Goal: Task Accomplishment & Management: Use online tool/utility

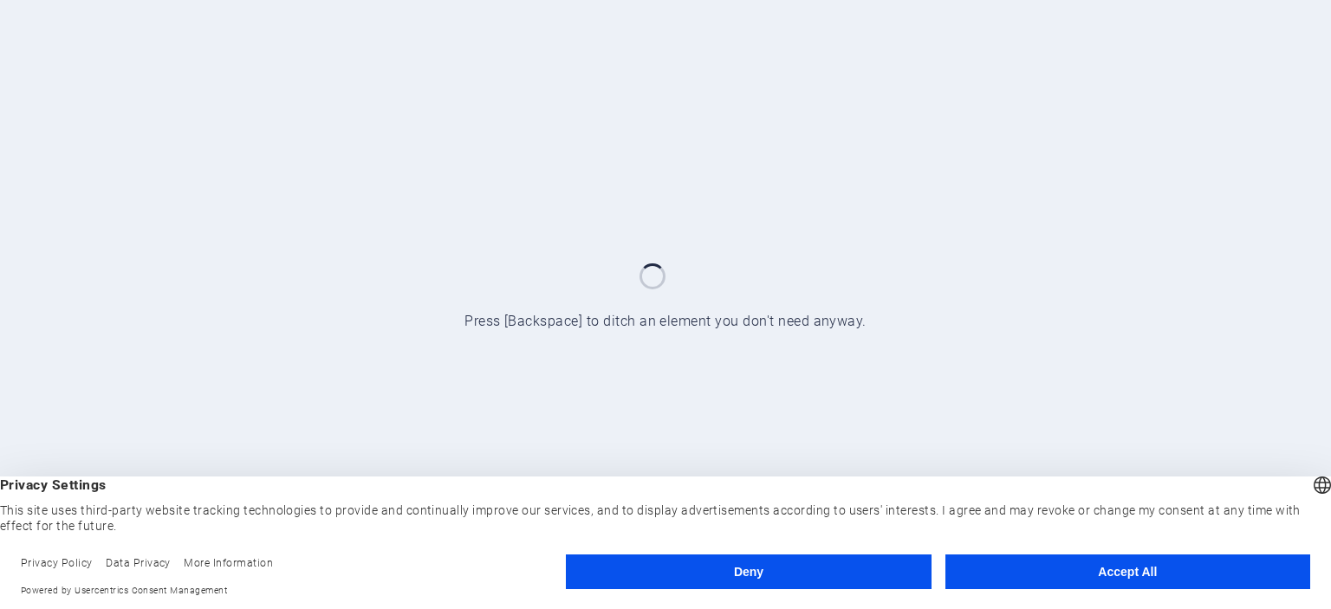
click at [984, 556] on button "Accept All" at bounding box center [1127, 572] width 365 height 35
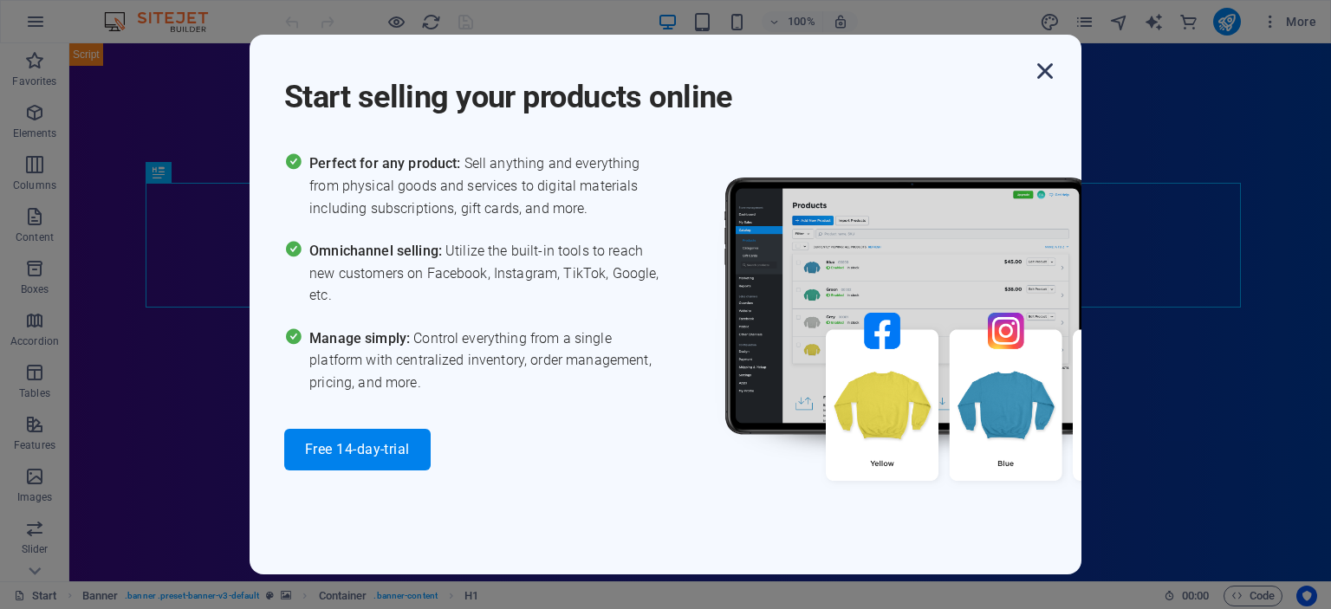
click at [1045, 68] on icon "button" at bounding box center [1044, 70] width 31 height 31
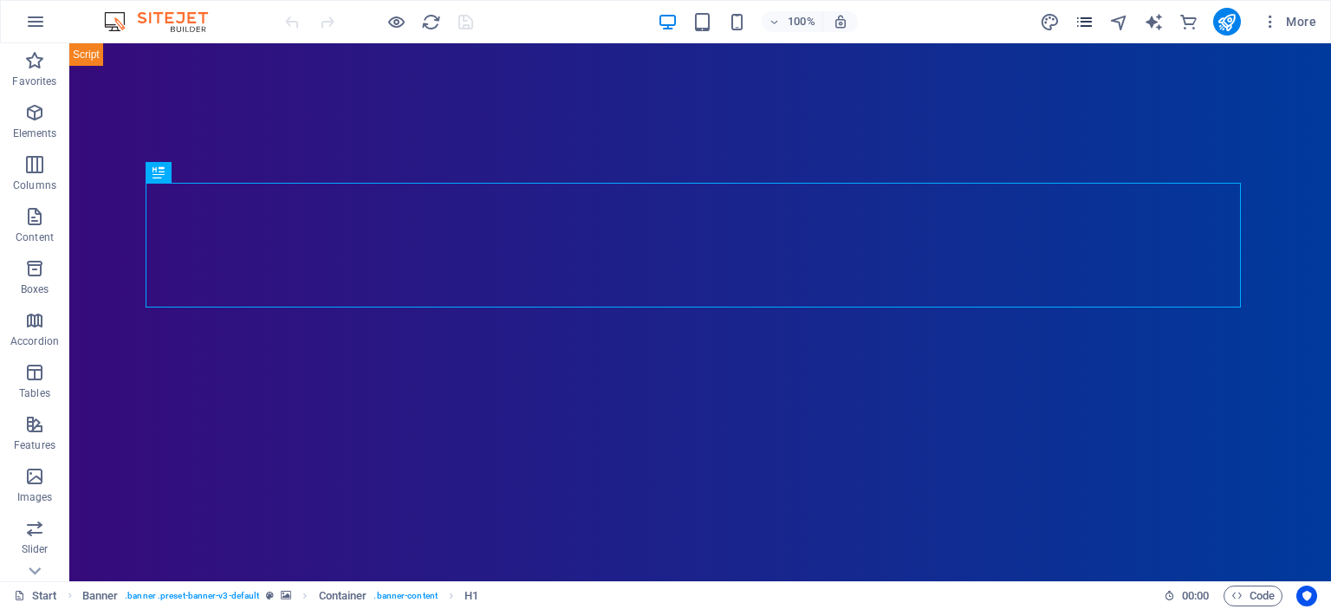
click at [1095, 14] on div "More" at bounding box center [1181, 22] width 283 height 28
click at [1088, 18] on icon "pages" at bounding box center [1084, 22] width 20 height 20
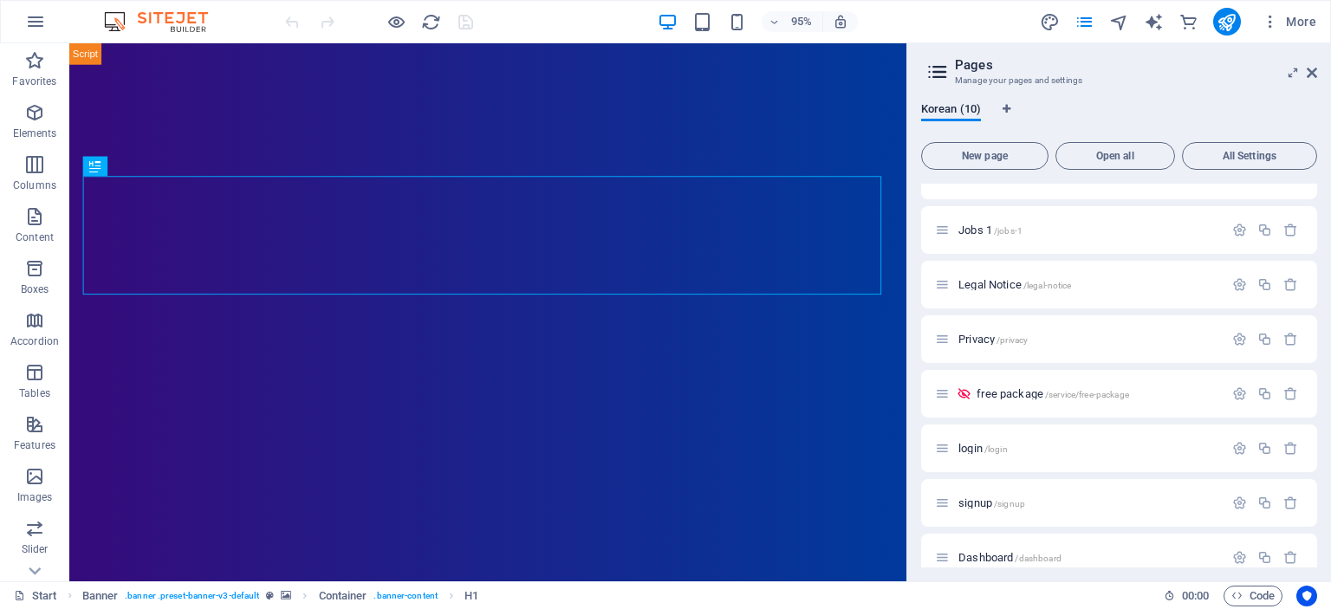
scroll to position [159, 0]
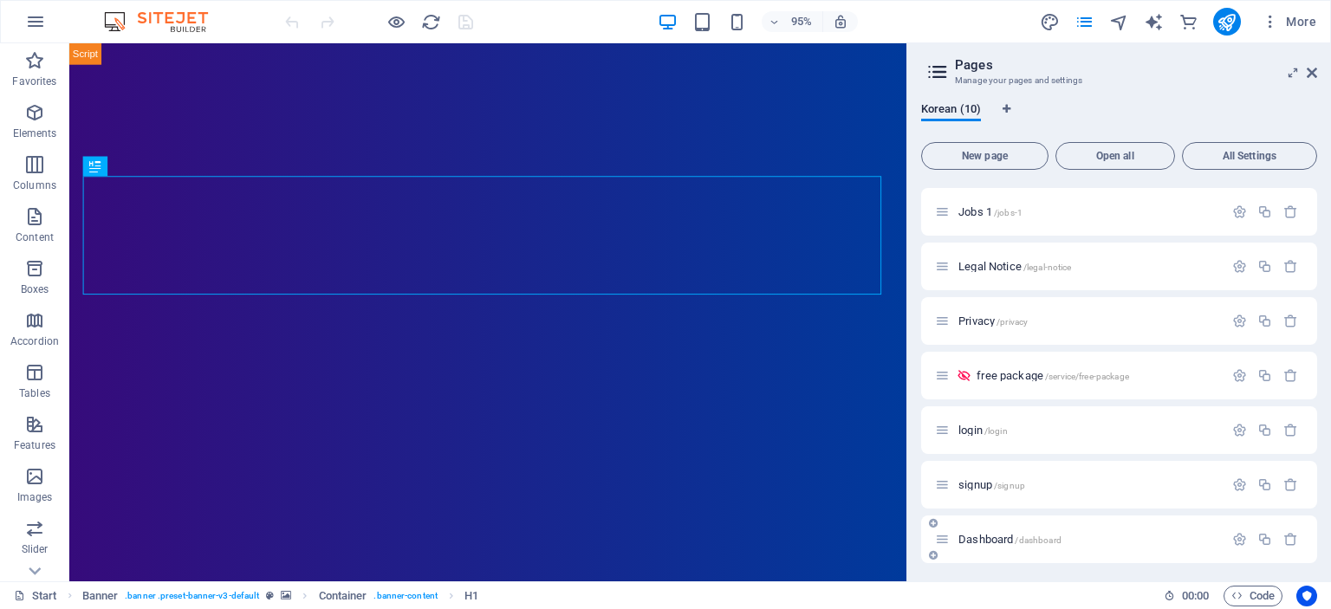
click at [977, 549] on div "Dashboard /dashboard" at bounding box center [1119, 540] width 396 height 48
click at [968, 536] on span "Dashboard /dashboard" at bounding box center [1009, 539] width 103 height 13
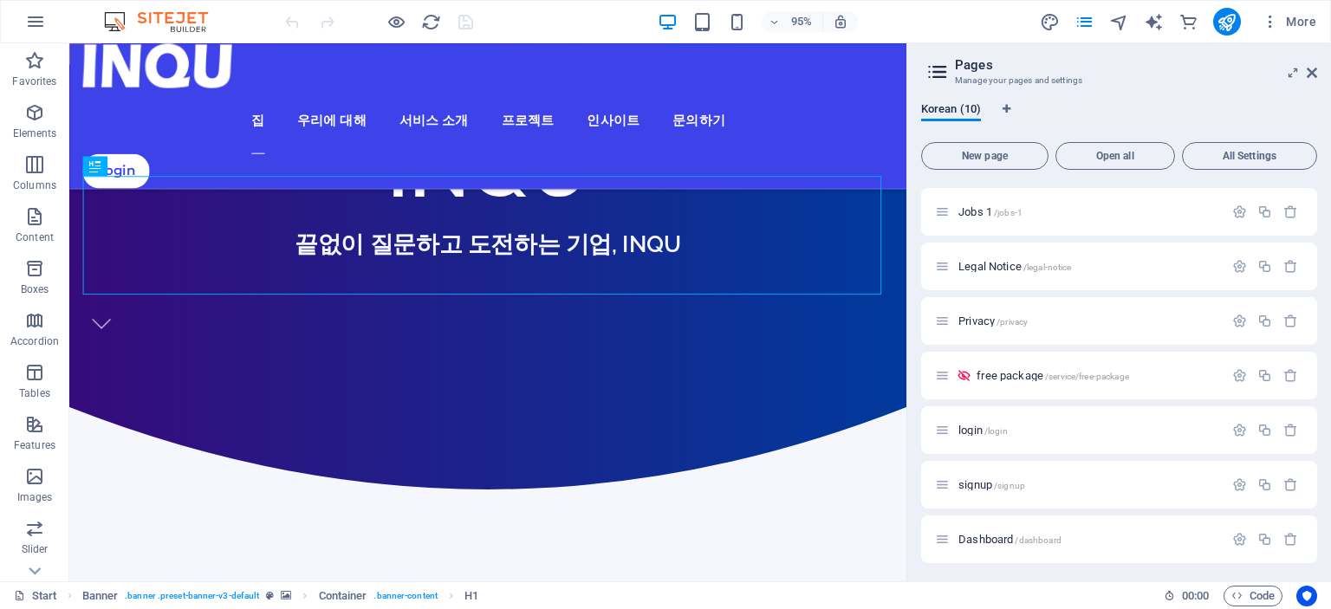
scroll to position [118, 0]
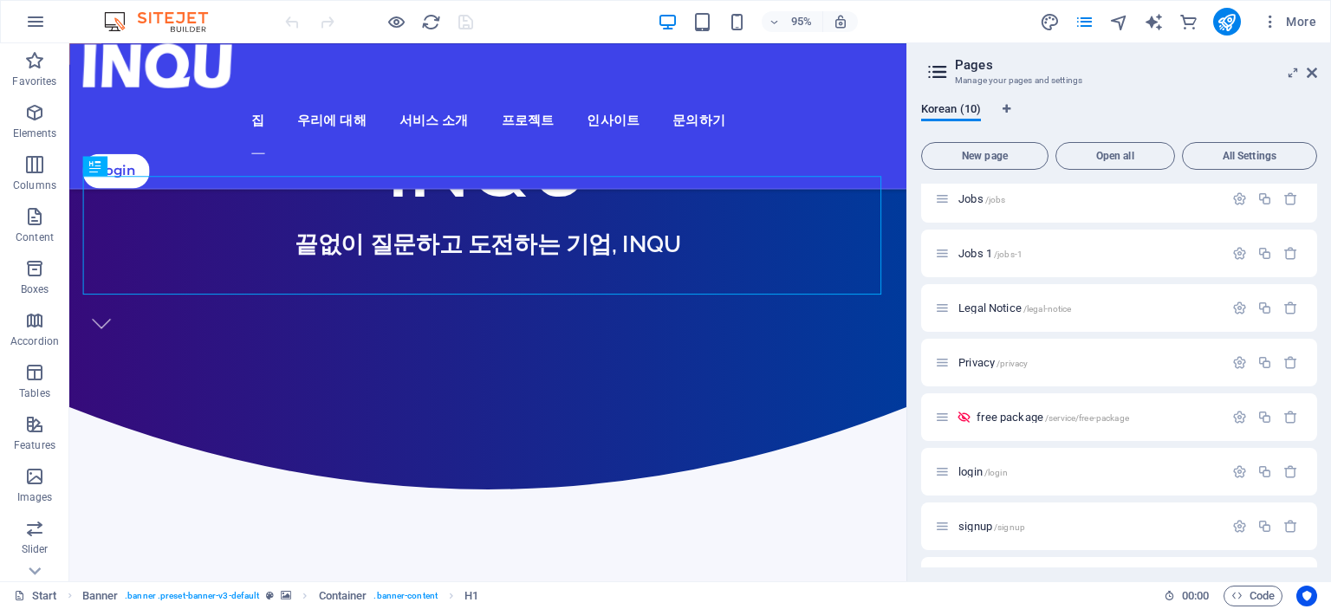
click at [968, 536] on div "Start / Portfolio /portfolio Jobs /jobs Jobs 1 /jobs-1 Legal Notice /legal-noti…" at bounding box center [1119, 335] width 396 height 539
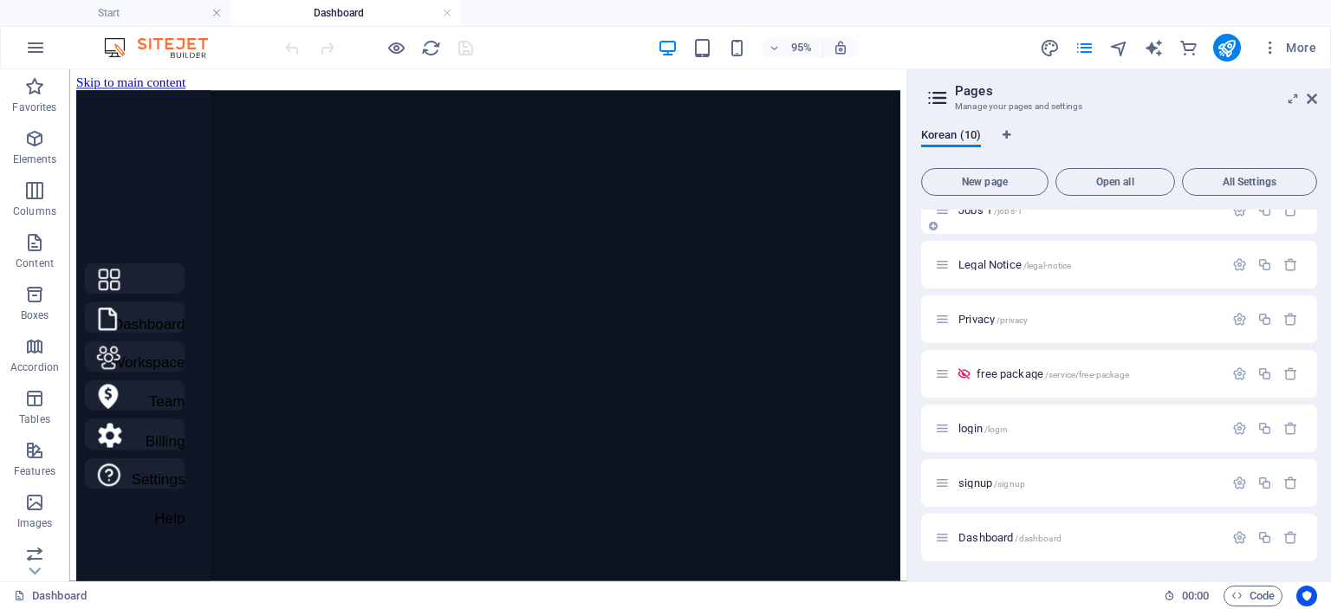
scroll to position [187, 0]
click at [1019, 183] on span "New page" at bounding box center [985, 182] width 112 height 10
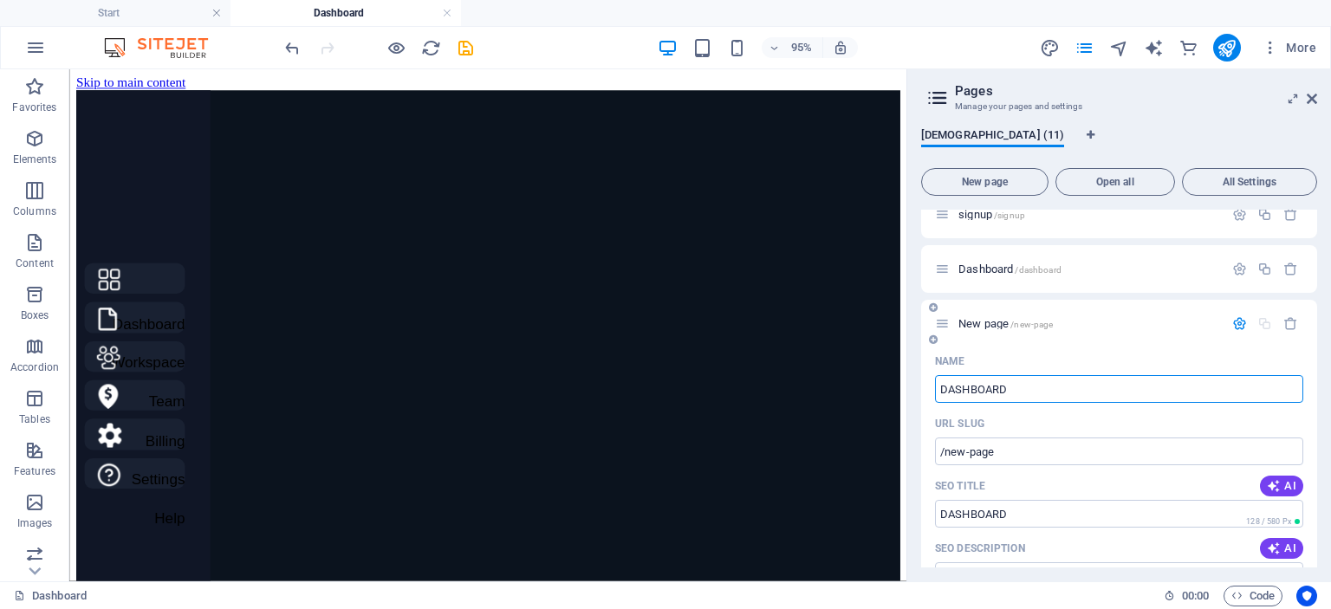
type input "DASHBOARD"
type input "/dashboard-11"
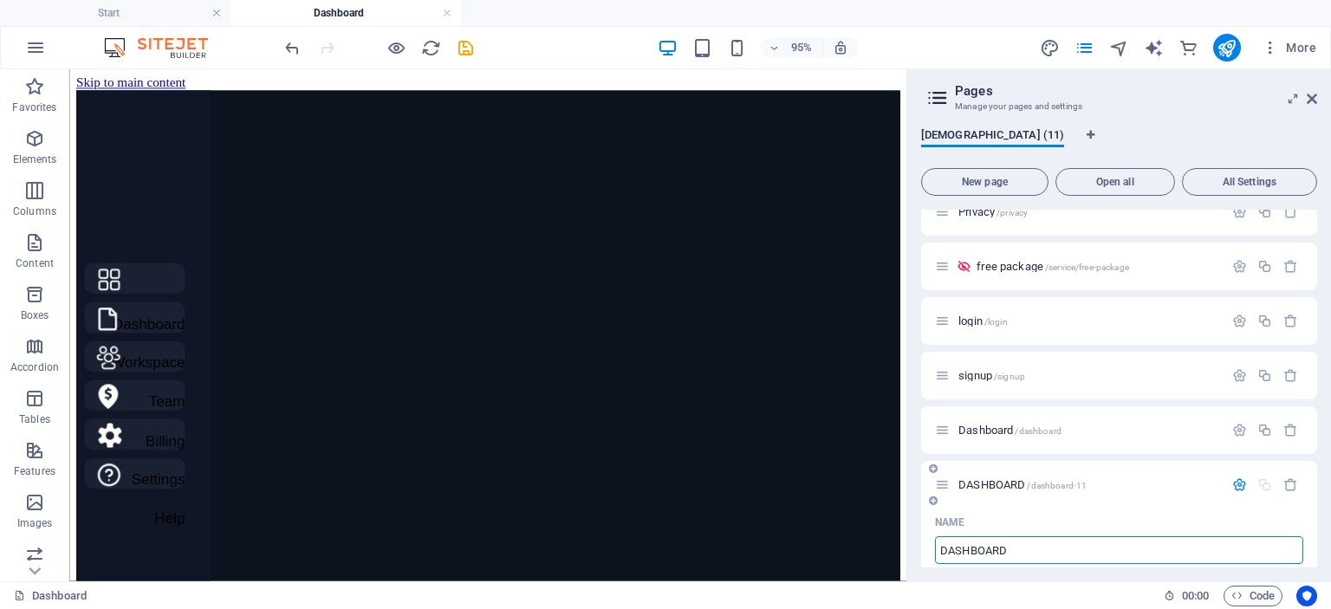
scroll to position [250, 0]
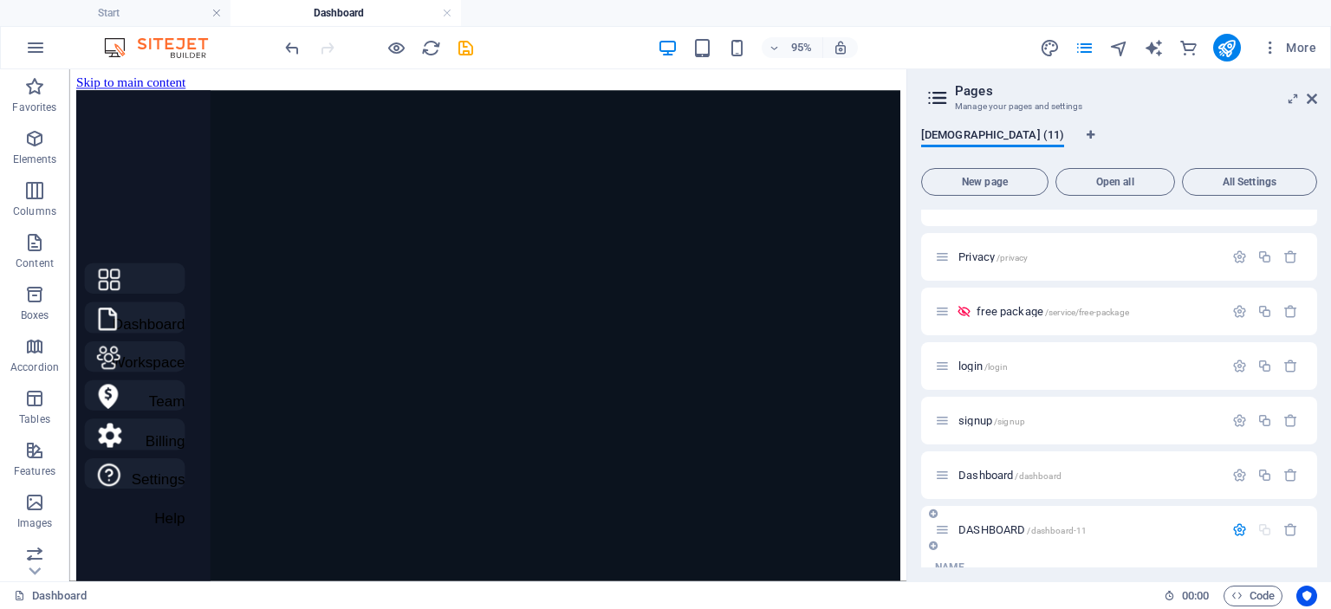
type input "DASHBOARD"
click at [1002, 528] on span "DASHBOARD /dashboard-11" at bounding box center [1022, 529] width 128 height 13
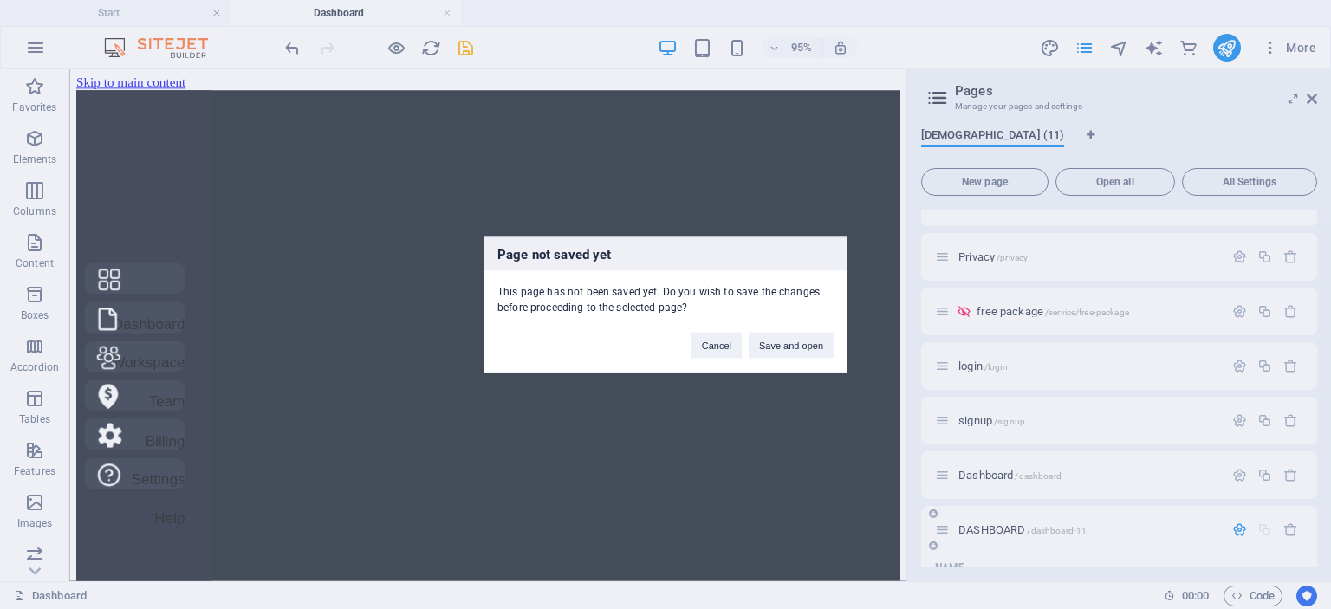
click at [1002, 528] on div "Page not saved yet This page has not been saved yet. Do you wish to save the ch…" at bounding box center [665, 304] width 1331 height 609
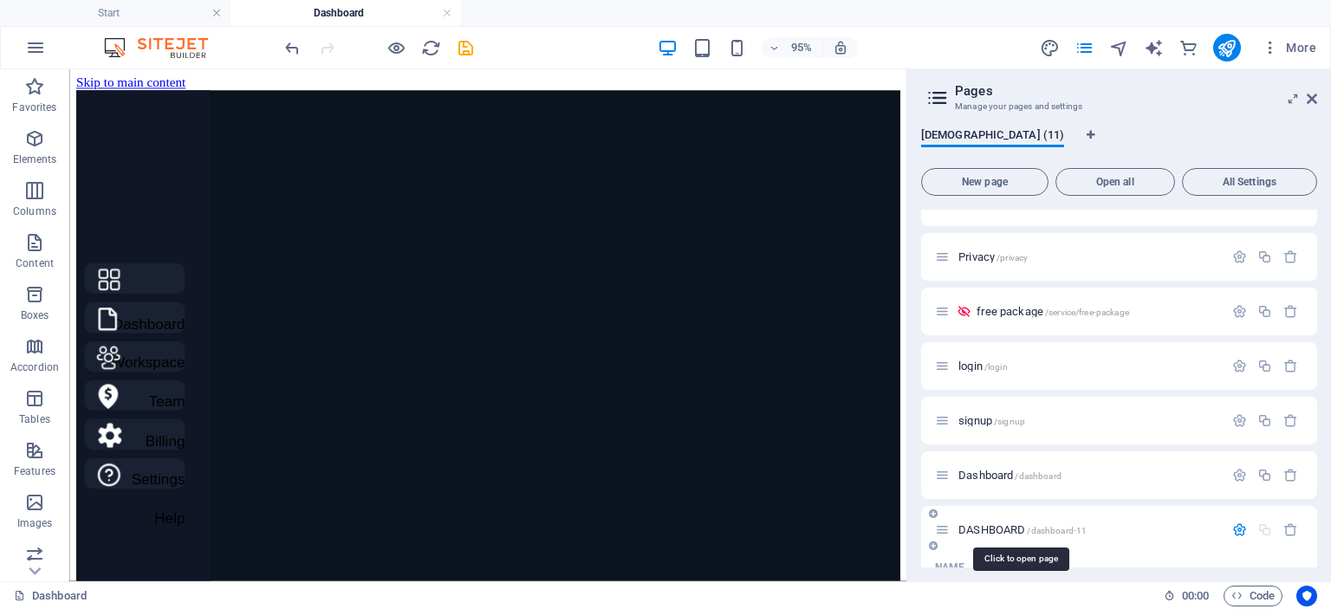
click at [1002, 528] on span "DASHBOARD /dashboard-11" at bounding box center [1022, 529] width 128 height 13
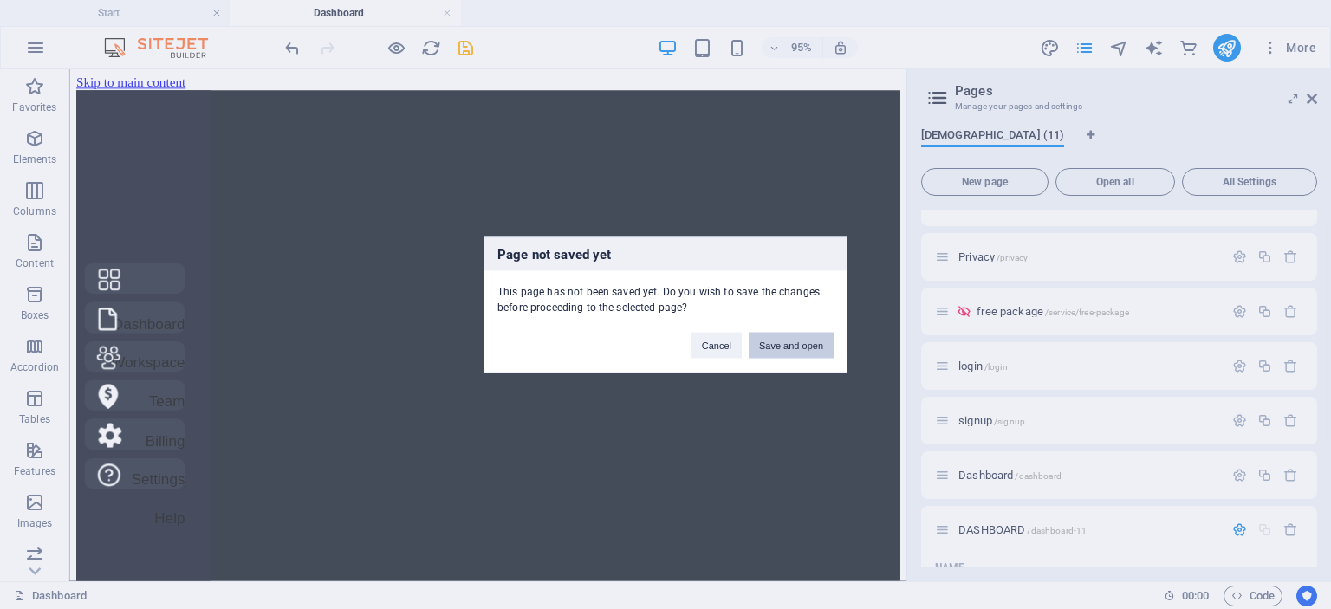
click at [783, 337] on button "Save and open" at bounding box center [791, 345] width 85 height 26
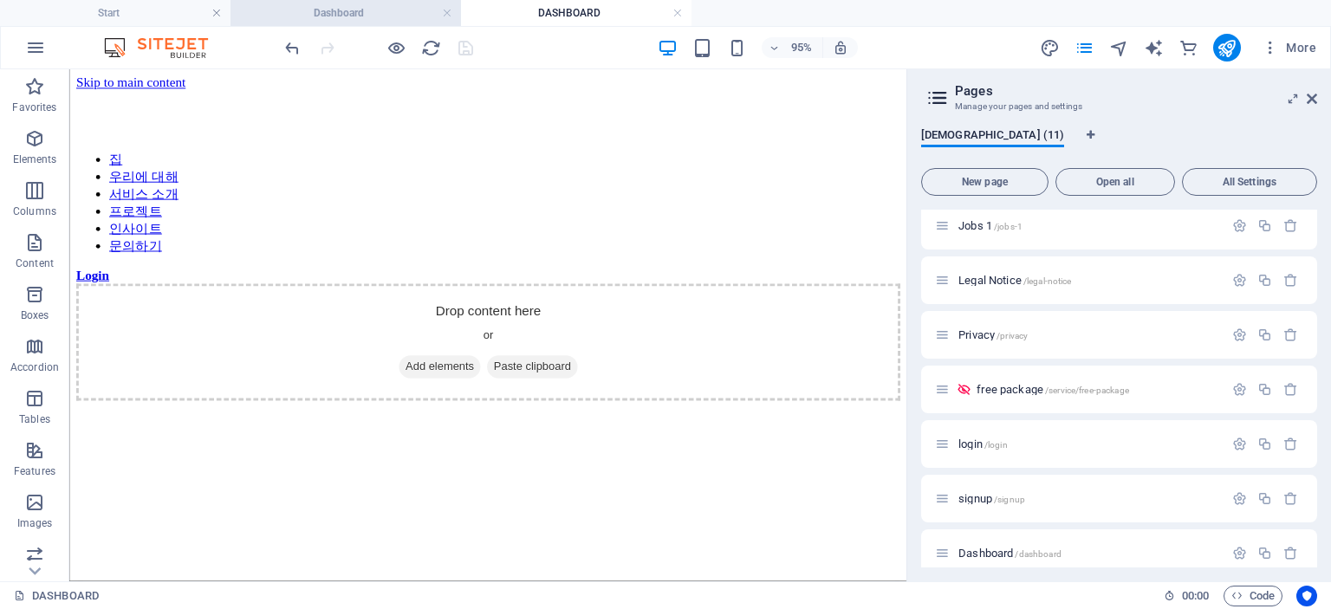
scroll to position [0, 0]
click at [31, 60] on button "button" at bounding box center [36, 48] width 42 height 42
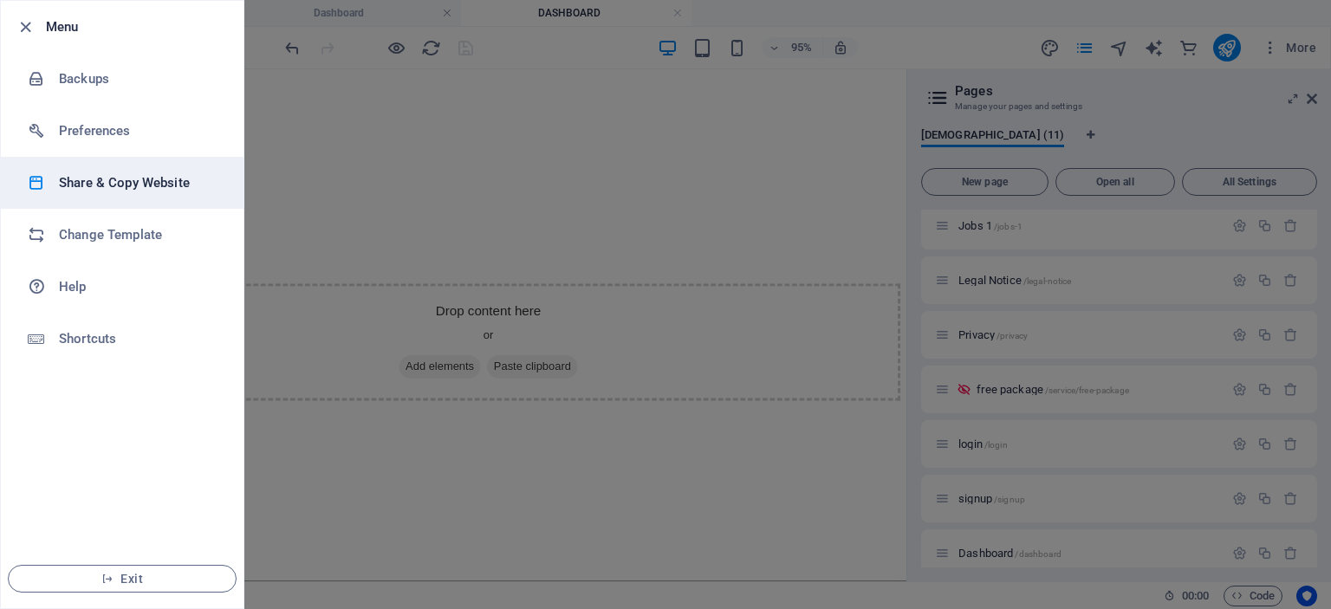
click at [173, 196] on li "Share & Copy Website" at bounding box center [122, 183] width 243 height 52
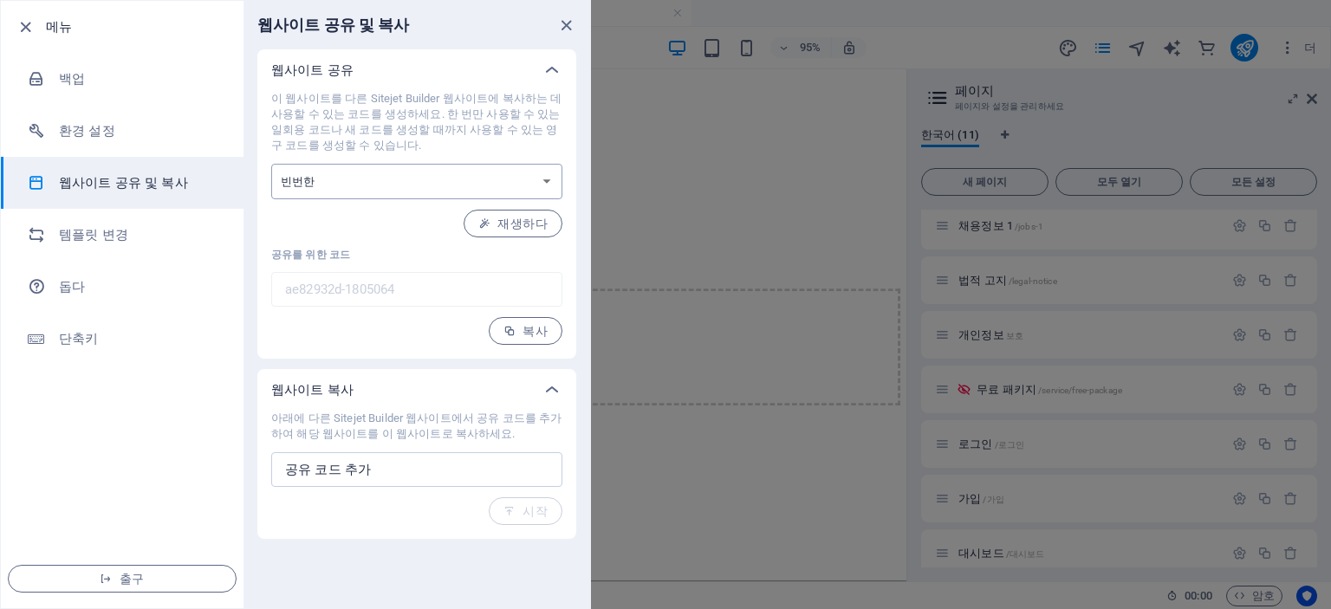
click at [444, 183] on select "일회성 빈번한" at bounding box center [416, 182] width 291 height 36
click at [565, 16] on icon "닫다" at bounding box center [566, 26] width 20 height 20
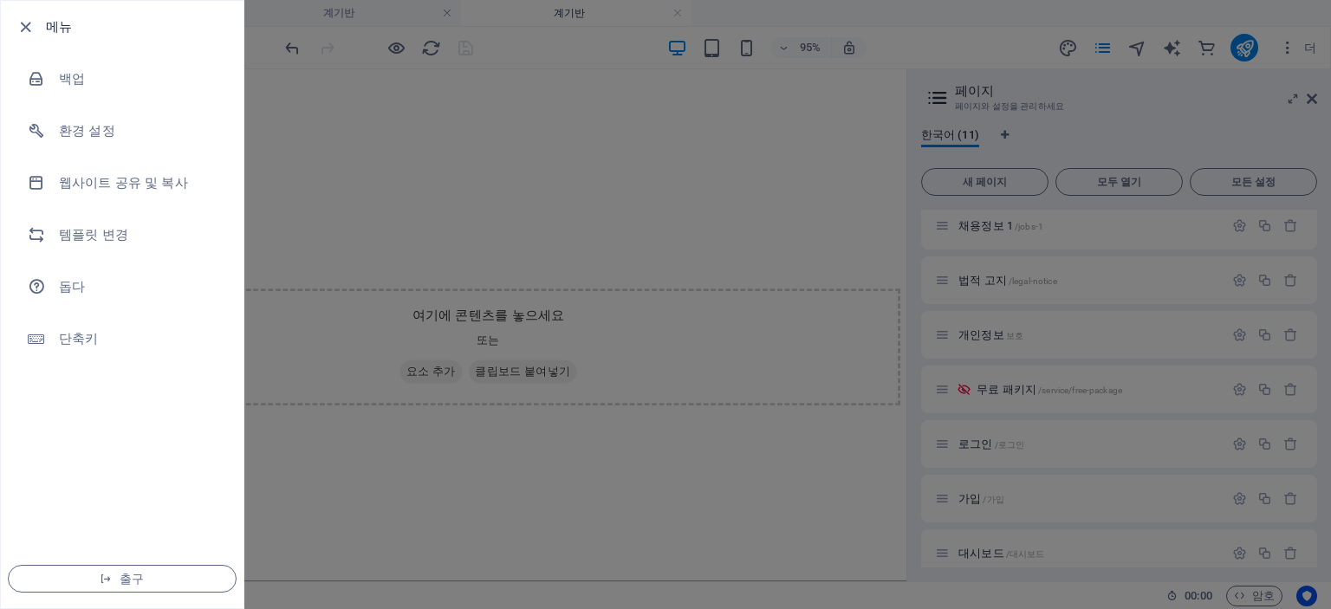
click at [59, 16] on h6 "메뉴" at bounding box center [138, 26] width 184 height 21
click at [23, 27] on icon "button" at bounding box center [26, 27] width 20 height 20
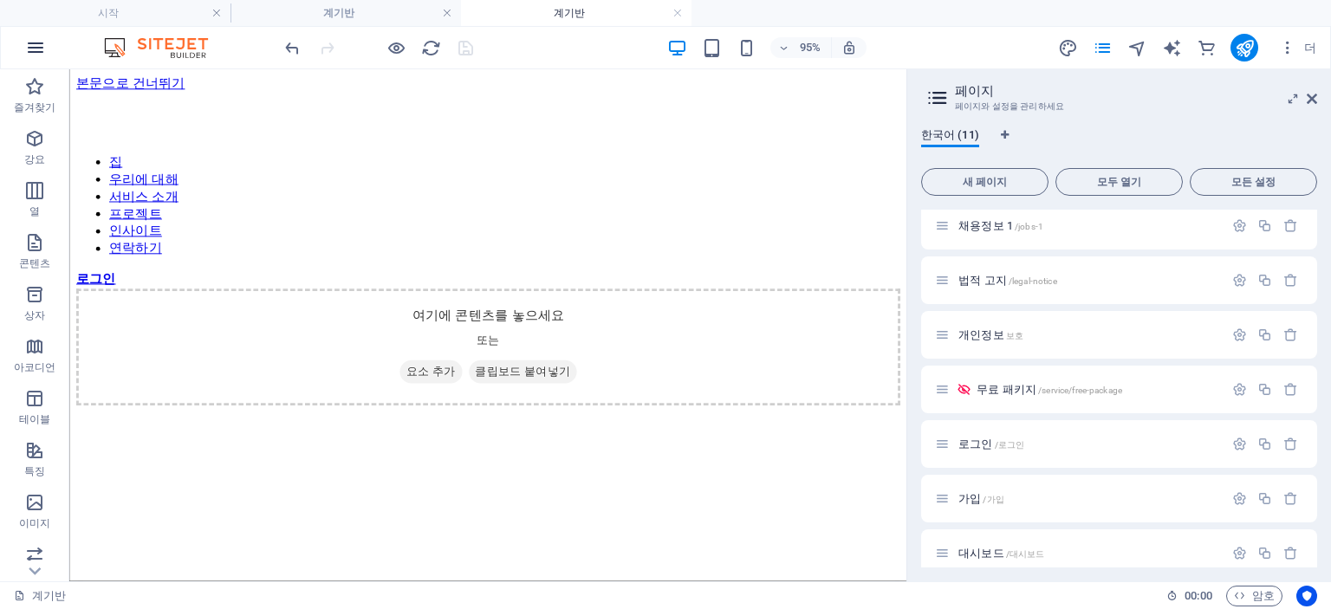
click at [43, 49] on icon "button" at bounding box center [35, 47] width 21 height 21
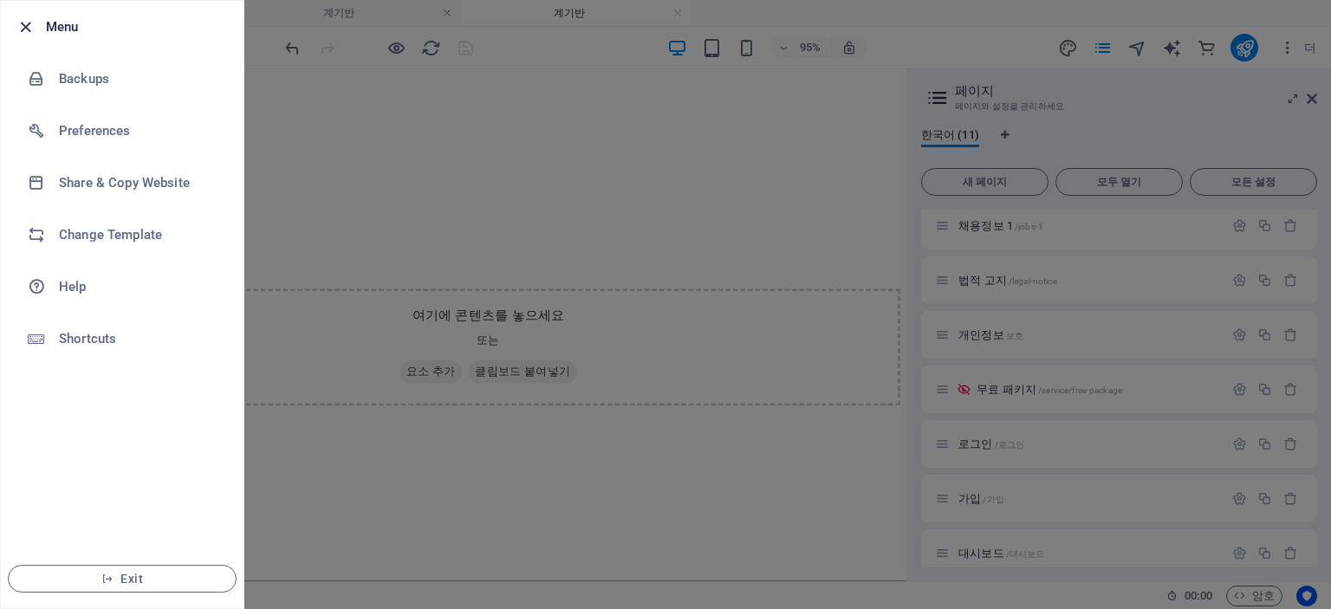
click at [25, 20] on icon "button" at bounding box center [26, 27] width 20 height 20
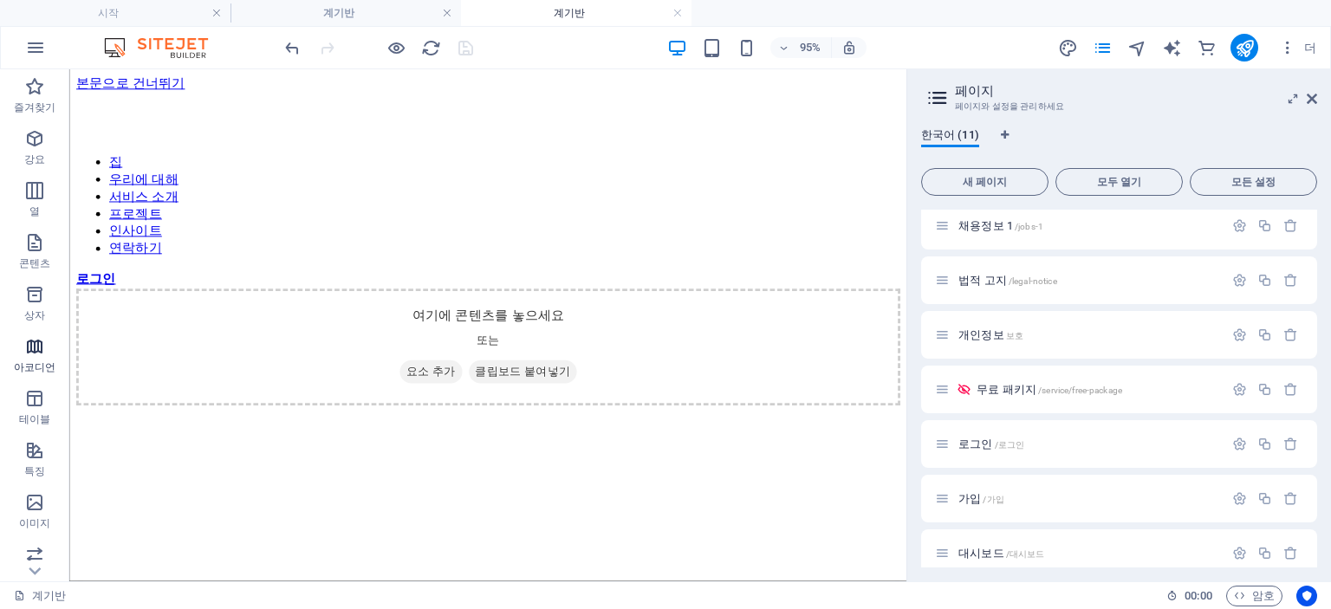
click at [25, 339] on icon "button" at bounding box center [34, 346] width 21 height 21
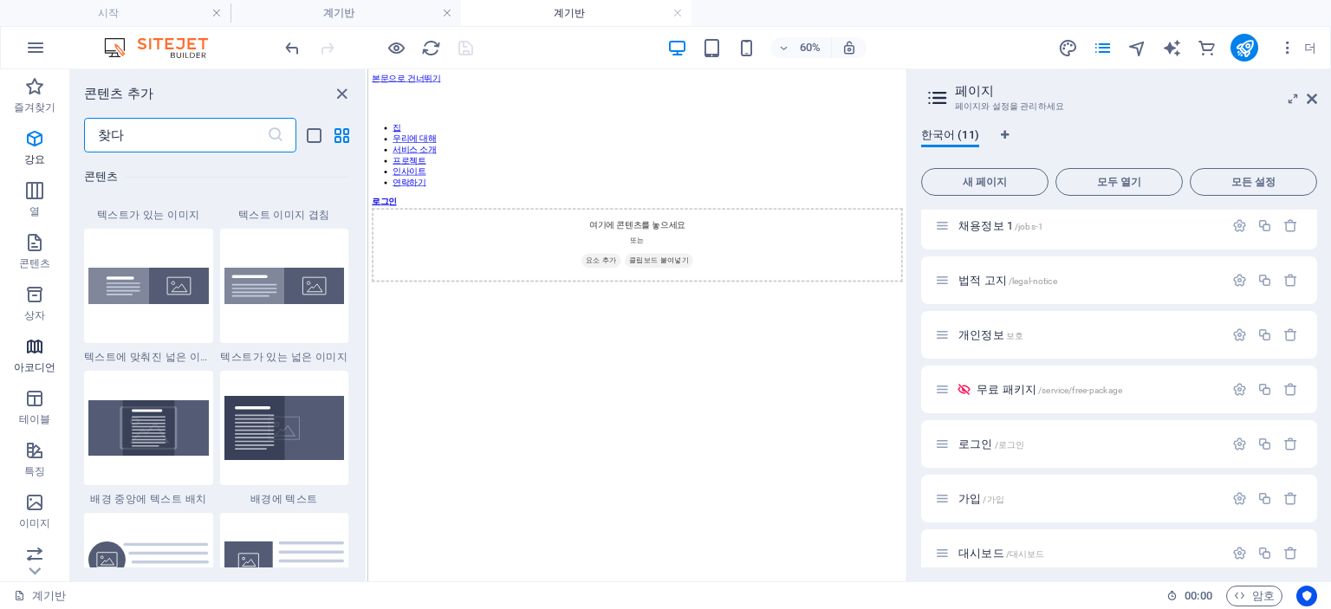
scroll to position [5531, 0]
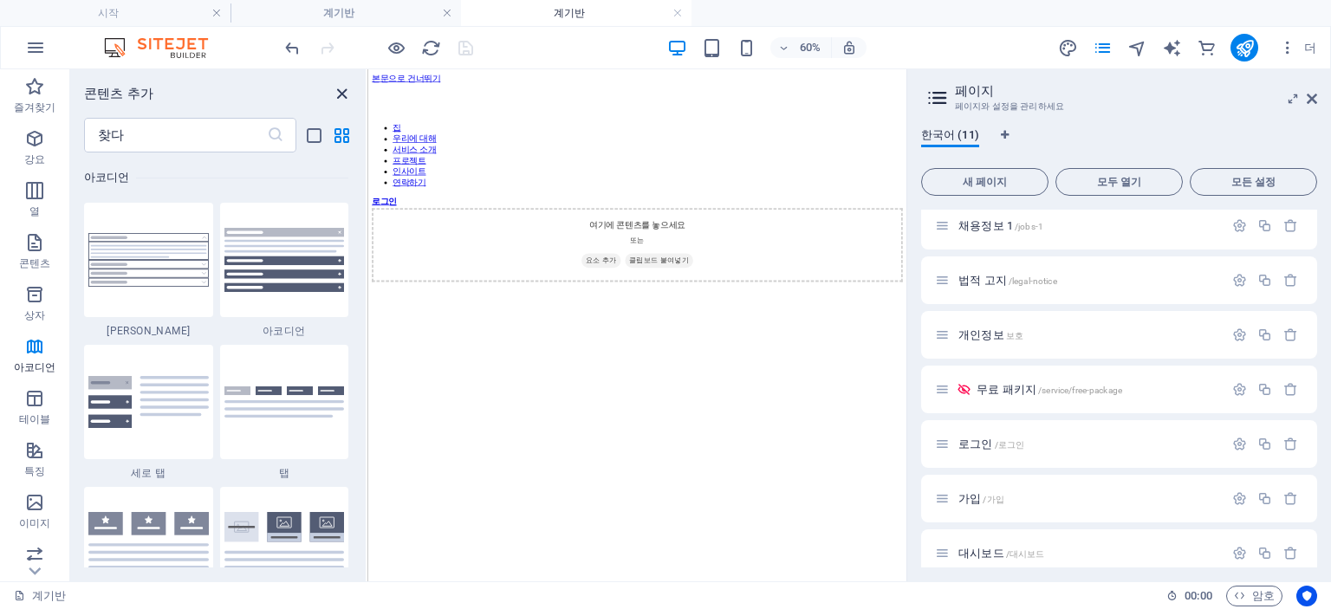
click at [334, 98] on icon "패널 닫기" at bounding box center [342, 94] width 20 height 20
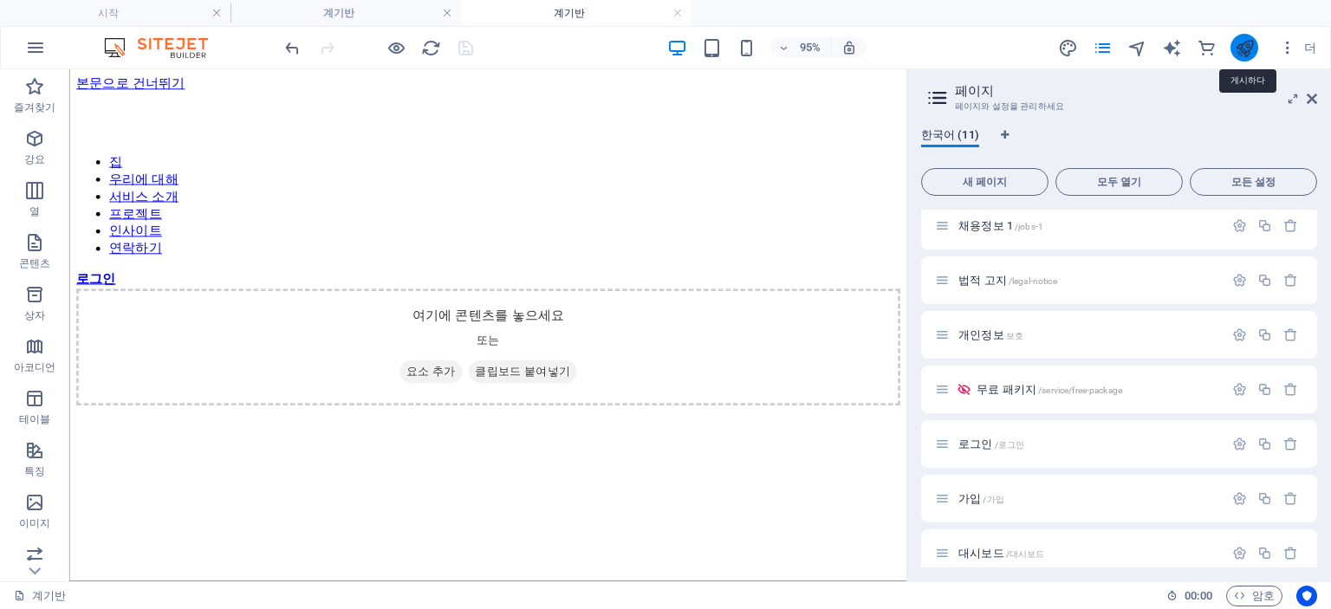
click at [1241, 38] on icon "게시하다" at bounding box center [1245, 48] width 20 height 20
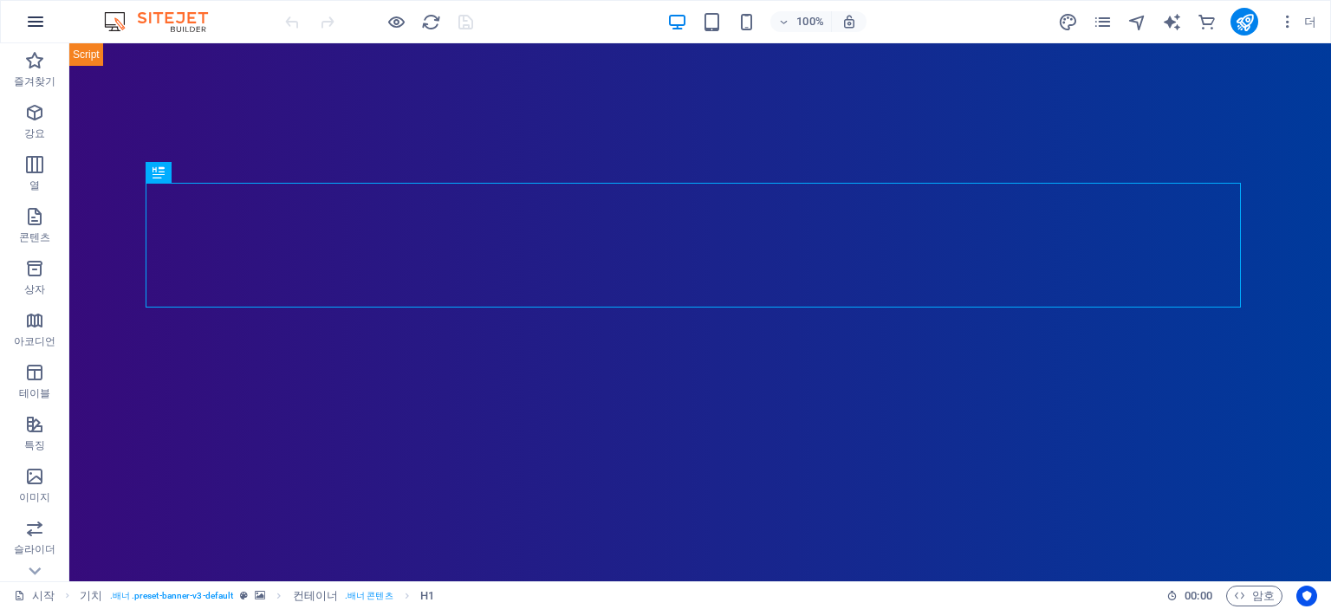
click at [29, 27] on icon "button" at bounding box center [35, 21] width 21 height 21
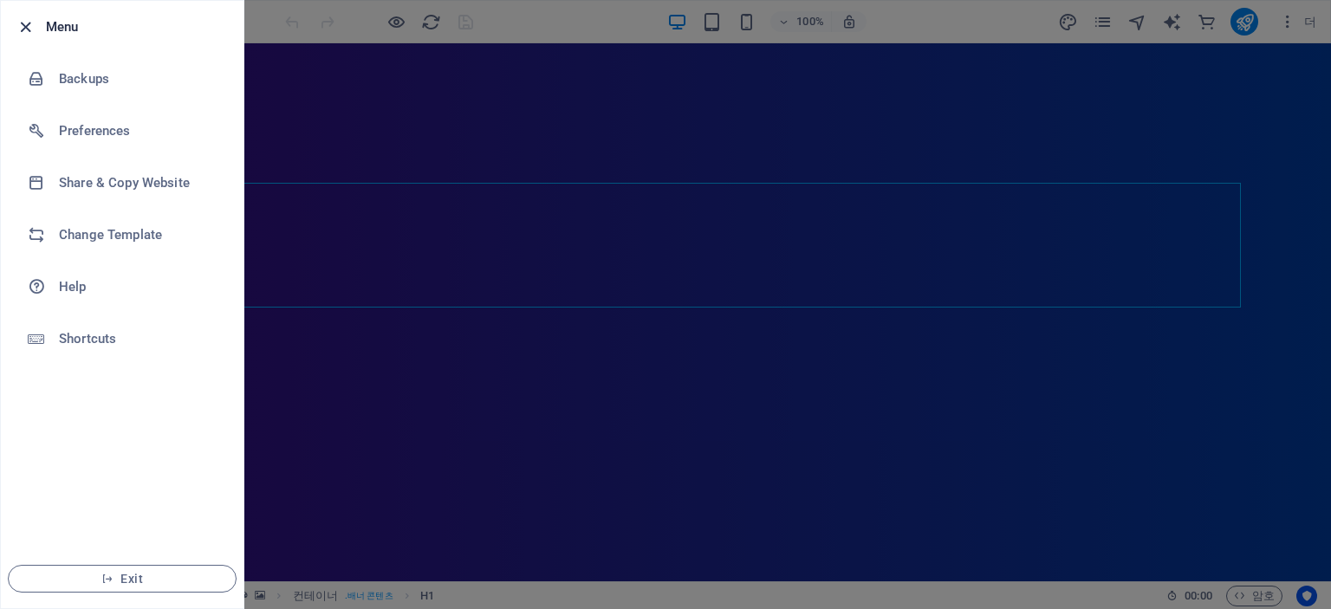
click at [21, 21] on icon "button" at bounding box center [26, 27] width 20 height 20
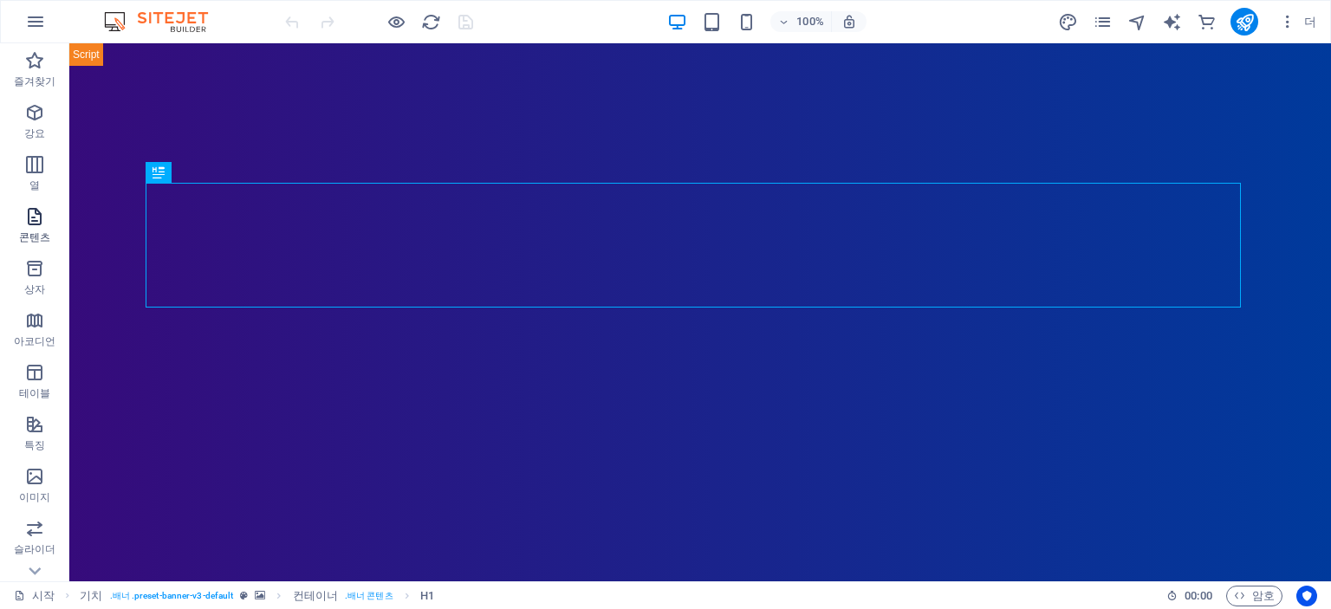
click at [34, 227] on icon "button" at bounding box center [34, 216] width 21 height 21
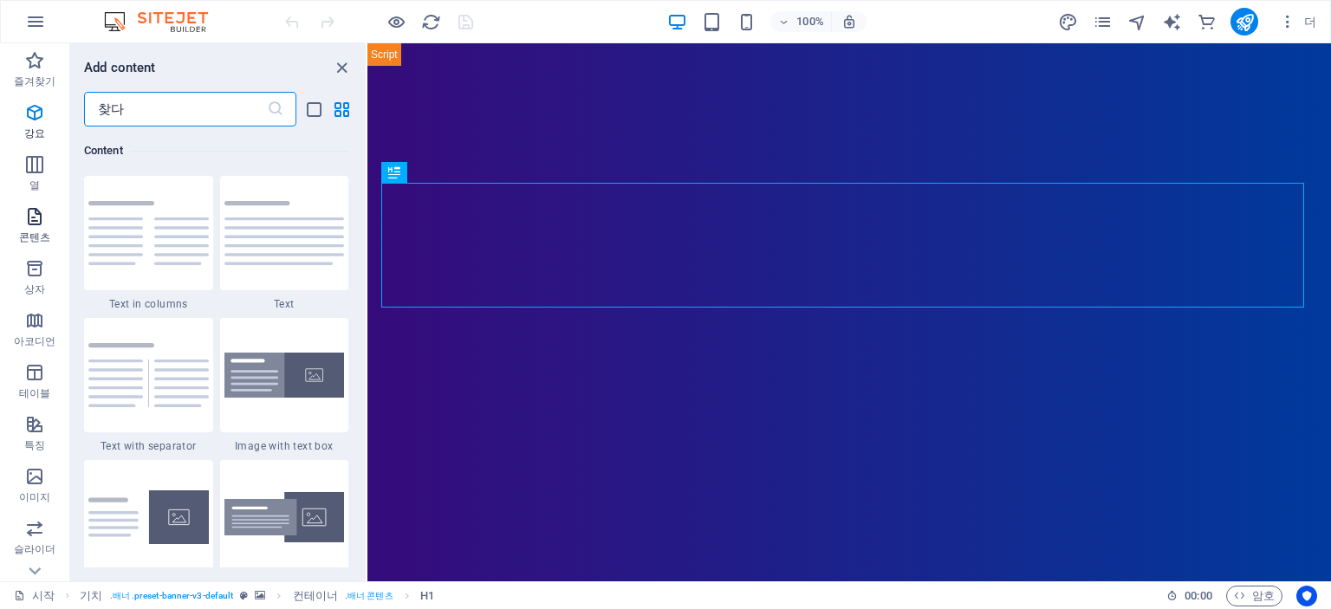
scroll to position [3032, 0]
click at [28, 566] on icon at bounding box center [35, 571] width 24 height 24
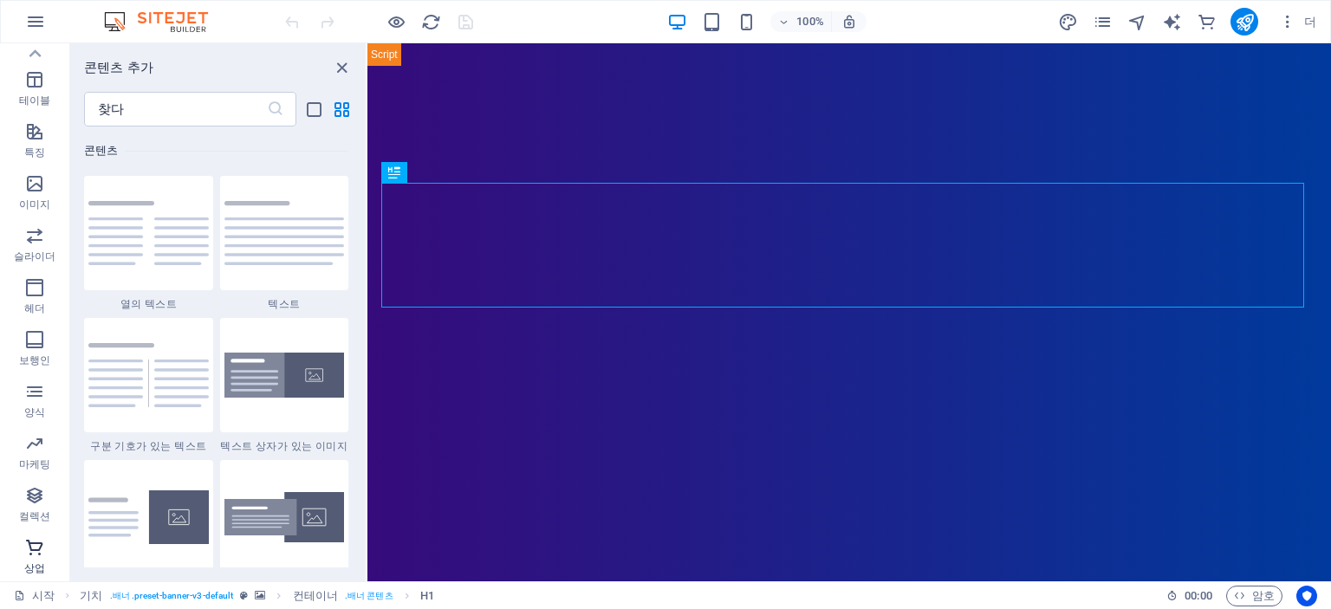
click at [36, 563] on font "상업" at bounding box center [34, 568] width 21 height 12
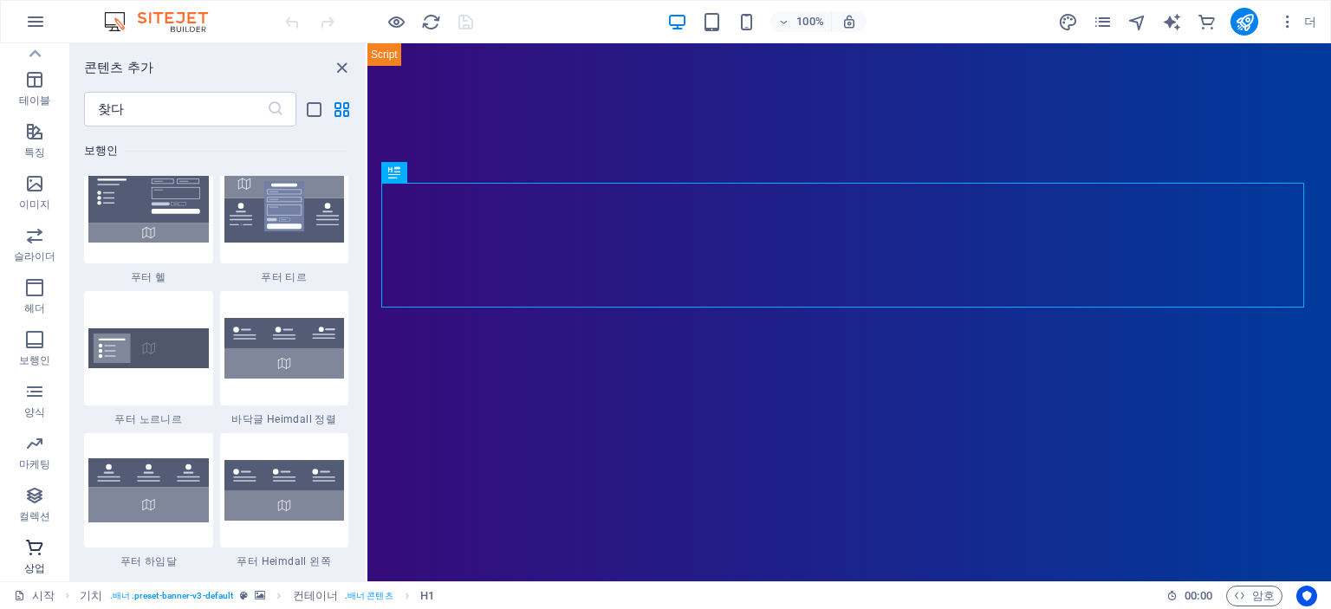
scroll to position [16697, 0]
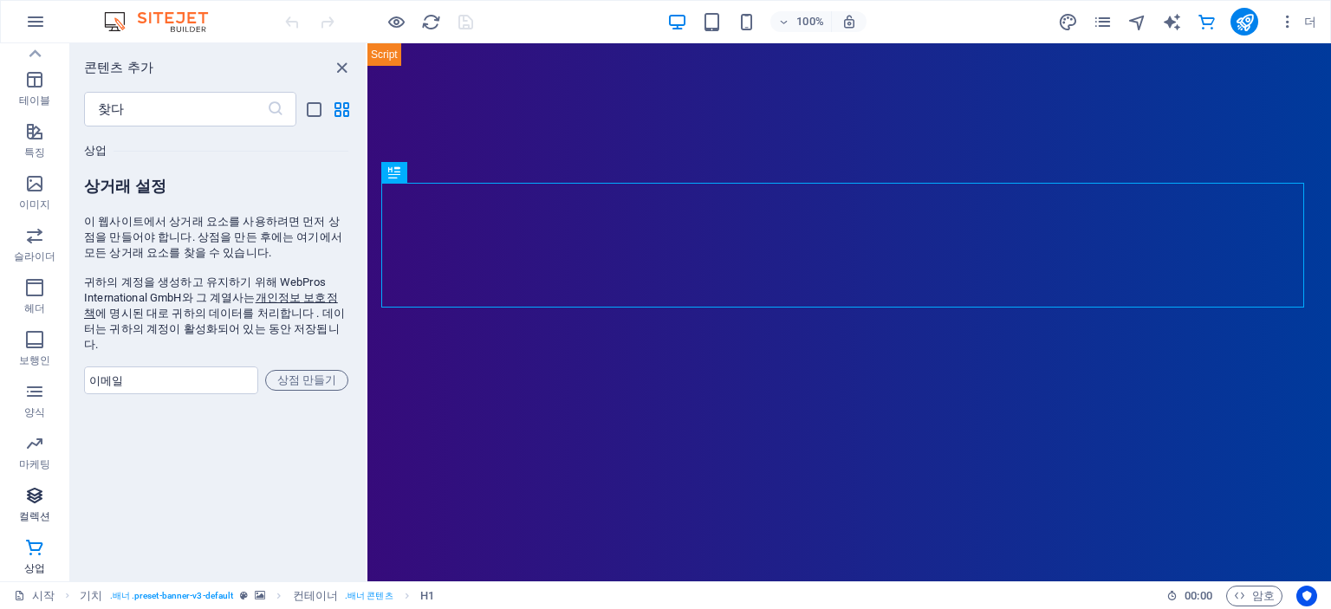
click at [39, 510] on font "컬렉션" at bounding box center [34, 516] width 31 height 12
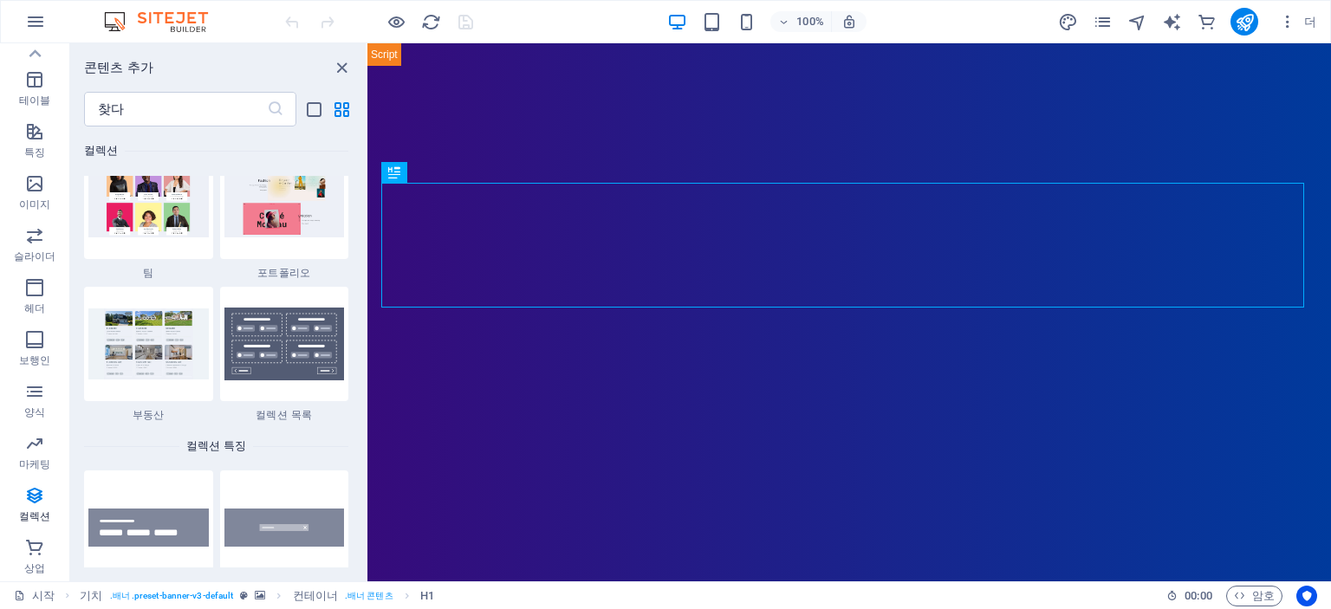
scroll to position [16223, 0]
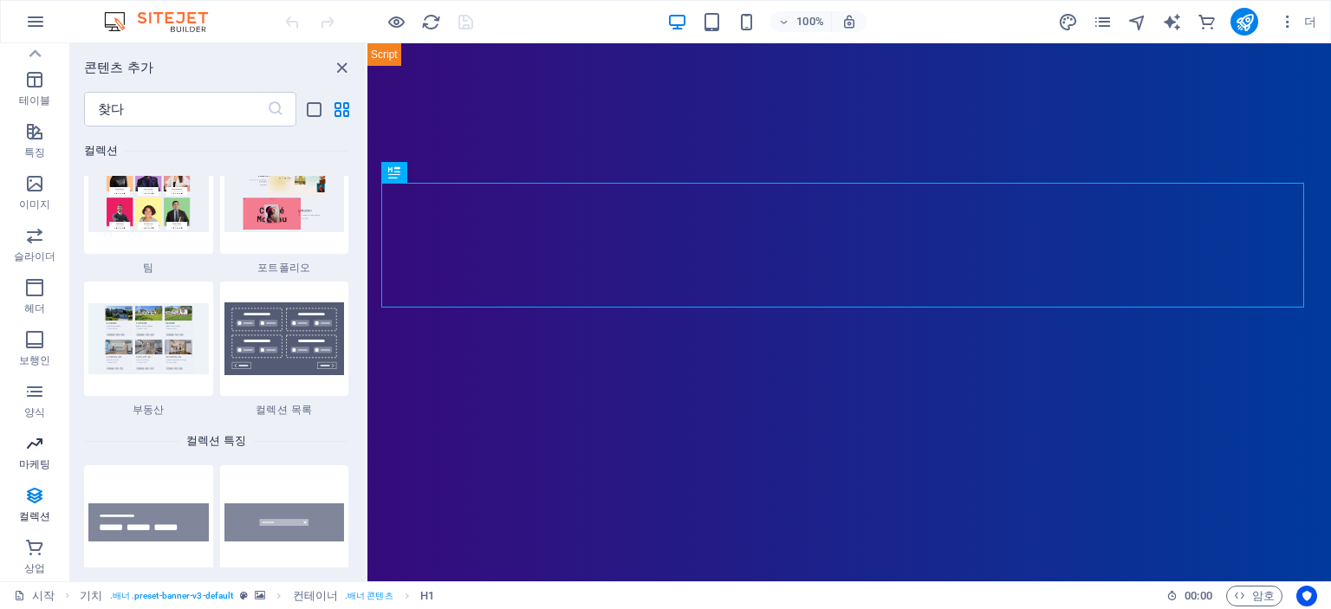
click at [34, 452] on icon "button" at bounding box center [34, 443] width 21 height 21
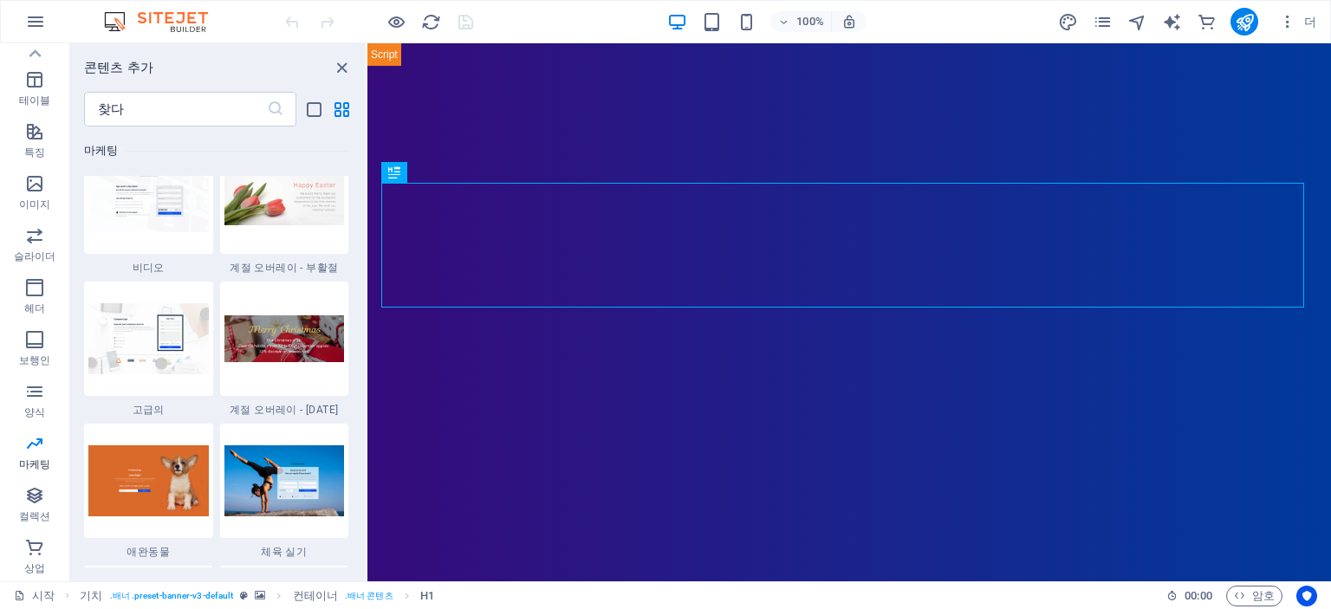
scroll to position [14578, 0]
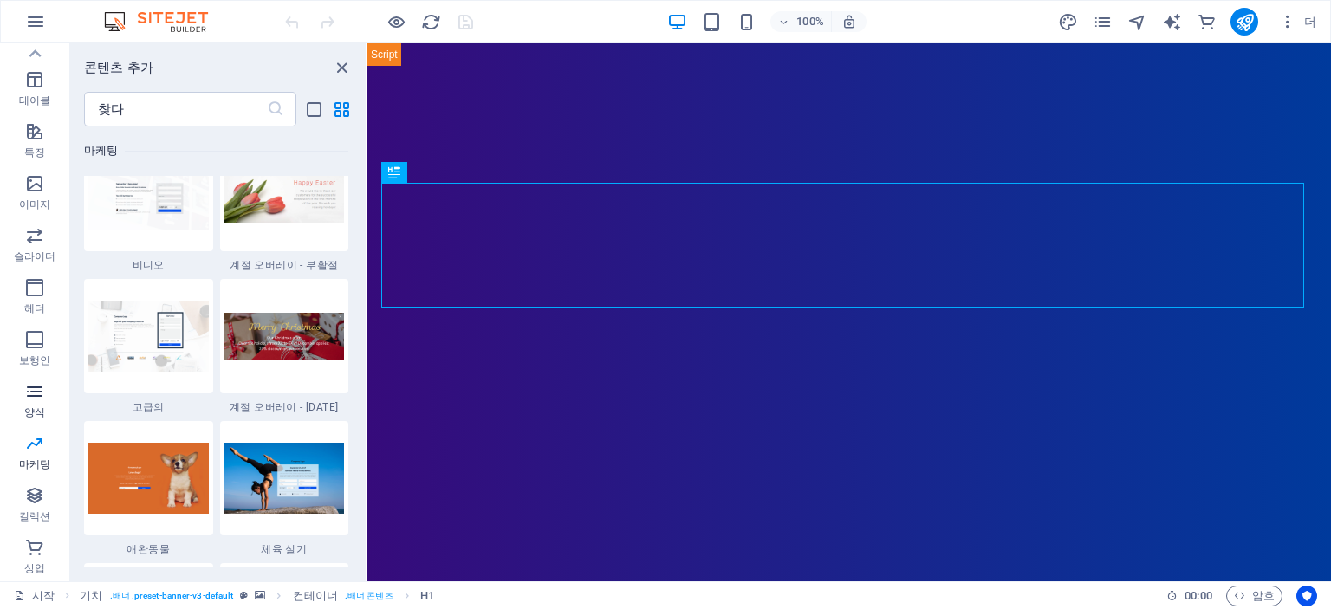
click at [44, 405] on span "양식" at bounding box center [34, 402] width 69 height 42
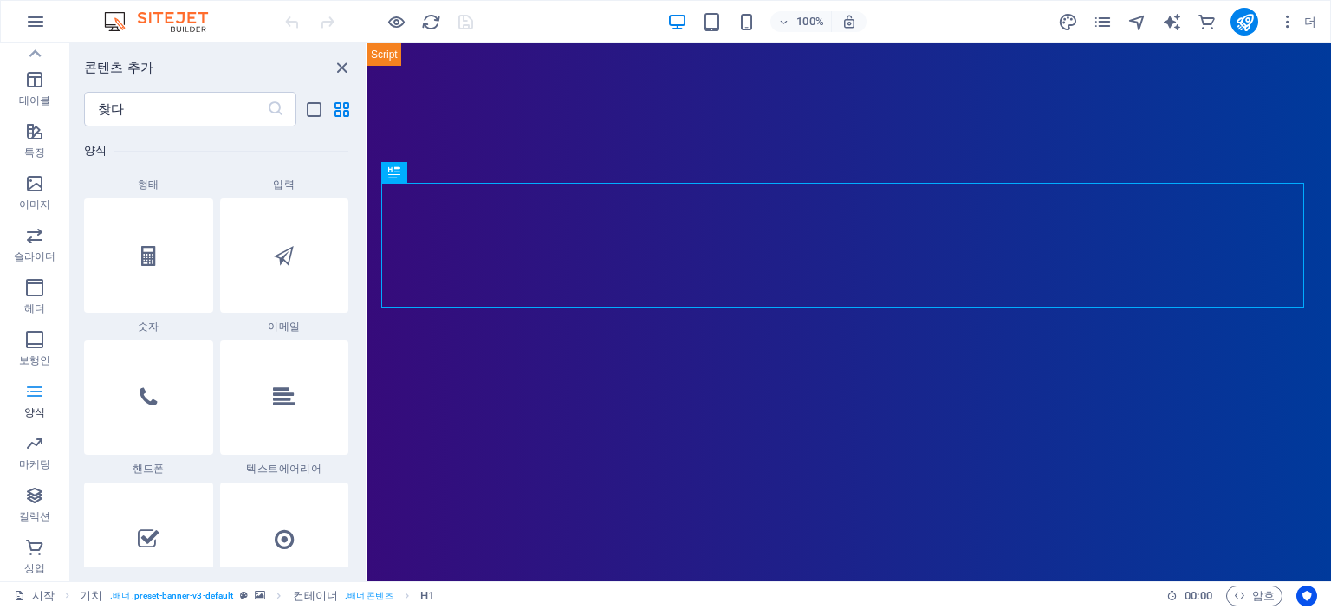
scroll to position [12650, 0]
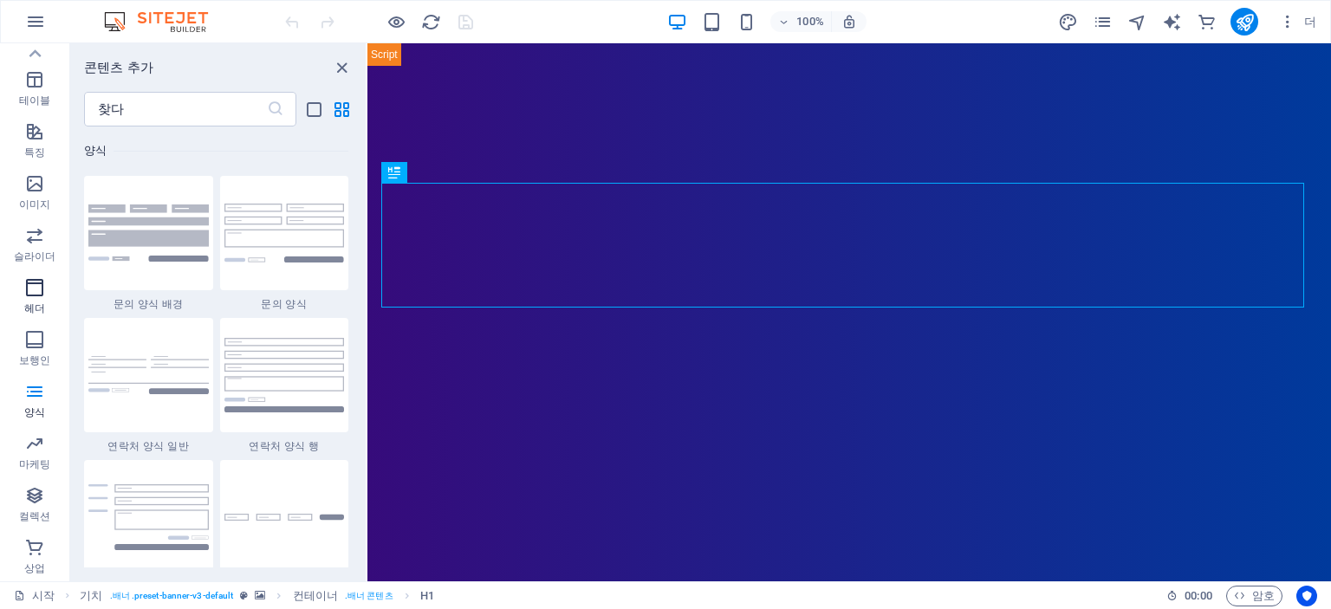
click at [35, 293] on icon "button" at bounding box center [34, 287] width 21 height 21
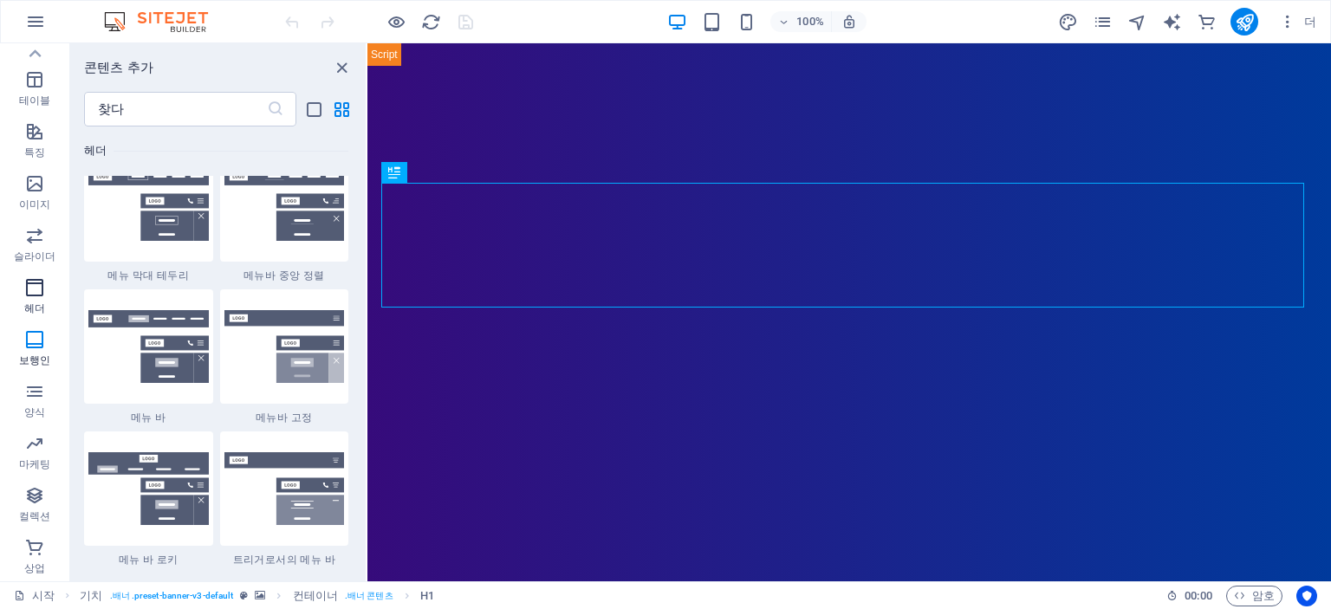
scroll to position [10433, 0]
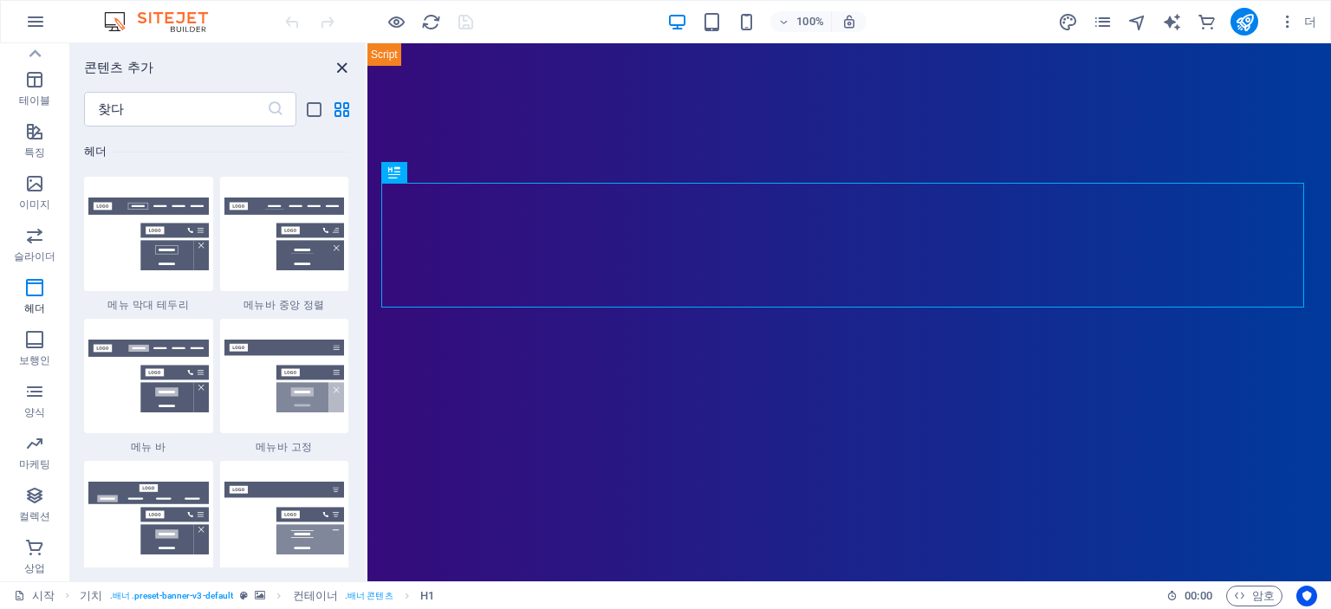
click at [345, 58] on icon "패널 닫기" at bounding box center [342, 68] width 20 height 20
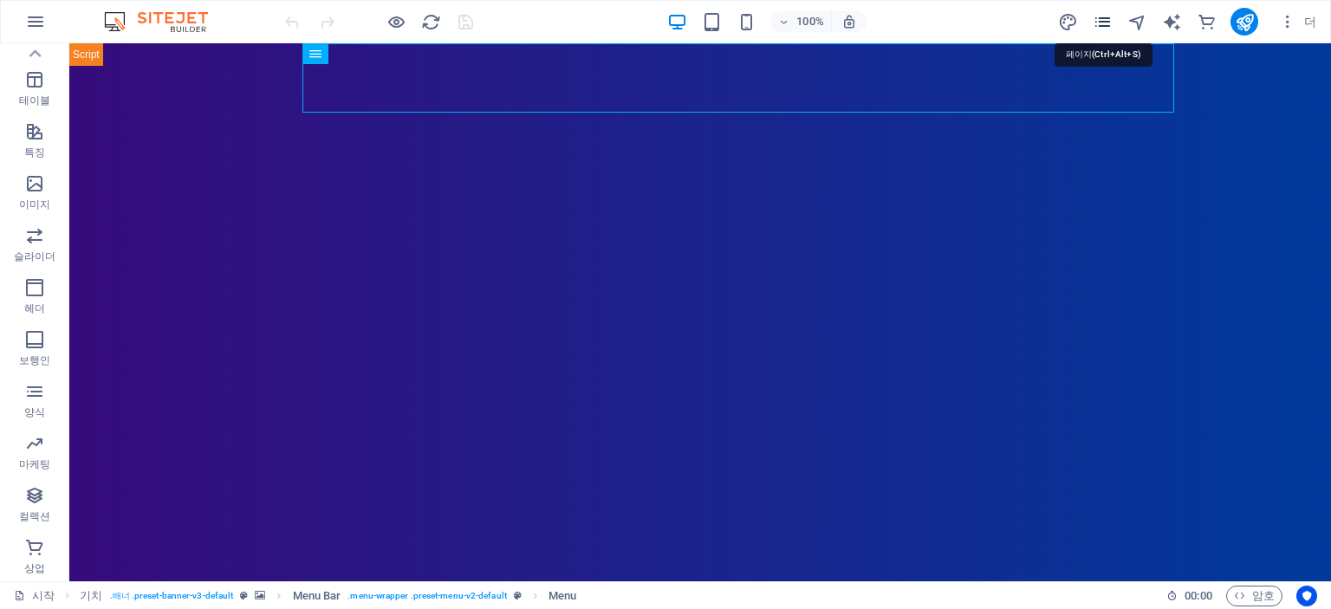
click at [1102, 17] on icon "페이지" at bounding box center [1103, 22] width 20 height 20
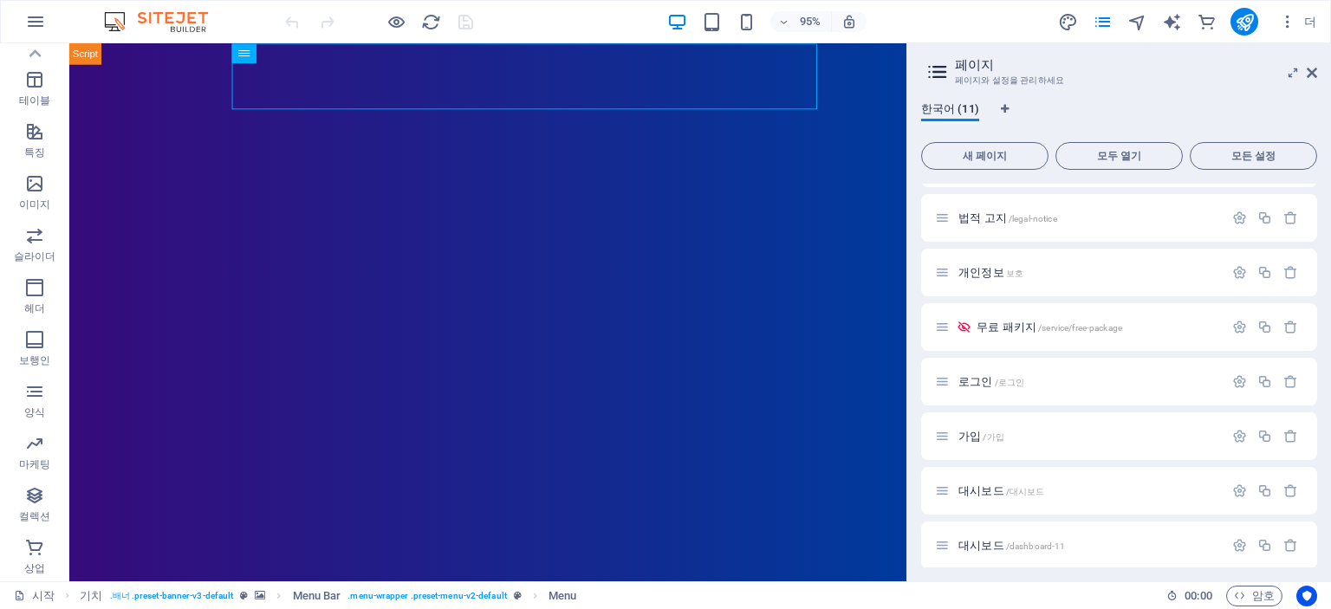
scroll to position [216, 0]
click at [984, 475] on div "대시보드 /대시보드" at bounding box center [1079, 483] width 289 height 20
click at [985, 483] on font "대시보드" at bounding box center [981, 483] width 46 height 13
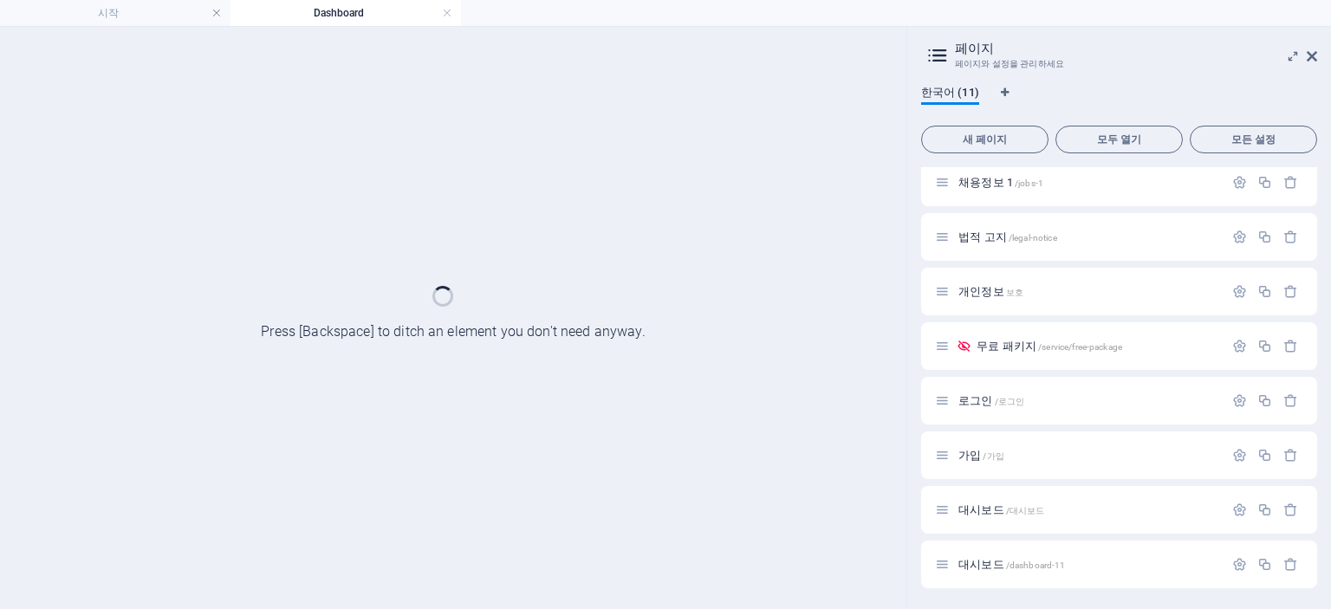
scroll to position [172, 0]
click at [985, 483] on div "시작 / 포트폴리오 /portfolio 일자리 /jobs 채용정보 1 /jobs-1 법적 고지 /legal-notice 개인정보 보호 무료 패…" at bounding box center [1119, 292] width 396 height 593
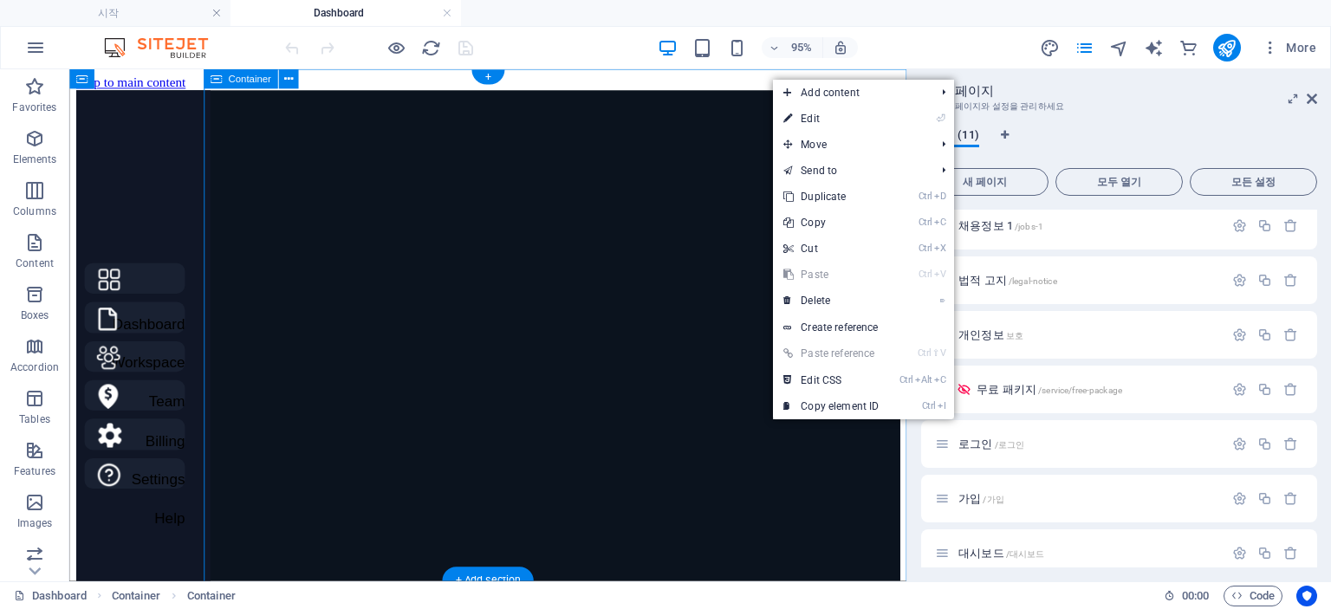
scroll to position [0, 0]
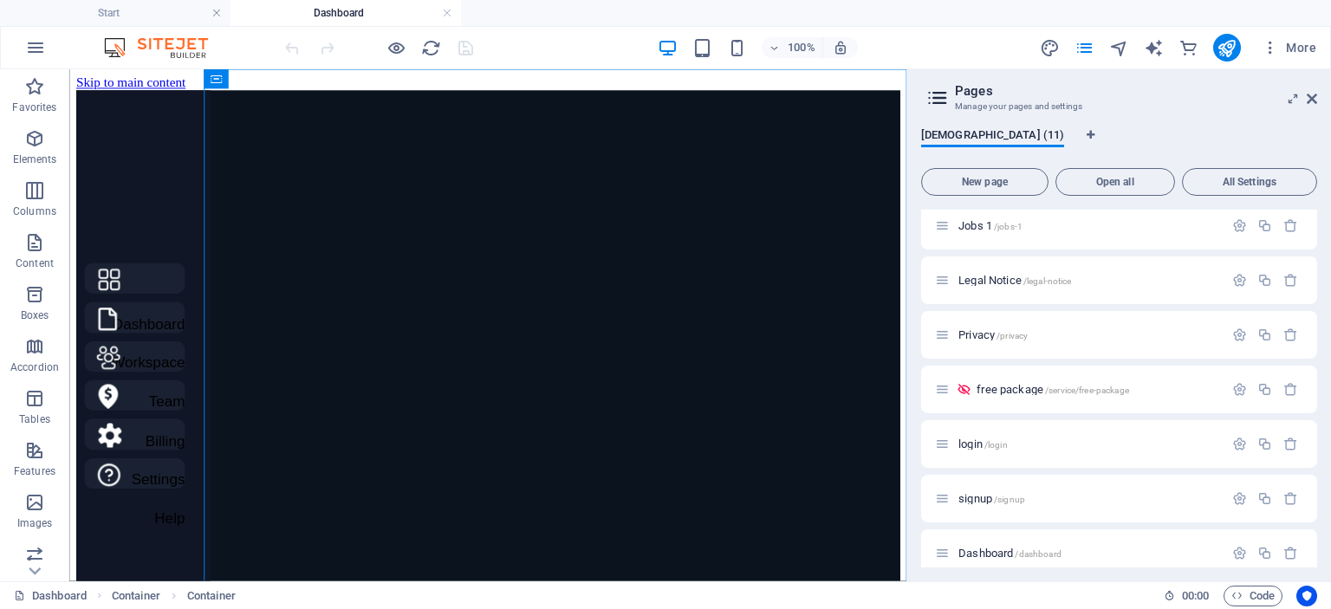
click at [1318, 101] on aside "Pages Manage your pages and settings Korean (11) New page Open all All Settings…" at bounding box center [1118, 325] width 425 height 512
click at [1309, 97] on icon at bounding box center [1312, 99] width 10 height 14
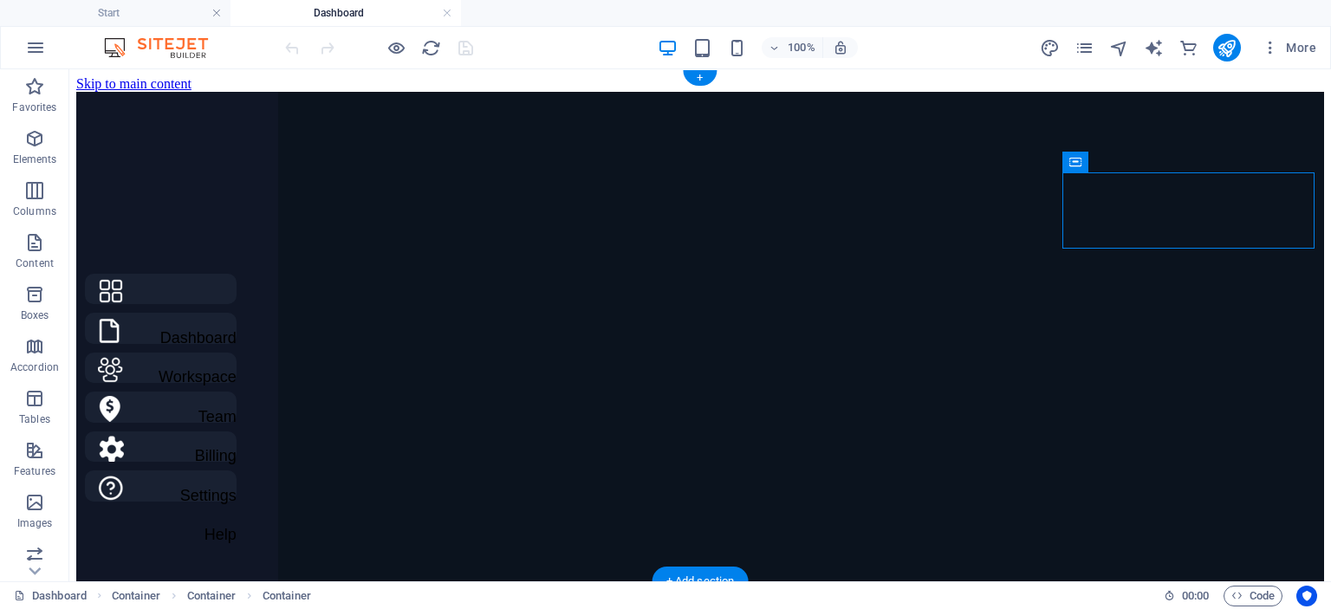
drag, startPoint x: 1230, startPoint y: 231, endPoint x: 632, endPoint y: 279, distance: 600.6
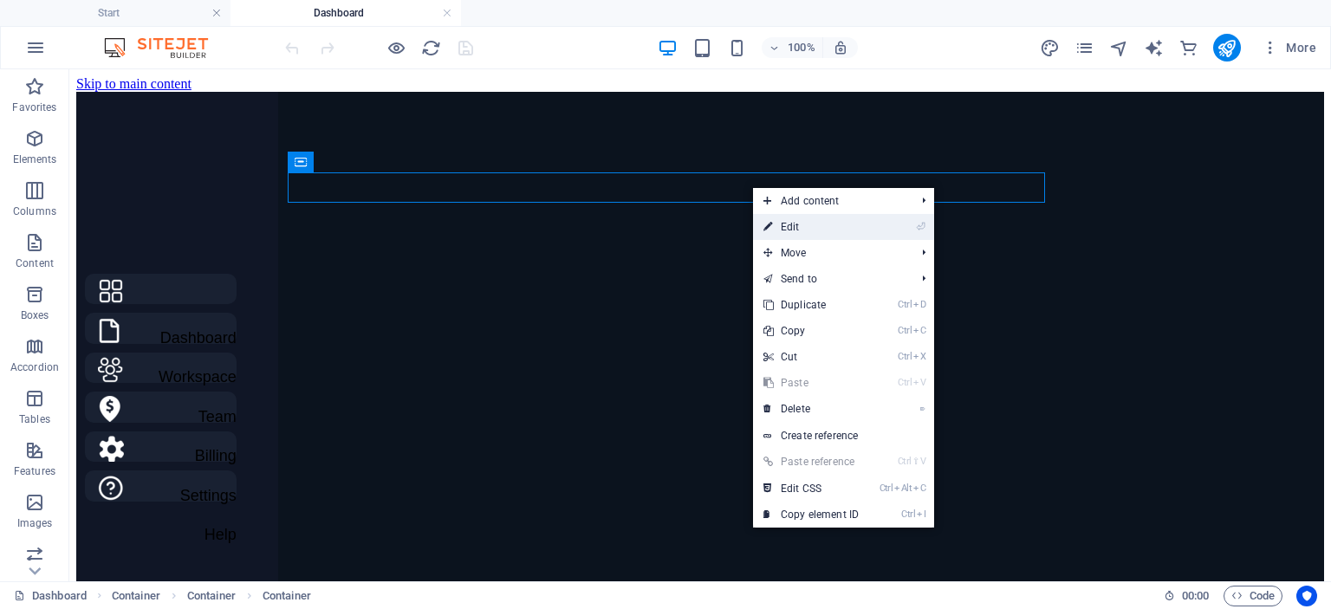
click at [790, 216] on link "⏎ Edit" at bounding box center [811, 227] width 116 height 26
select select "vh"
select select "vw"
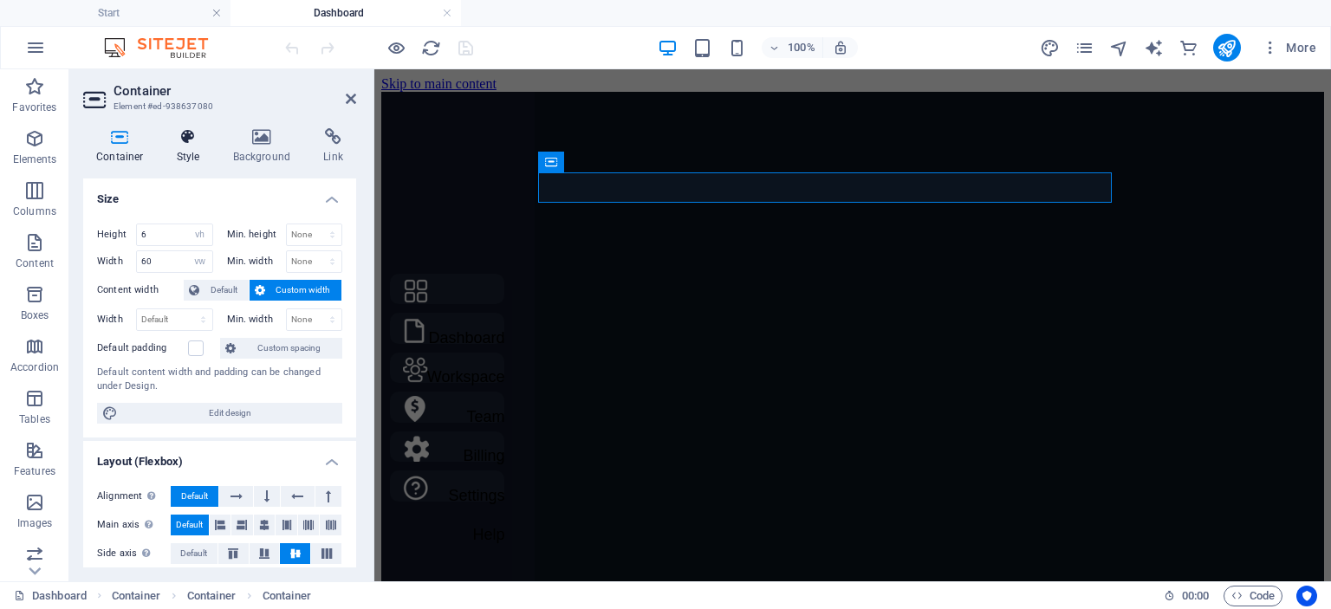
click at [201, 146] on h4 "Style" at bounding box center [192, 146] width 56 height 36
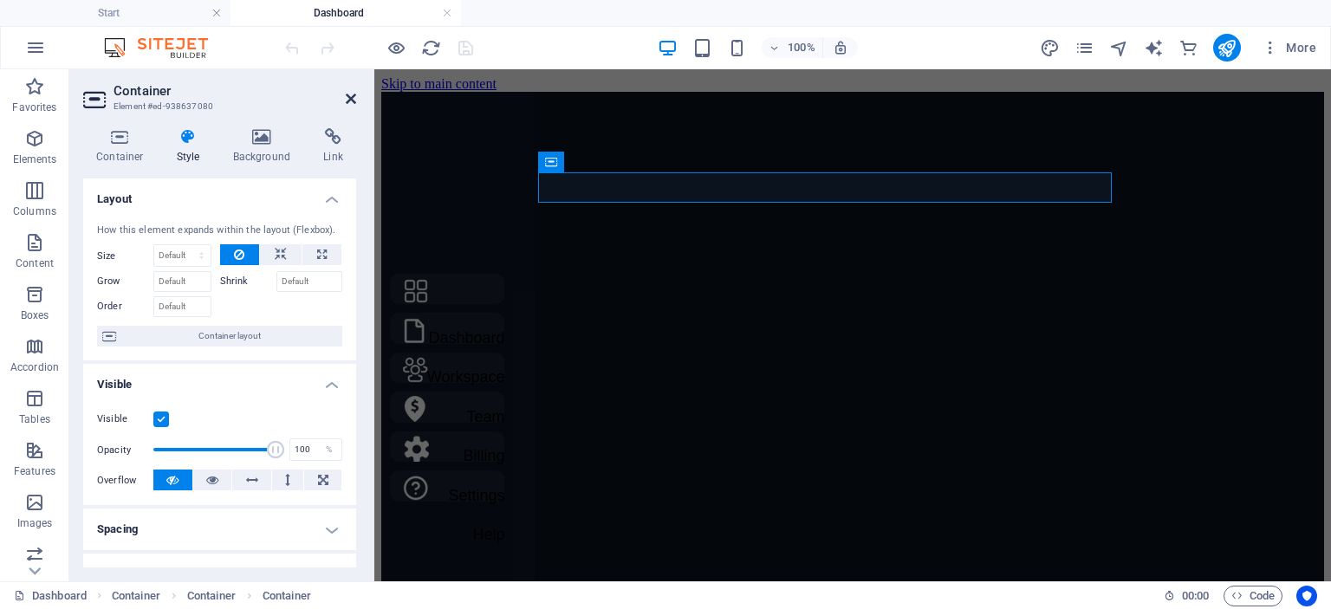
click at [352, 101] on icon at bounding box center [351, 99] width 10 height 14
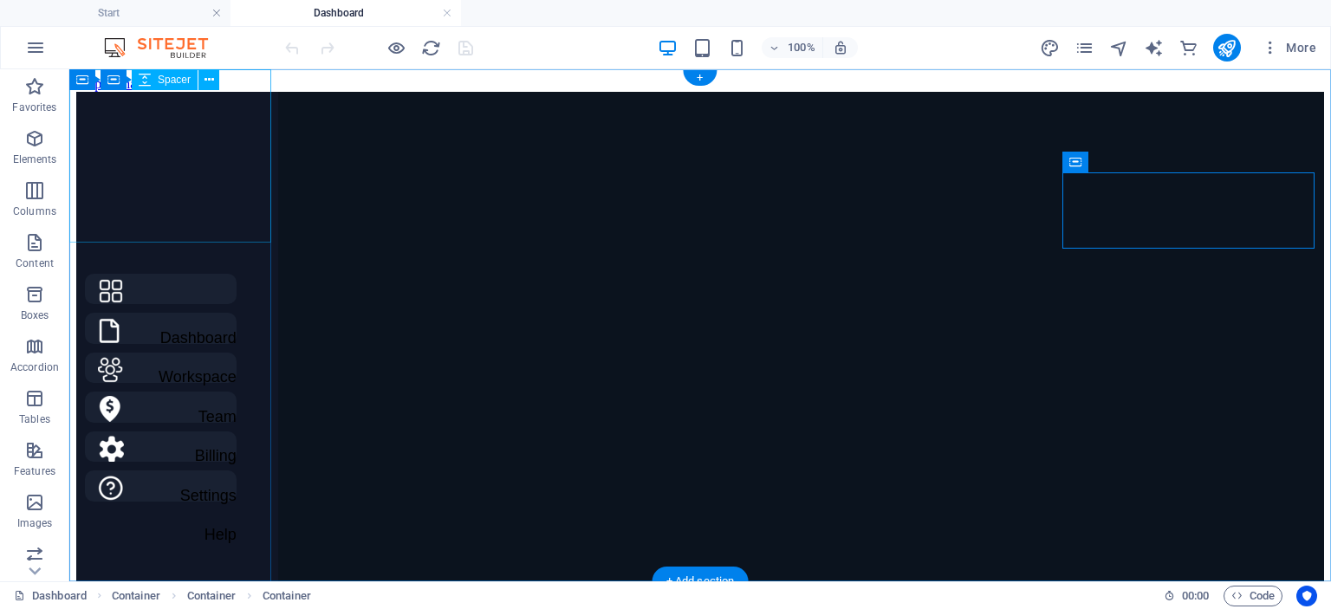
click at [196, 180] on div at bounding box center [177, 178] width 202 height 173
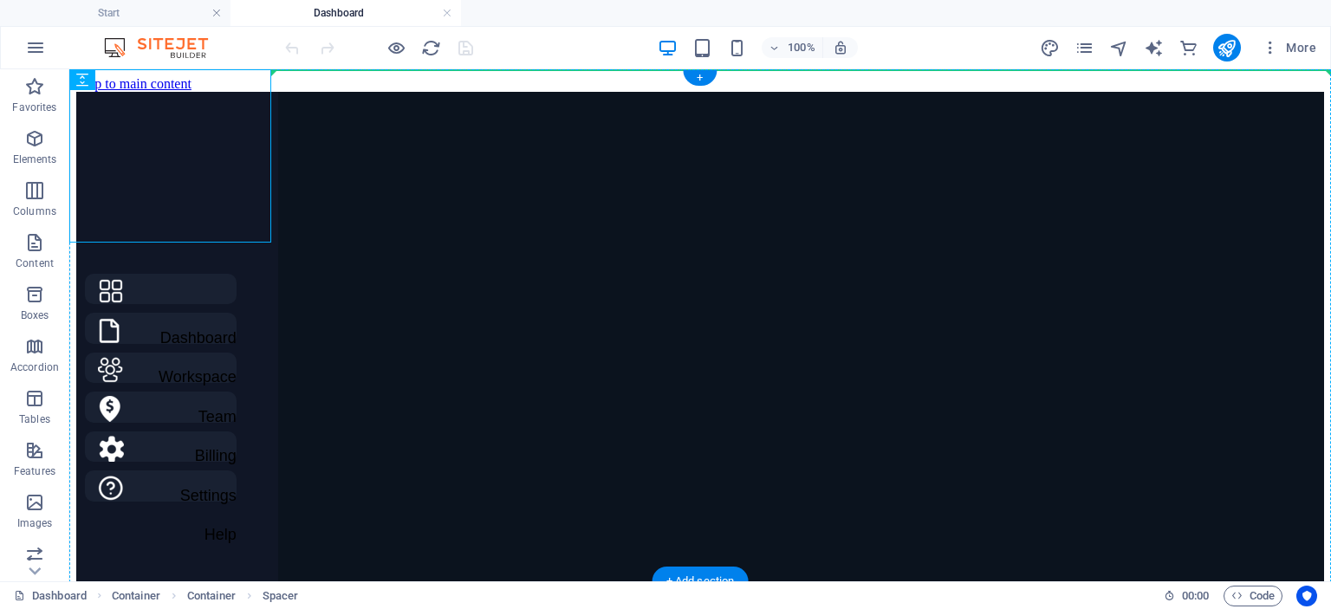
drag, startPoint x: 196, startPoint y: 180, endPoint x: 419, endPoint y: 263, distance: 238.5
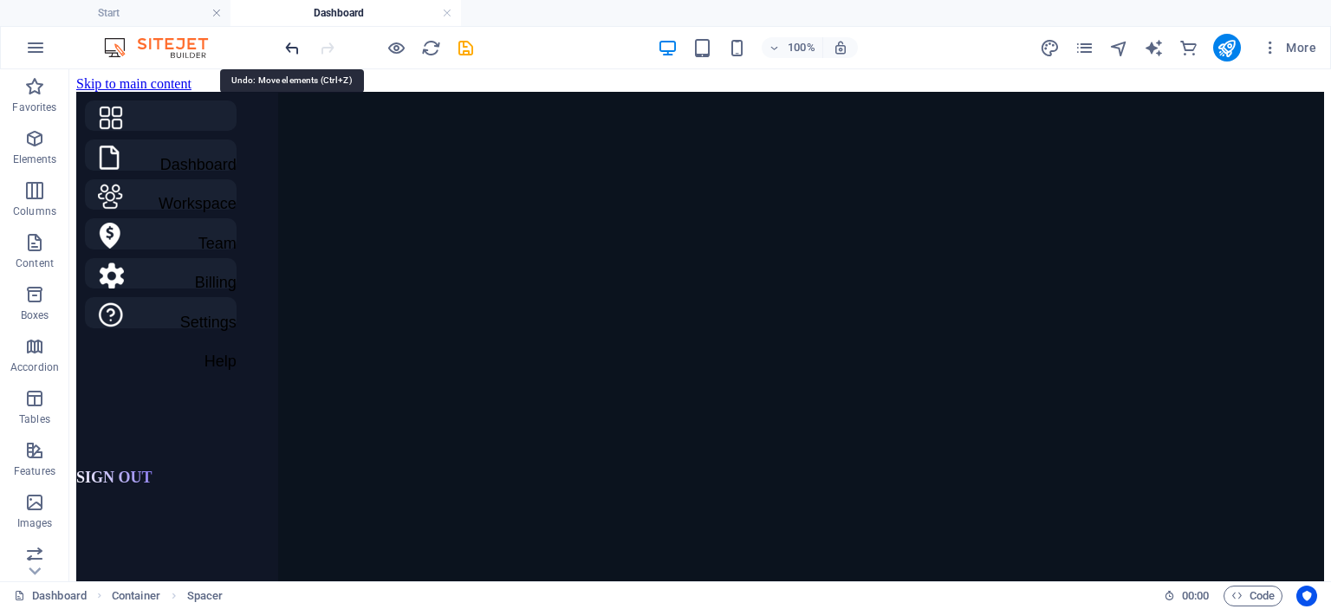
click at [295, 42] on icon "undo" at bounding box center [292, 48] width 20 height 20
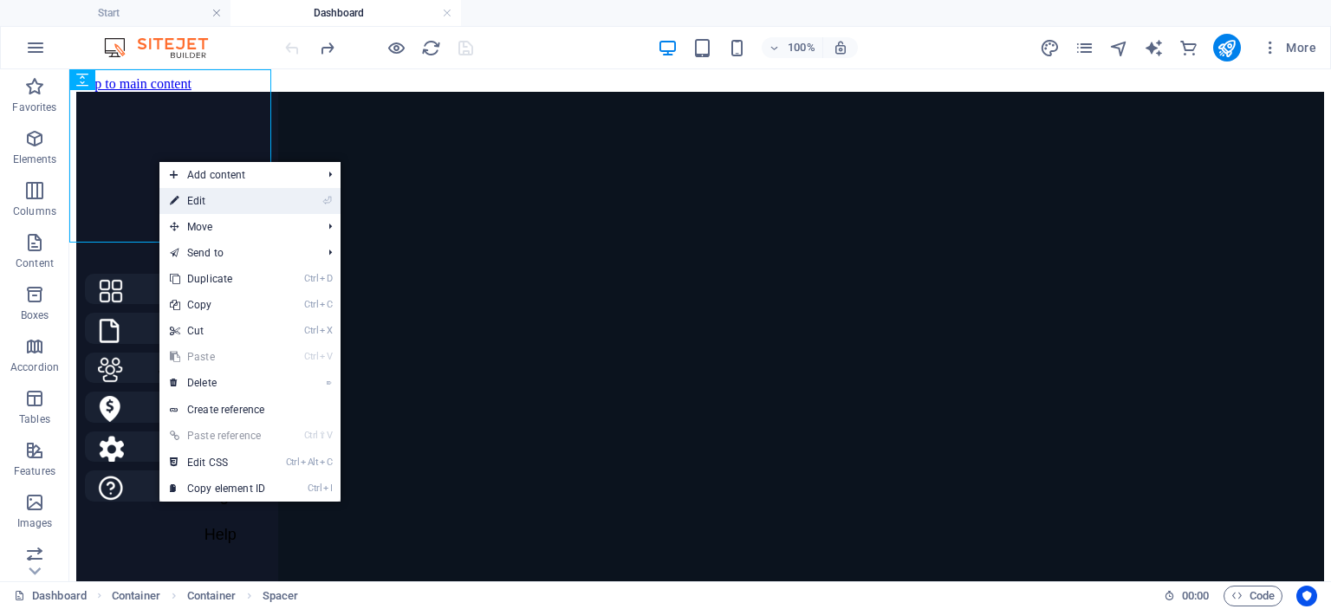
click at [204, 200] on link "⏎ Edit" at bounding box center [217, 201] width 116 height 26
select select "px"
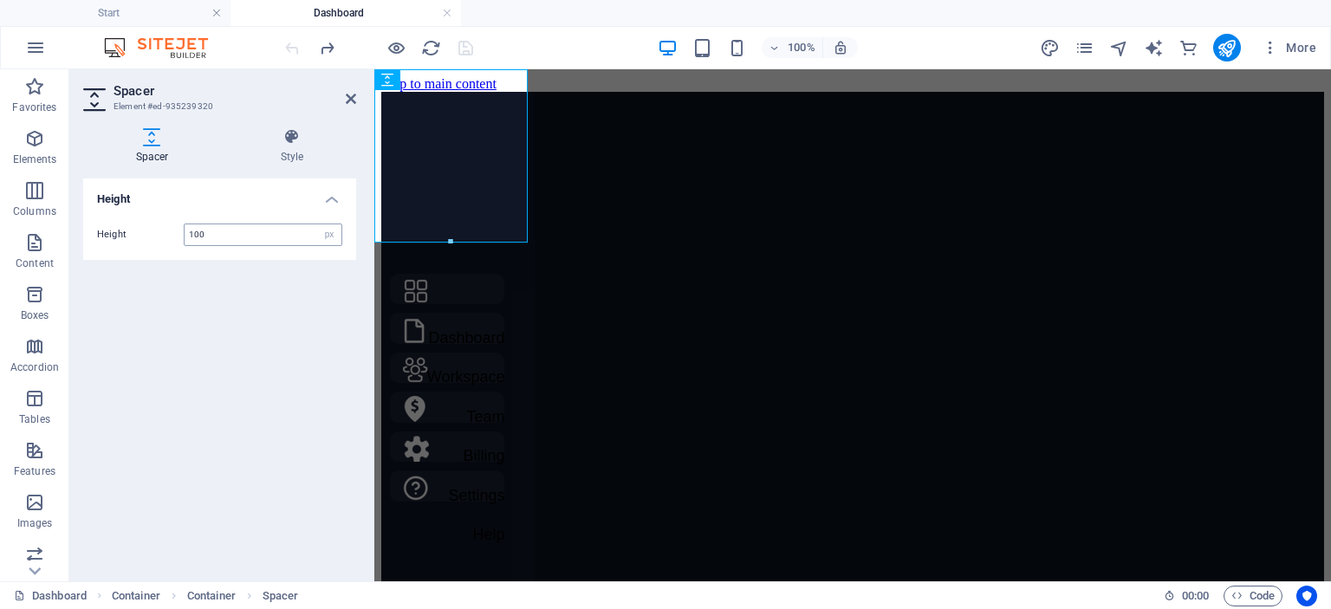
type input "100"
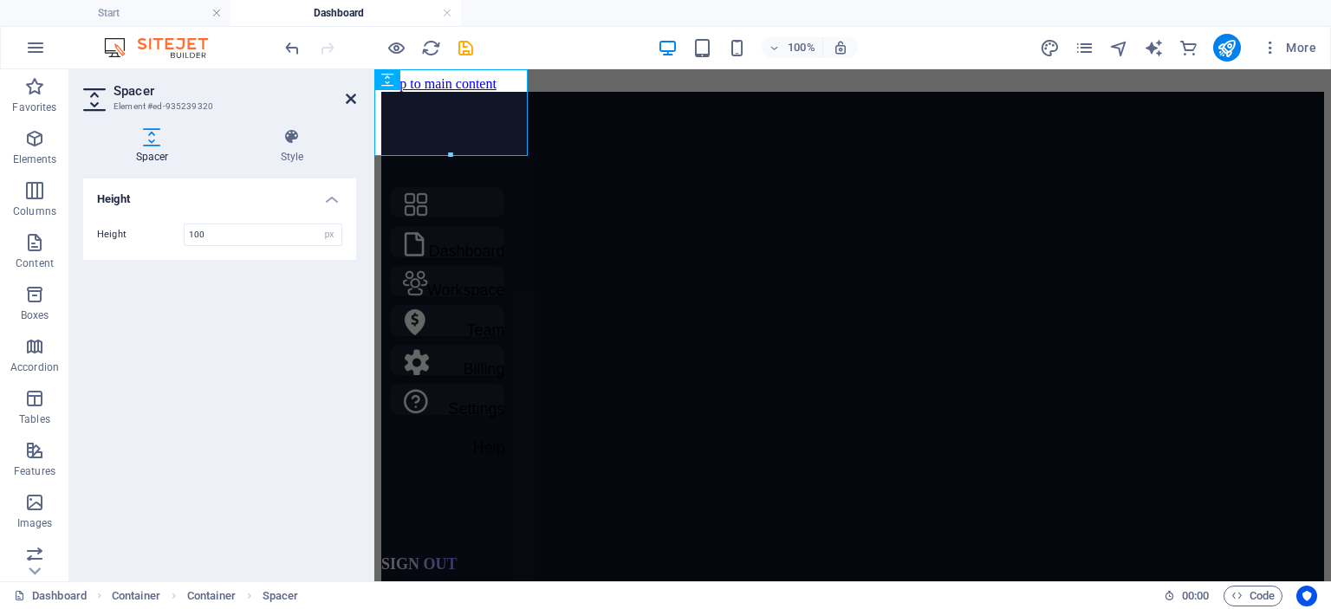
click at [346, 100] on icon at bounding box center [351, 99] width 10 height 14
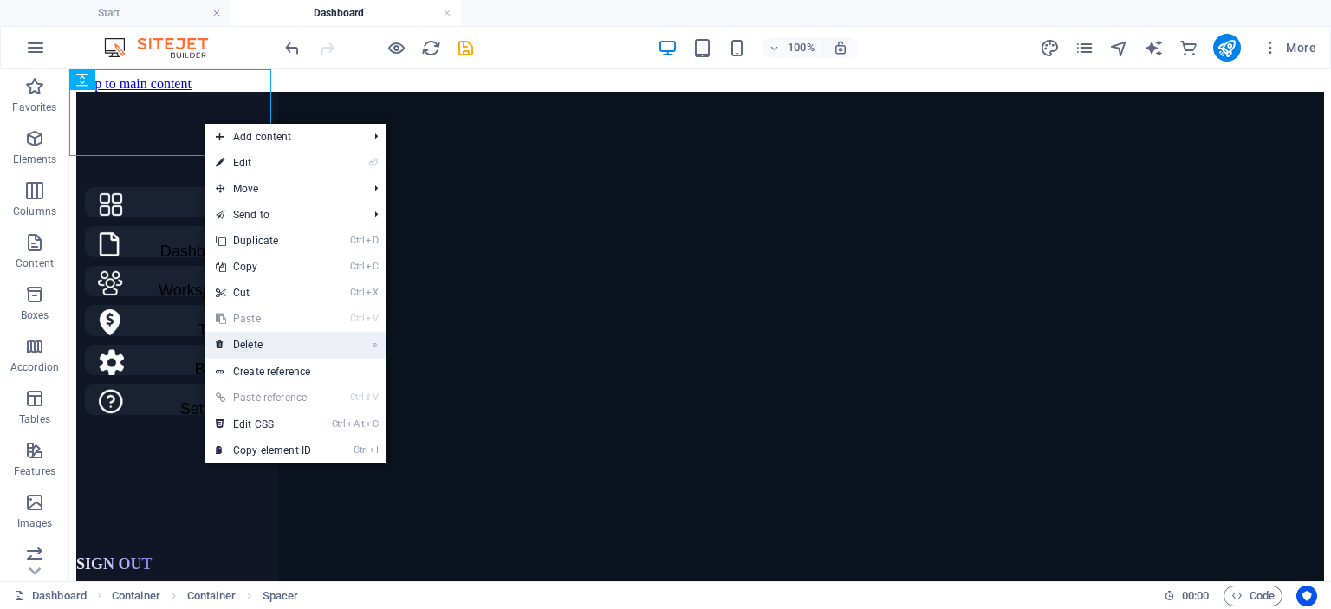
click at [302, 341] on link "⌦ Delete" at bounding box center [263, 345] width 116 height 26
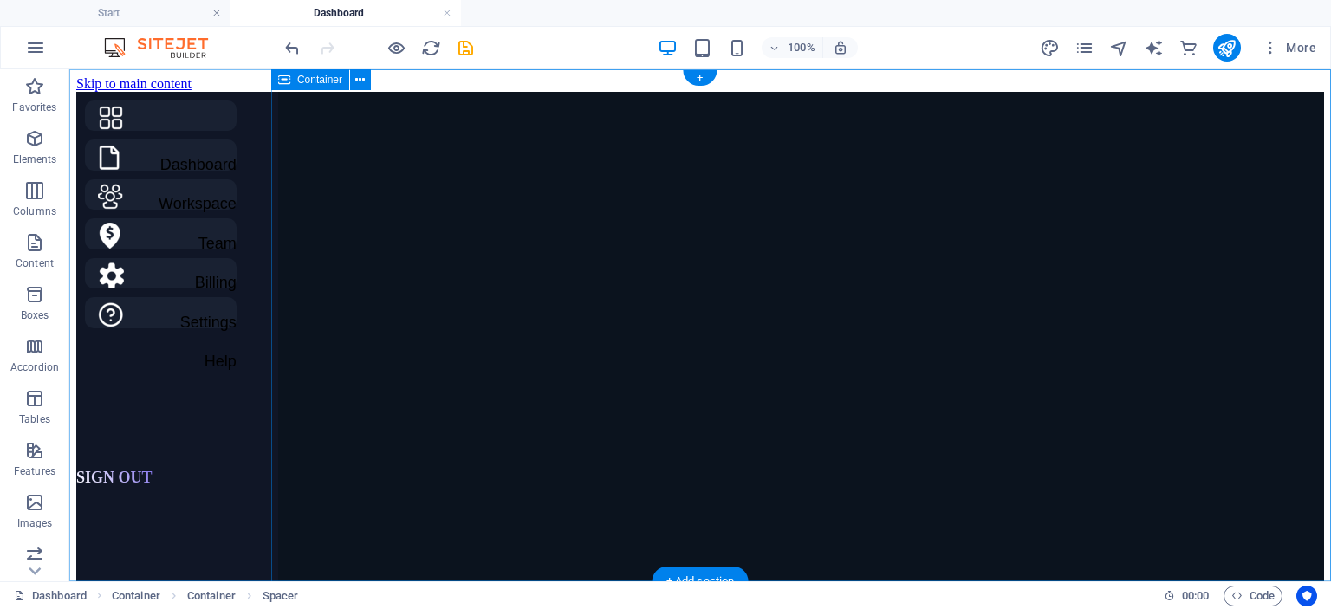
select select "vw"
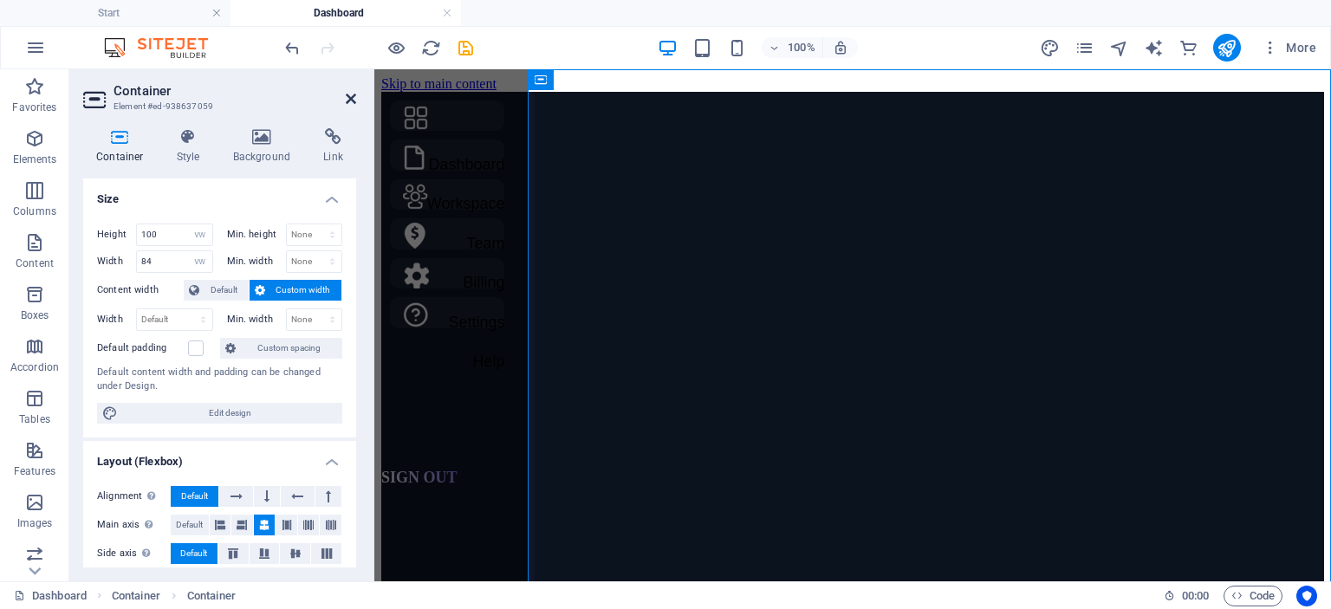
click at [353, 101] on icon at bounding box center [351, 99] width 10 height 14
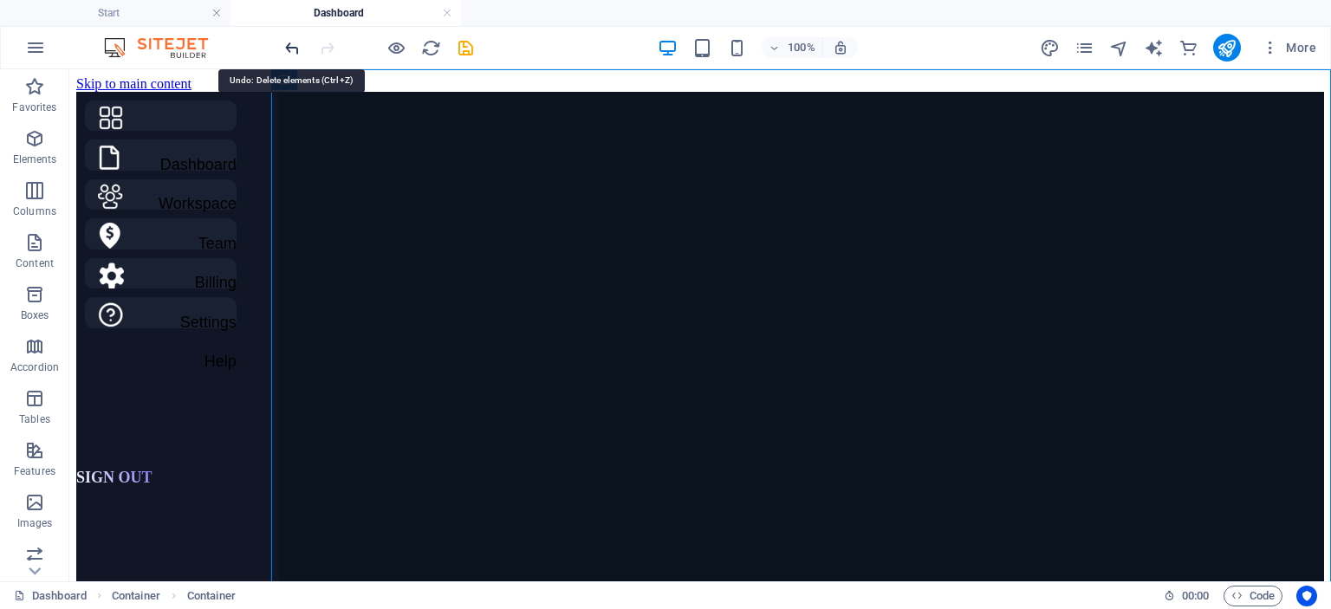
click at [289, 41] on icon "undo" at bounding box center [292, 48] width 20 height 20
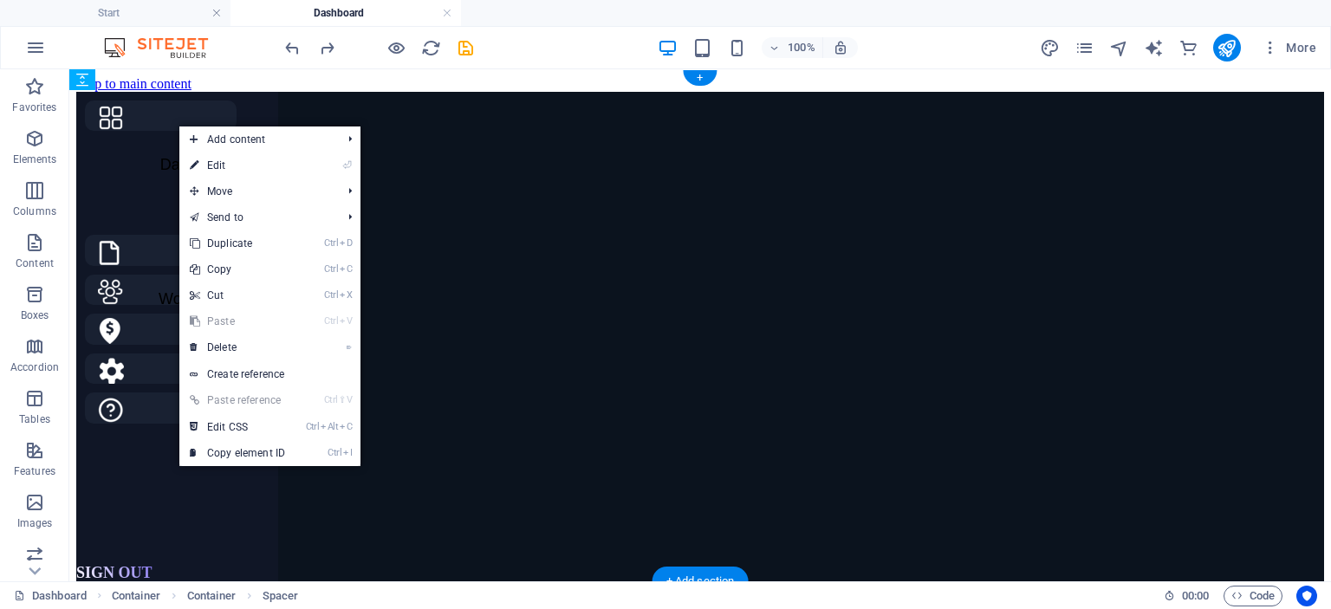
drag, startPoint x: 178, startPoint y: 125, endPoint x: 144, endPoint y: 168, distance: 54.9
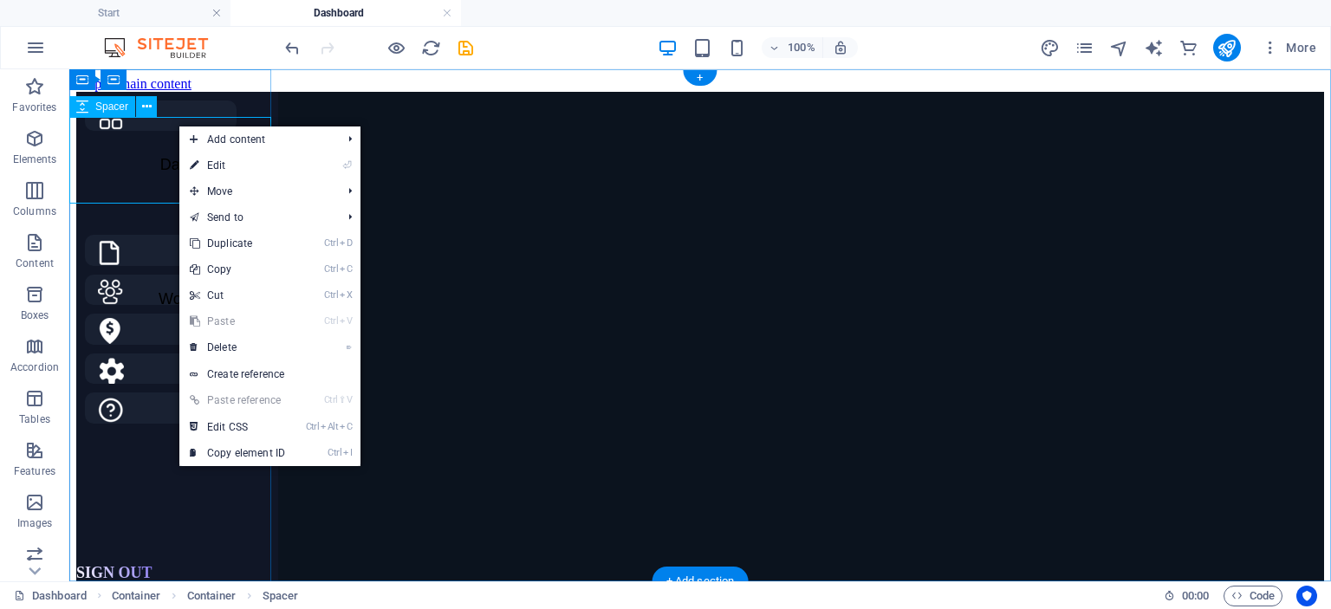
click at [144, 168] on div at bounding box center [177, 182] width 202 height 87
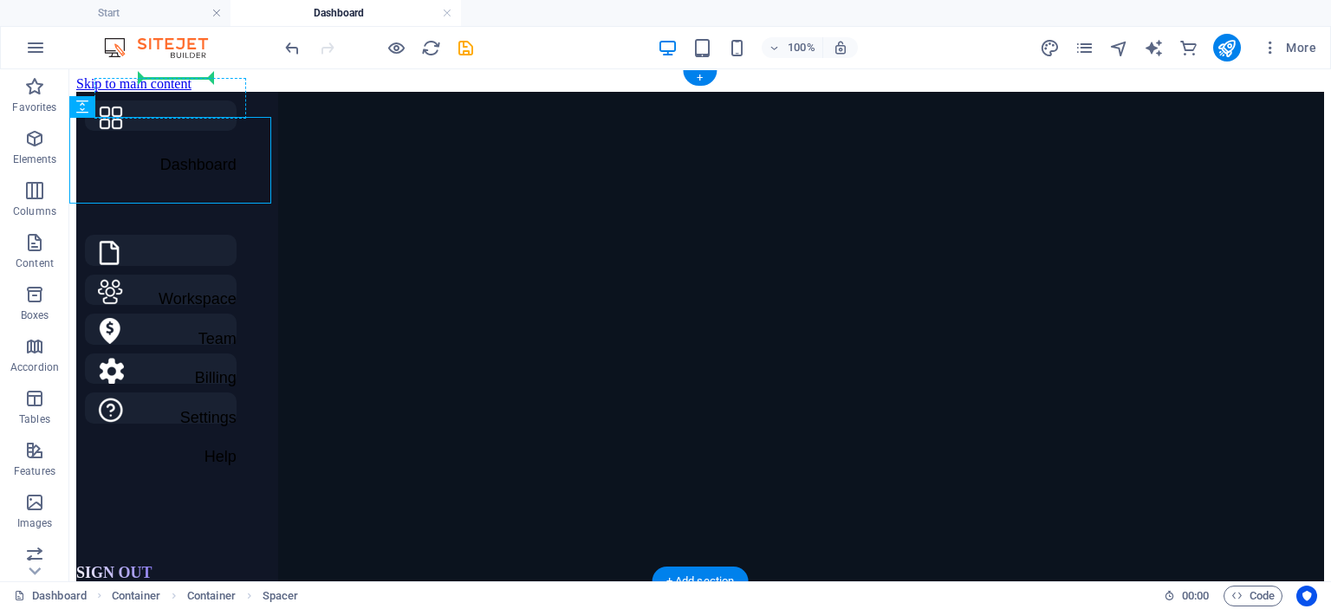
drag, startPoint x: 144, startPoint y: 168, endPoint x: 184, endPoint y: 83, distance: 93.8
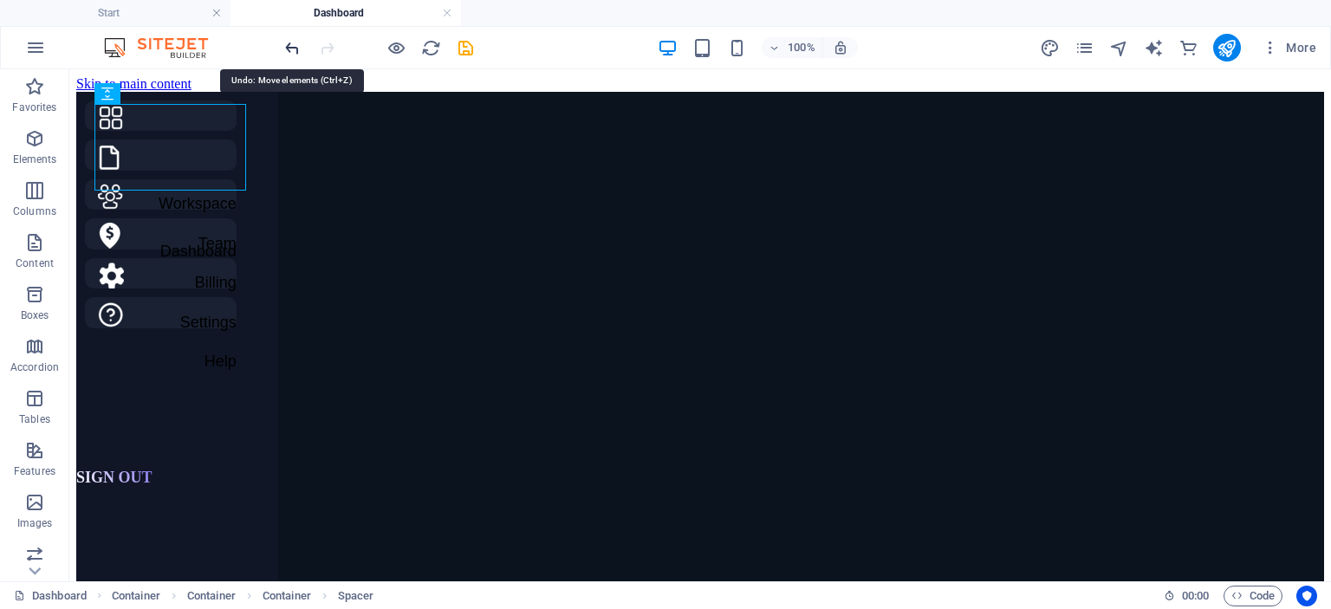
click at [290, 51] on icon "undo" at bounding box center [292, 48] width 20 height 20
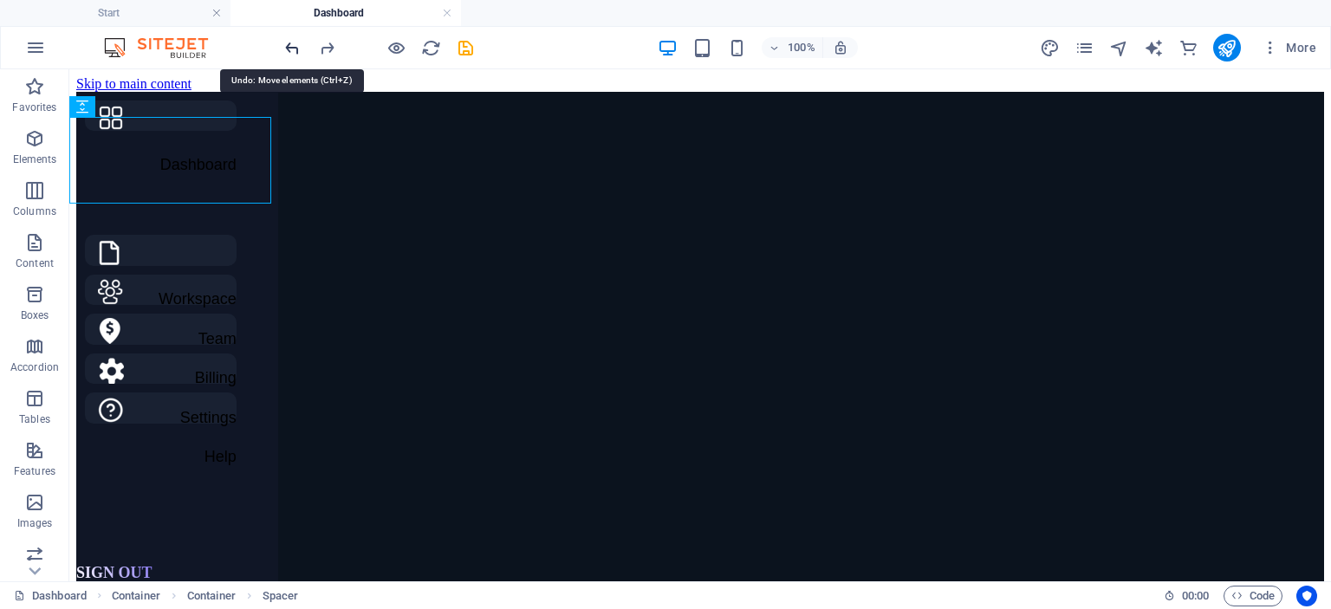
click at [290, 51] on icon "undo" at bounding box center [292, 48] width 20 height 20
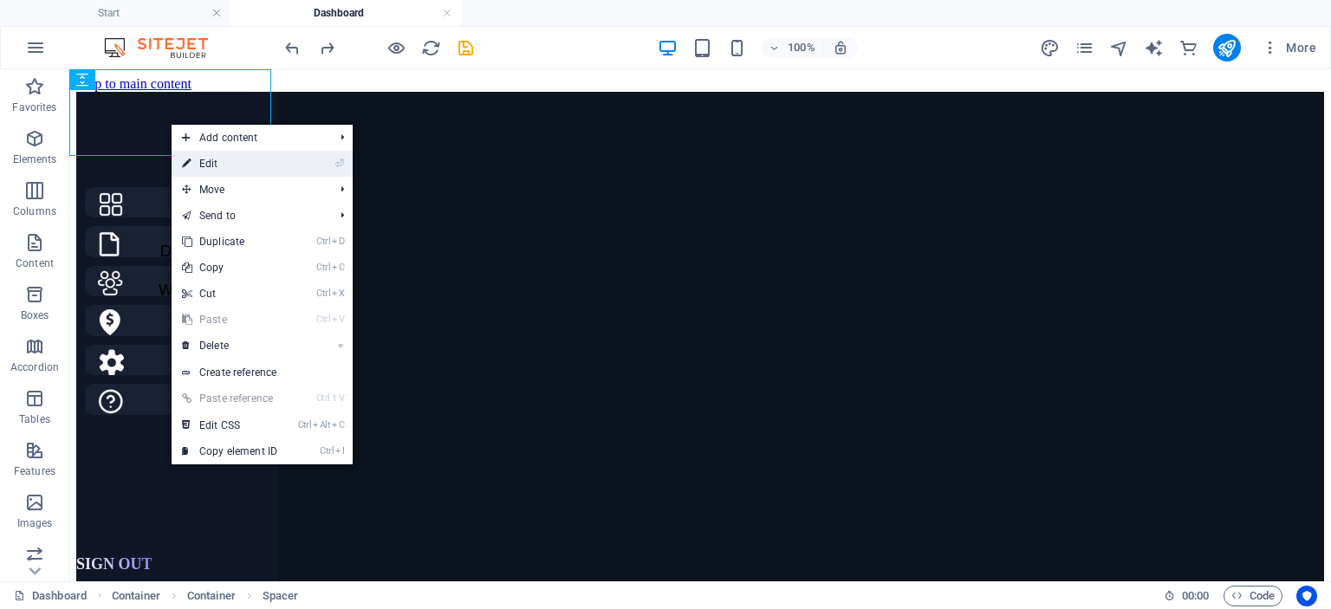
click at [215, 171] on link "⏎ Edit" at bounding box center [230, 164] width 116 height 26
select select "px"
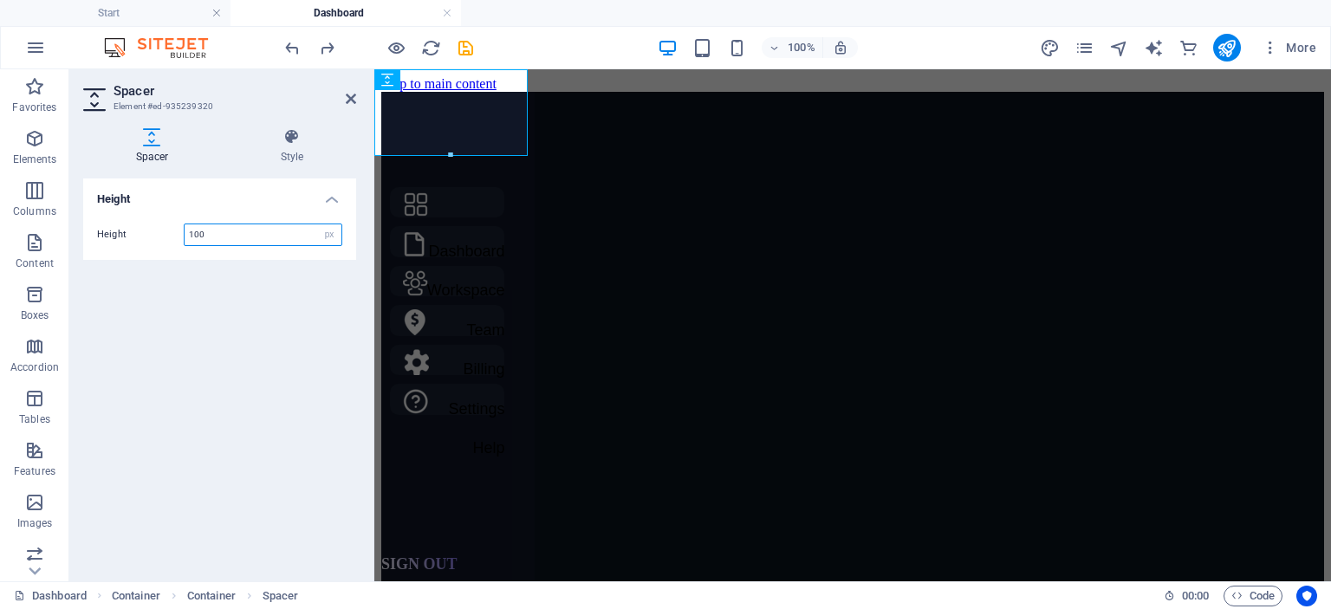
click at [236, 233] on input "100" at bounding box center [263, 234] width 157 height 21
type input "1"
click at [330, 235] on select "px rem vh vw" at bounding box center [329, 234] width 24 height 21
select select "vh"
click at [317, 224] on select "px rem vh vw" at bounding box center [329, 234] width 24 height 21
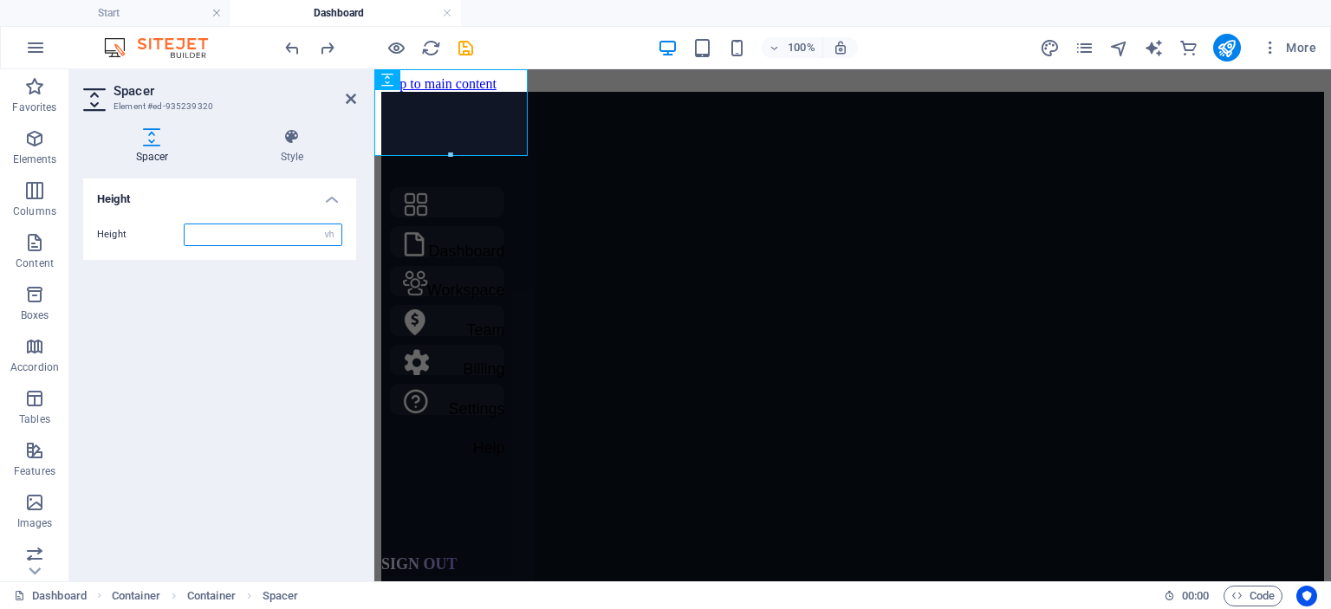
type input "0"
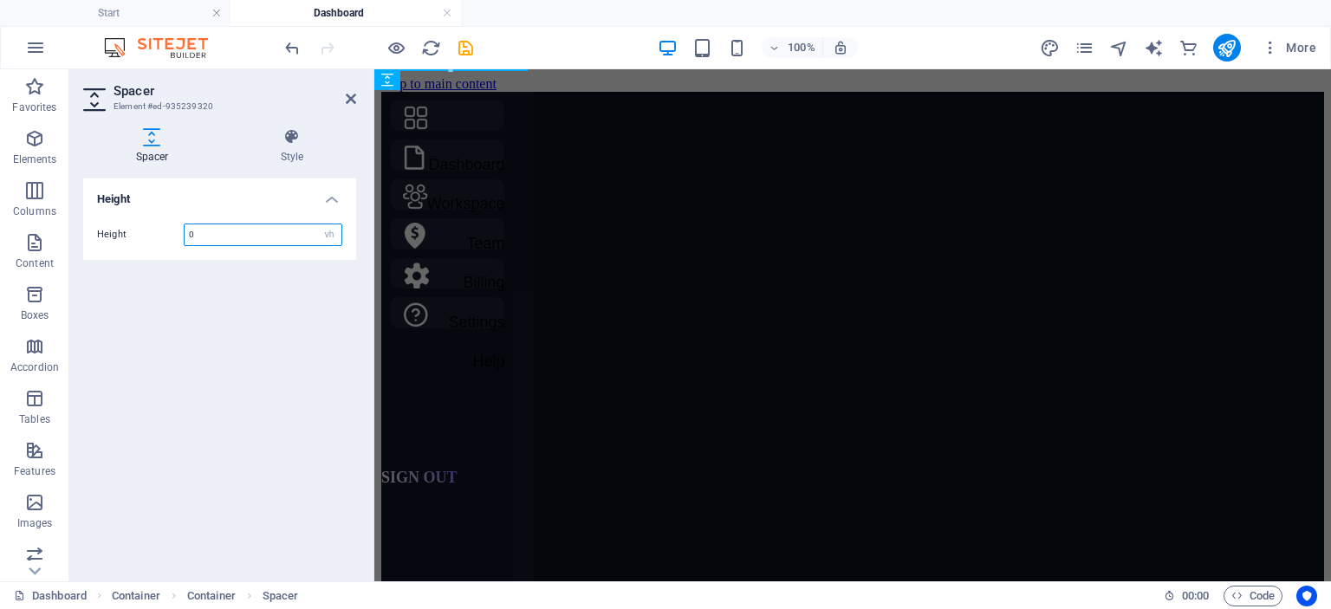
click at [263, 231] on input "0" at bounding box center [263, 234] width 157 height 21
type input "5"
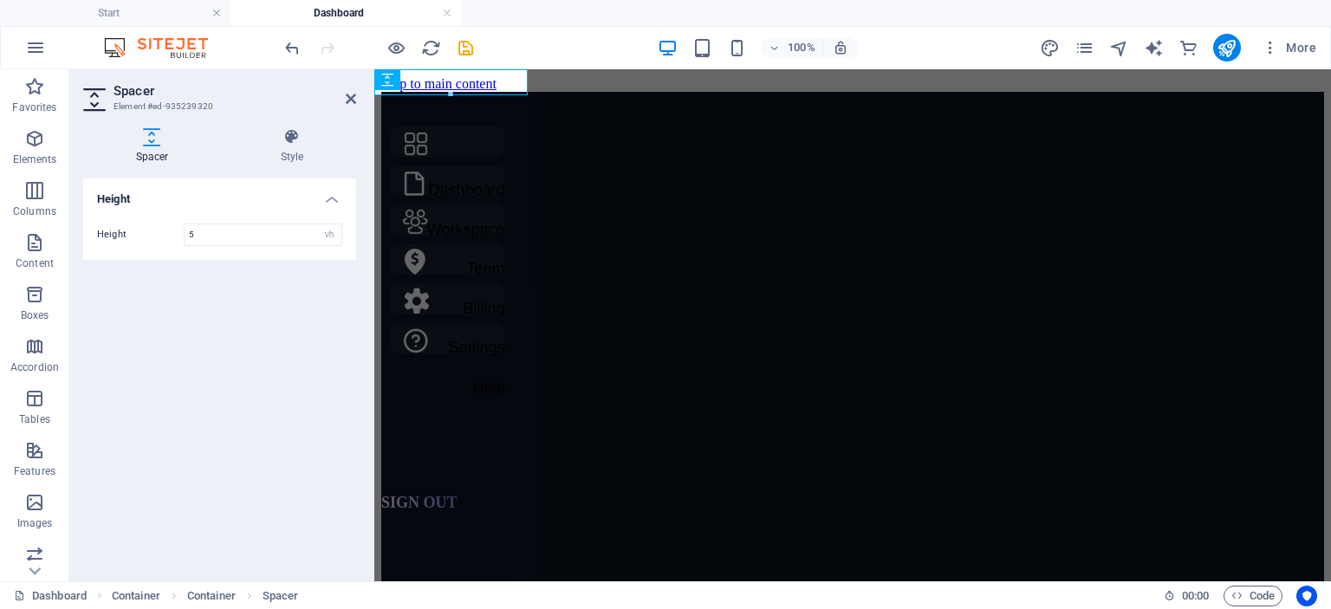
click at [364, 94] on aside "Spacer Element #ed-935239320 Spacer Style Height Height 5 px rem vh vw Preset E…" at bounding box center [221, 325] width 305 height 512
click at [354, 101] on icon at bounding box center [351, 99] width 10 height 14
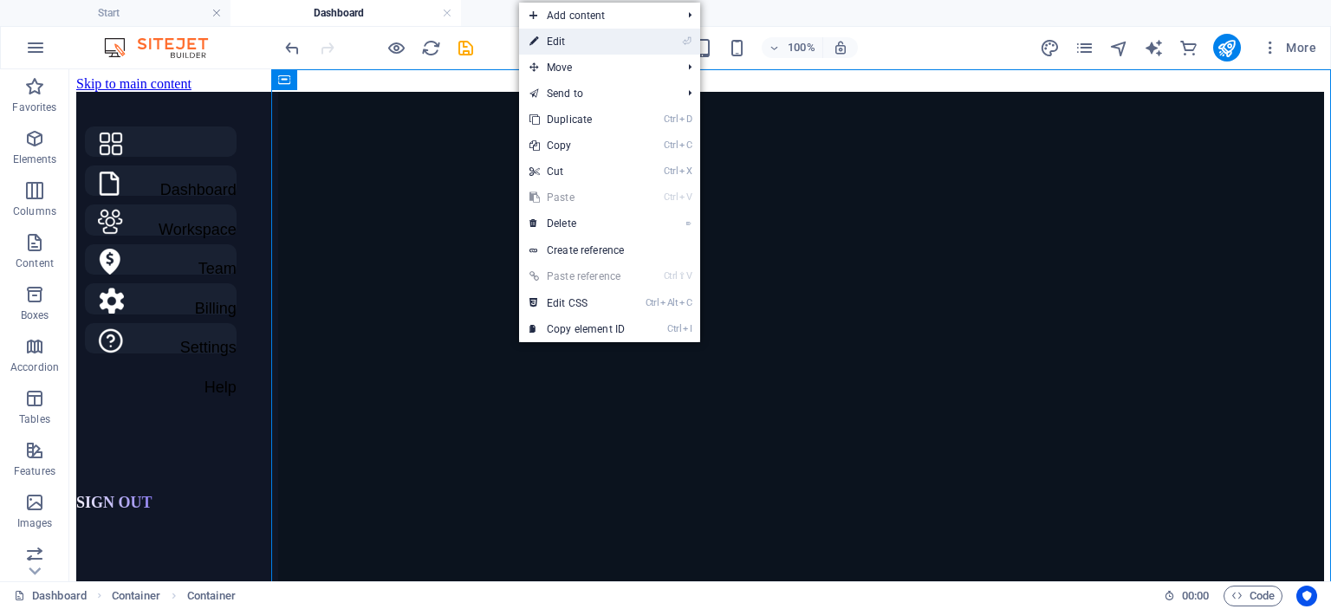
click at [606, 36] on link "⏎ Edit" at bounding box center [577, 42] width 116 height 26
select select "vw"
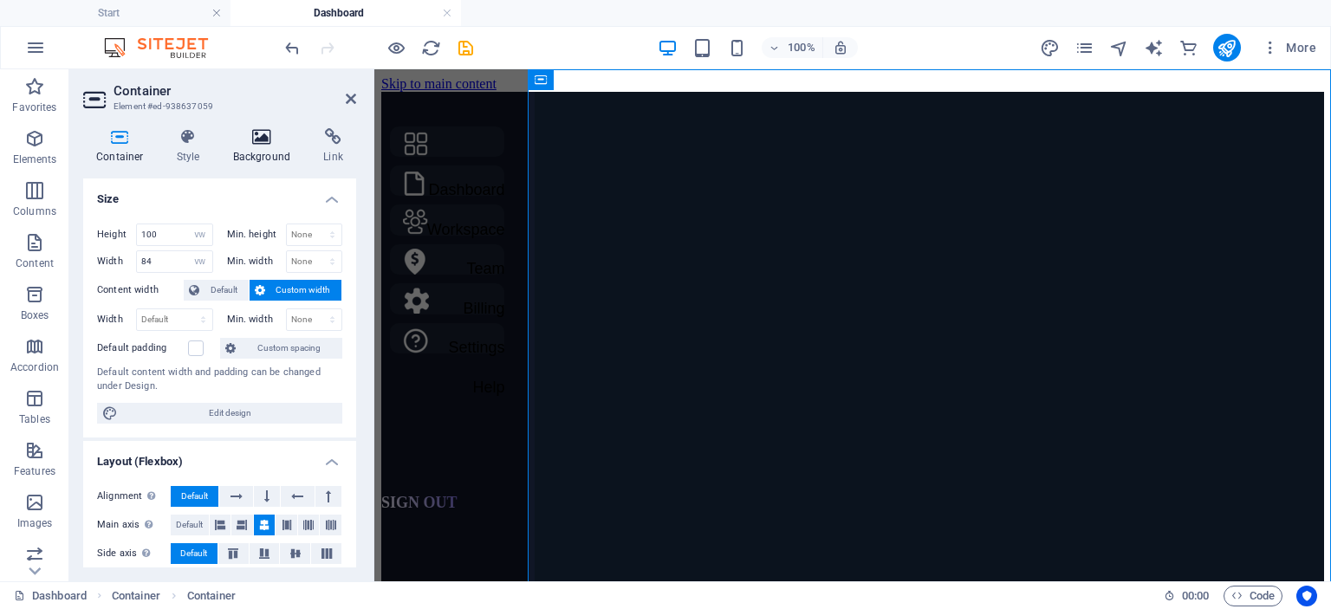
click at [270, 159] on h4 "Background" at bounding box center [265, 146] width 91 height 36
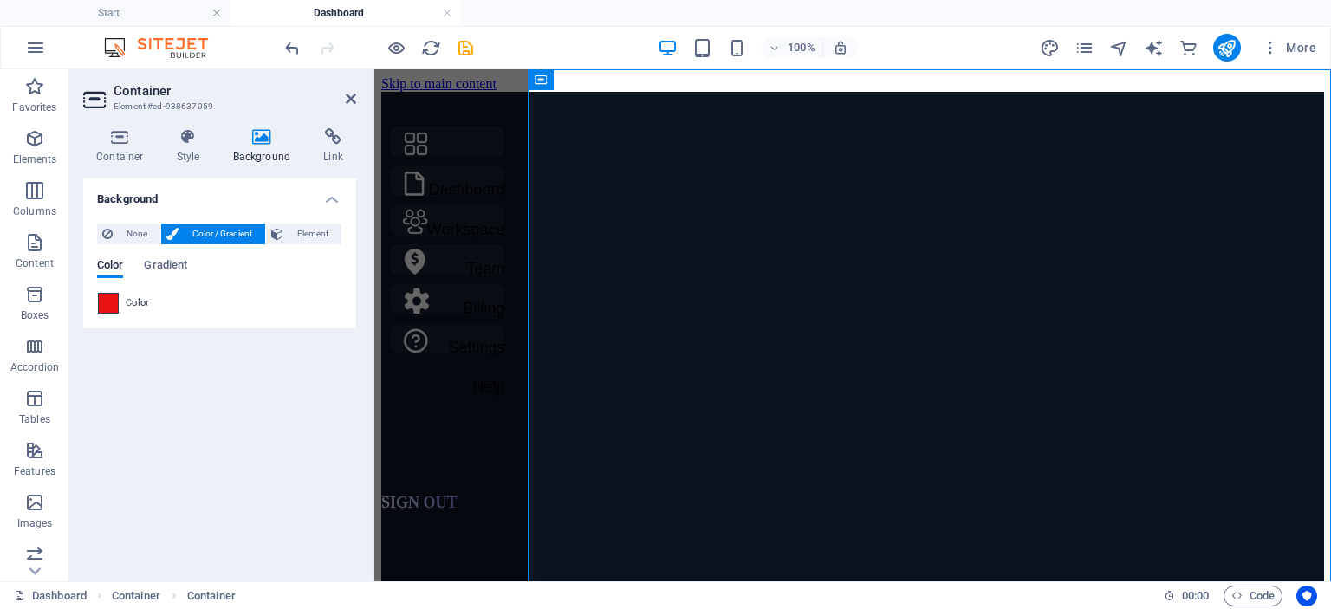
click at [114, 308] on span at bounding box center [108, 303] width 19 height 19
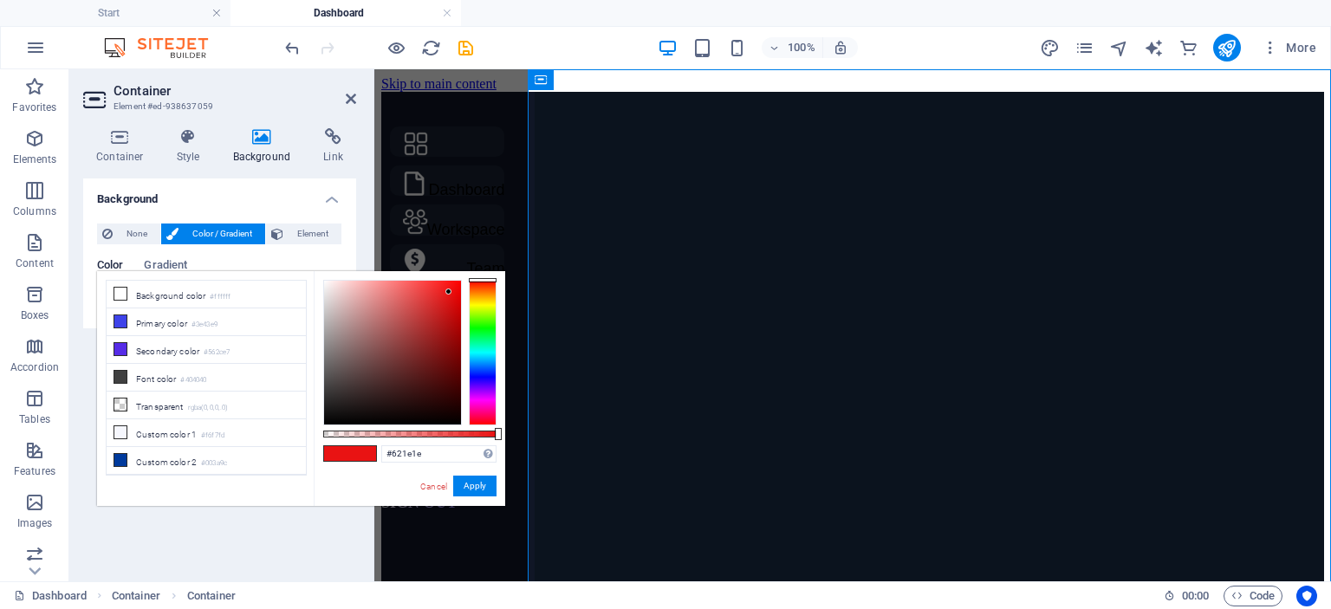
click at [418, 368] on div at bounding box center [392, 353] width 137 height 144
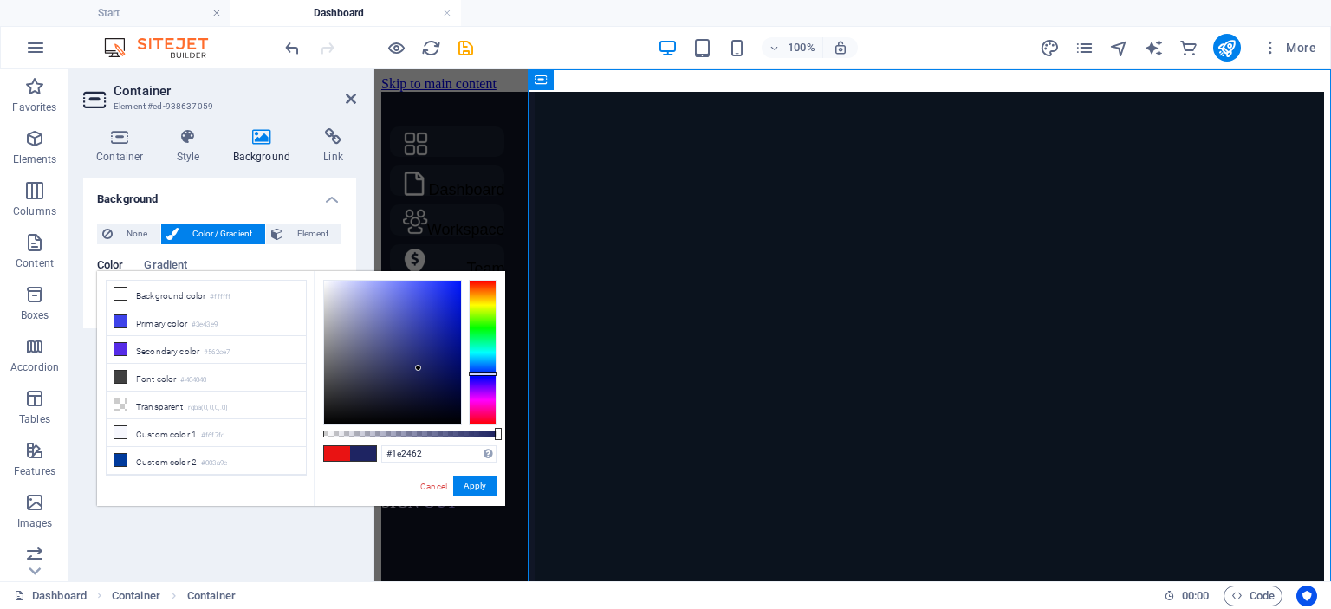
click at [476, 373] on div at bounding box center [483, 353] width 28 height 146
click at [409, 320] on div at bounding box center [392, 353] width 137 height 144
click at [417, 365] on div at bounding box center [392, 353] width 137 height 144
click at [423, 379] on div at bounding box center [392, 353] width 137 height 144
click at [430, 385] on div at bounding box center [392, 353] width 137 height 144
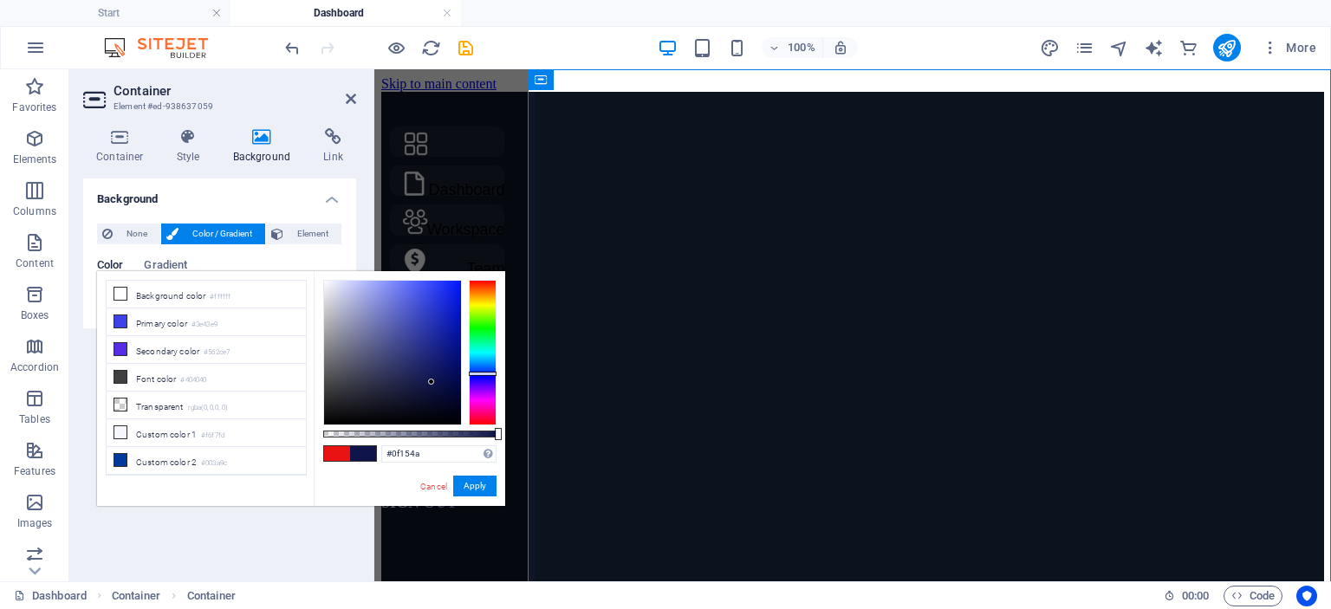
click at [431, 382] on div at bounding box center [392, 353] width 137 height 144
click at [440, 402] on div at bounding box center [392, 353] width 137 height 144
click at [440, 402] on div at bounding box center [440, 402] width 6 height 6
click at [476, 488] on button "Apply" at bounding box center [474, 486] width 43 height 21
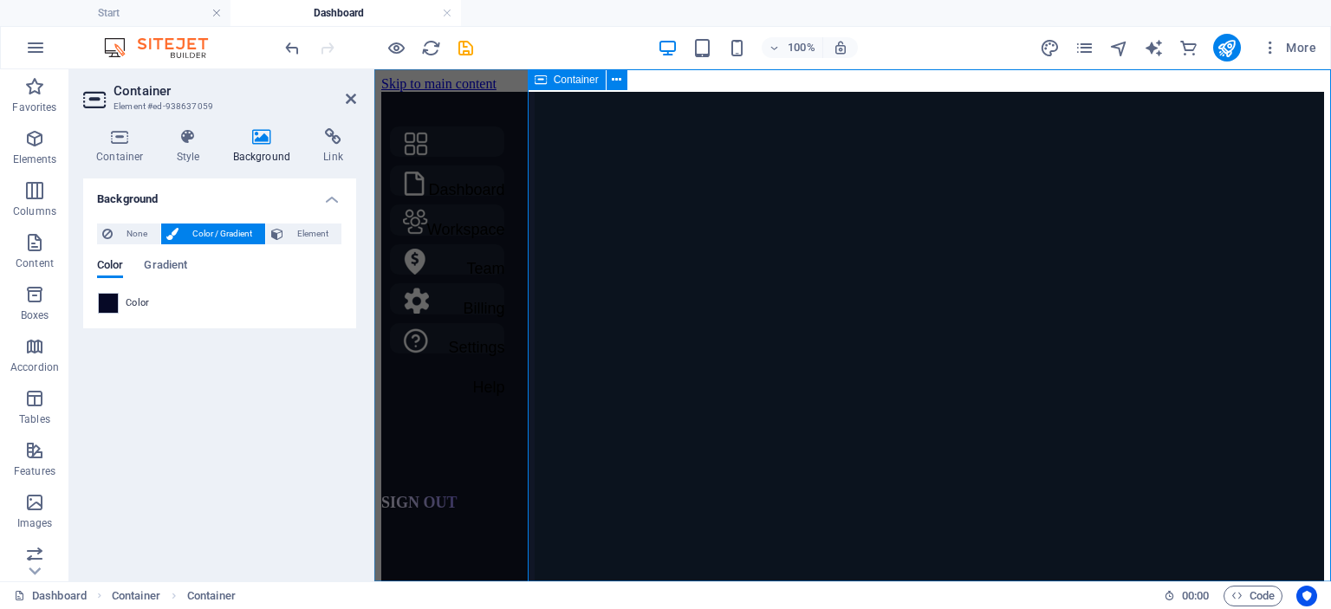
drag, startPoint x: 118, startPoint y: 308, endPoint x: 70, endPoint y: 296, distance: 49.0
click at [70, 296] on div "Container Style Background Link Size Height 100 Default px rem % vh vw Min. hei…" at bounding box center [219, 347] width 301 height 467
click at [107, 308] on span at bounding box center [108, 303] width 19 height 19
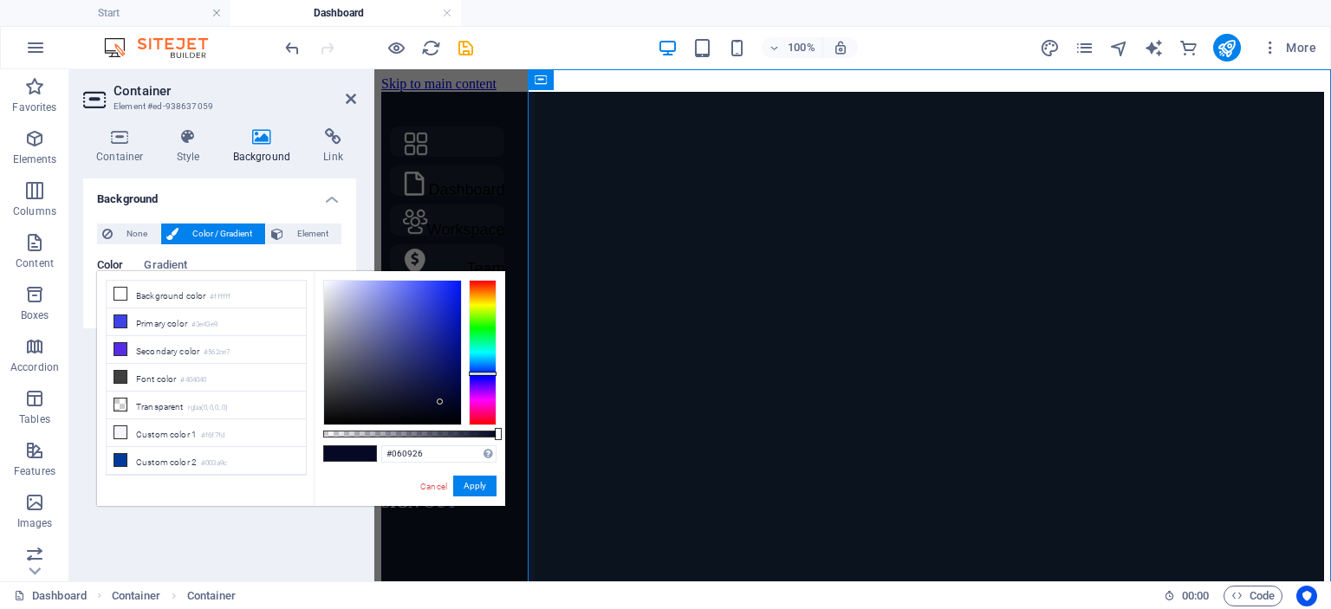
type input "#07091d"
click at [426, 407] on div at bounding box center [392, 353] width 137 height 144
click at [487, 491] on button "Apply" at bounding box center [474, 486] width 43 height 21
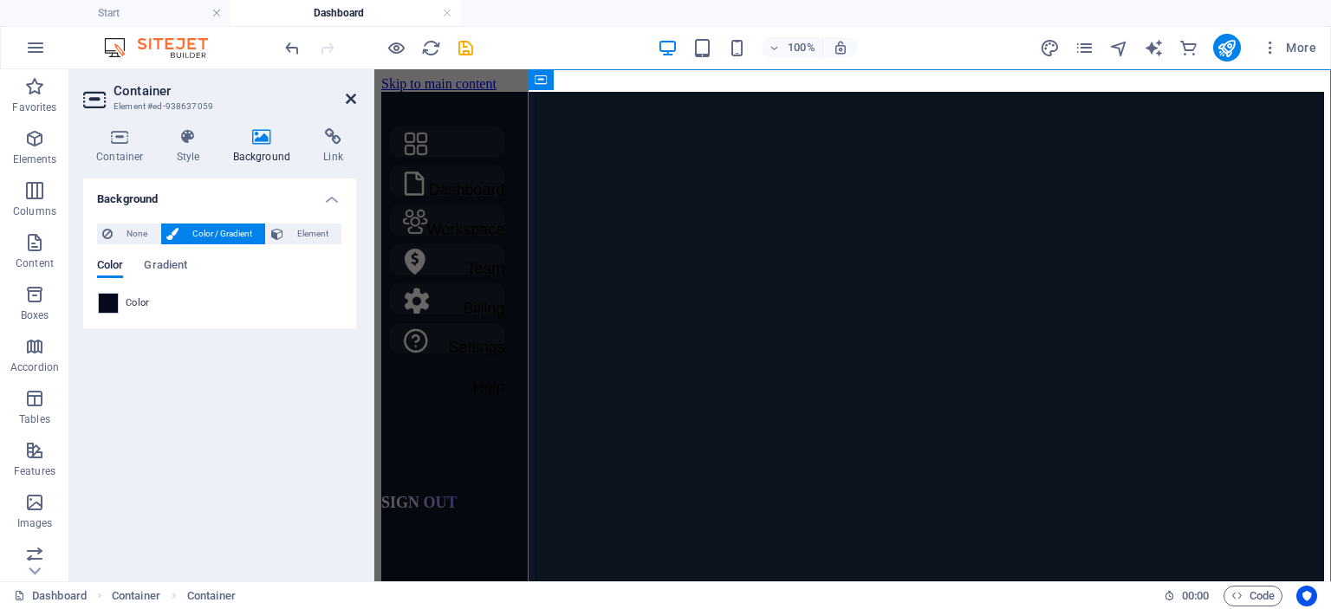
click at [351, 101] on icon at bounding box center [351, 99] width 10 height 14
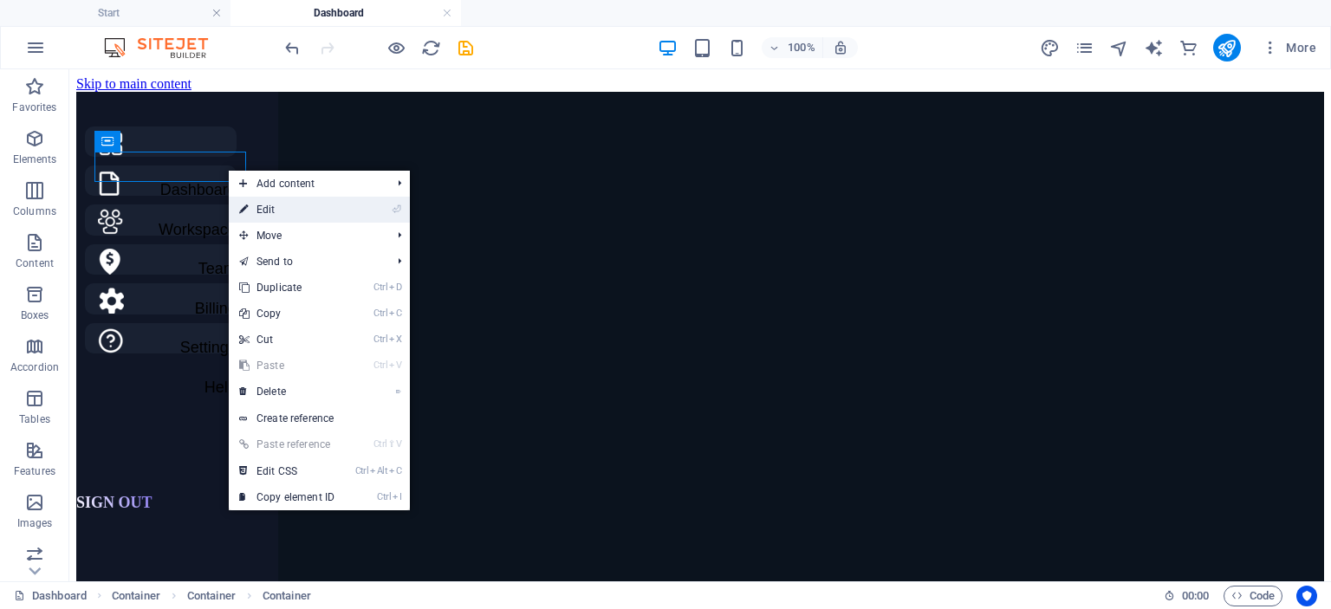
click at [260, 202] on link "⏎ Edit" at bounding box center [287, 210] width 116 height 26
select select "vh"
select select "vw"
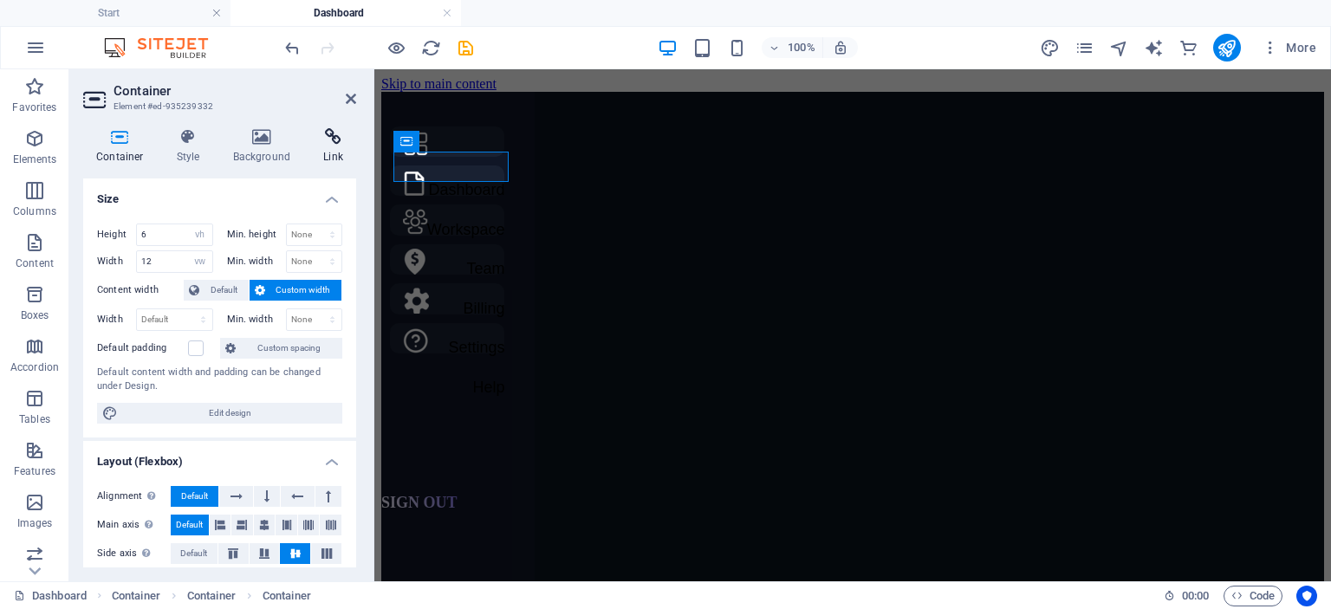
click at [334, 138] on icon at bounding box center [333, 136] width 46 height 17
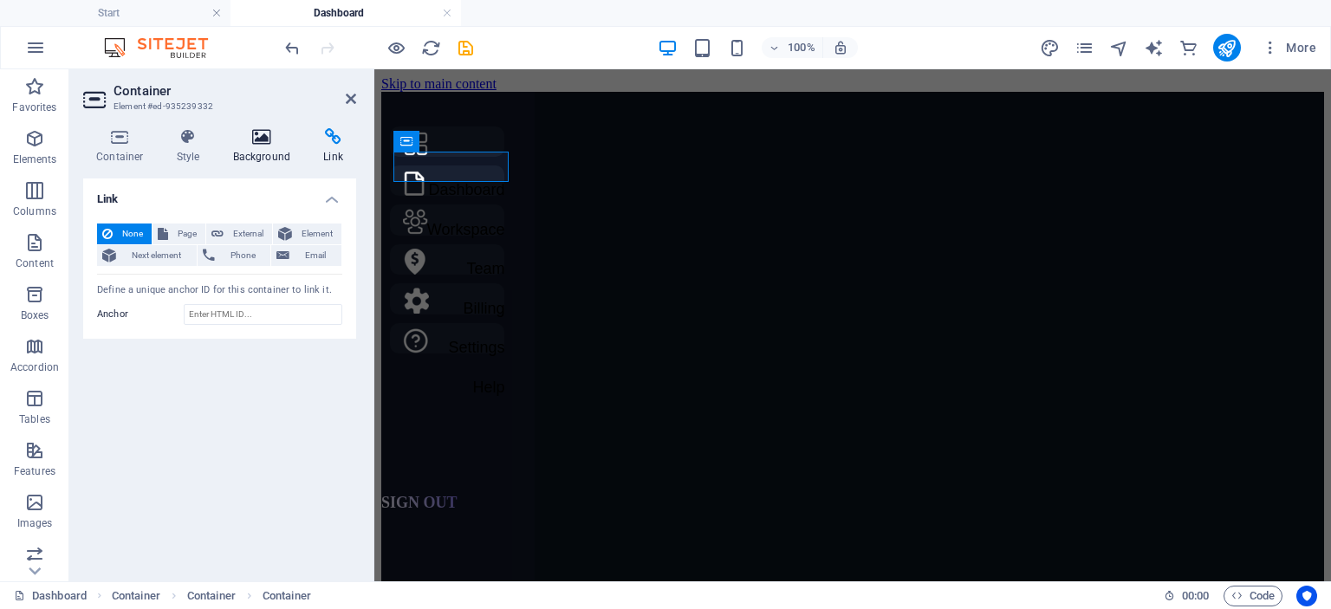
click at [258, 144] on icon at bounding box center [262, 136] width 84 height 17
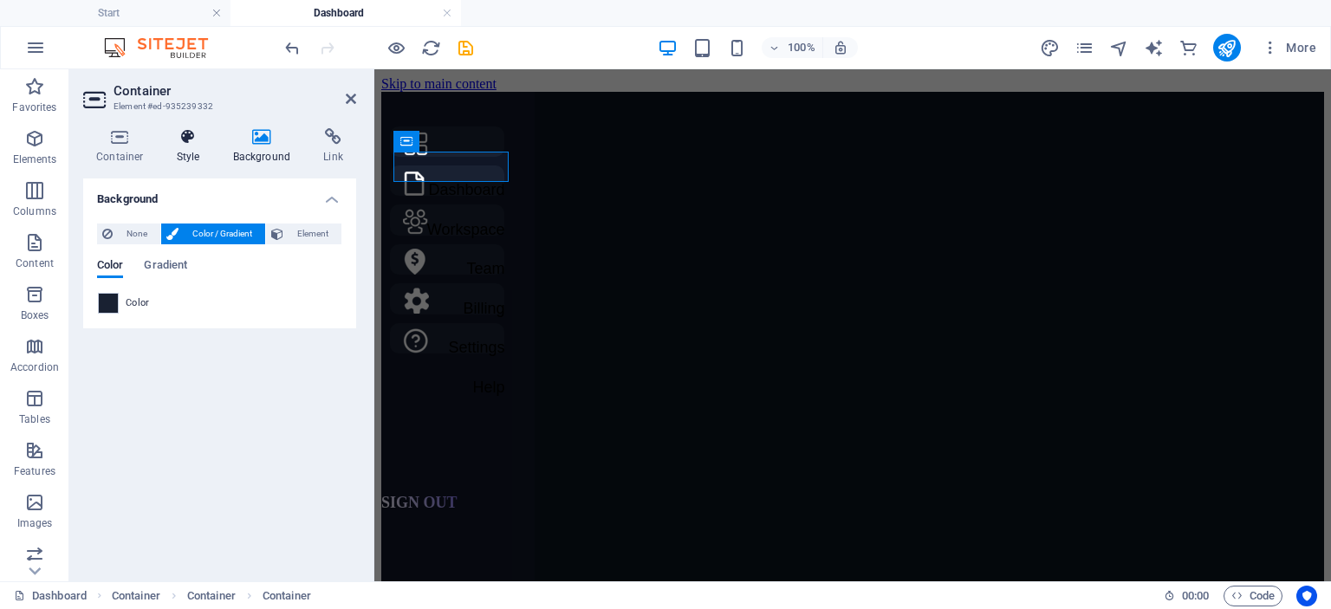
click at [199, 132] on icon at bounding box center [188, 136] width 49 height 17
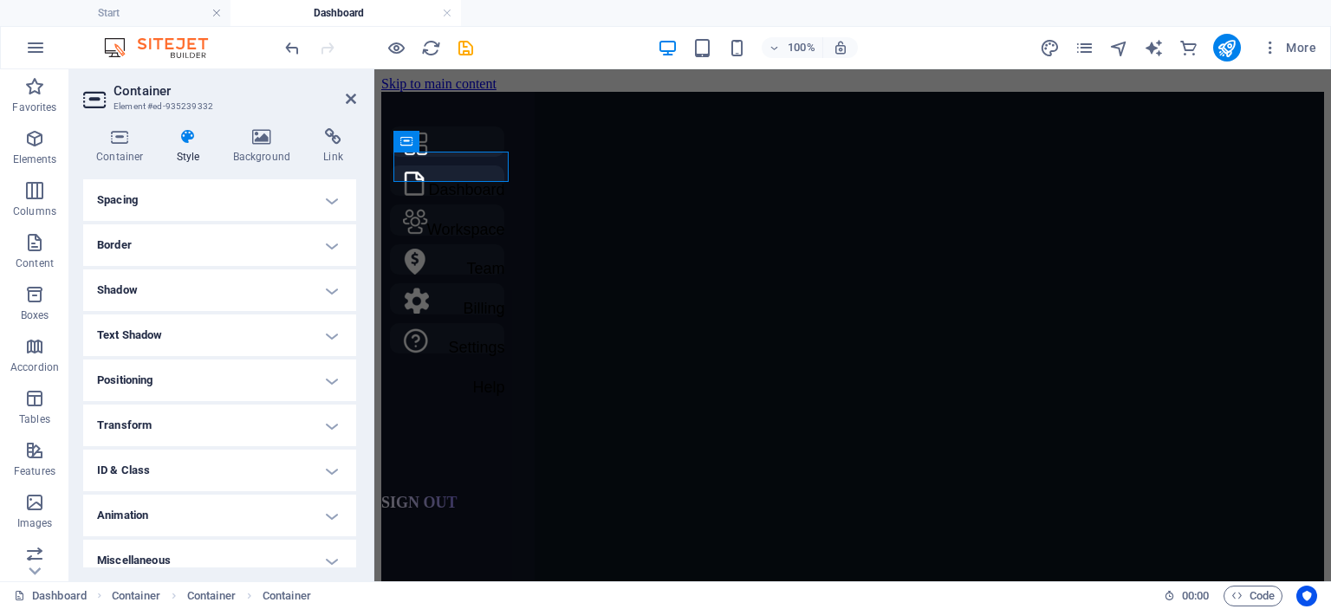
scroll to position [342, 0]
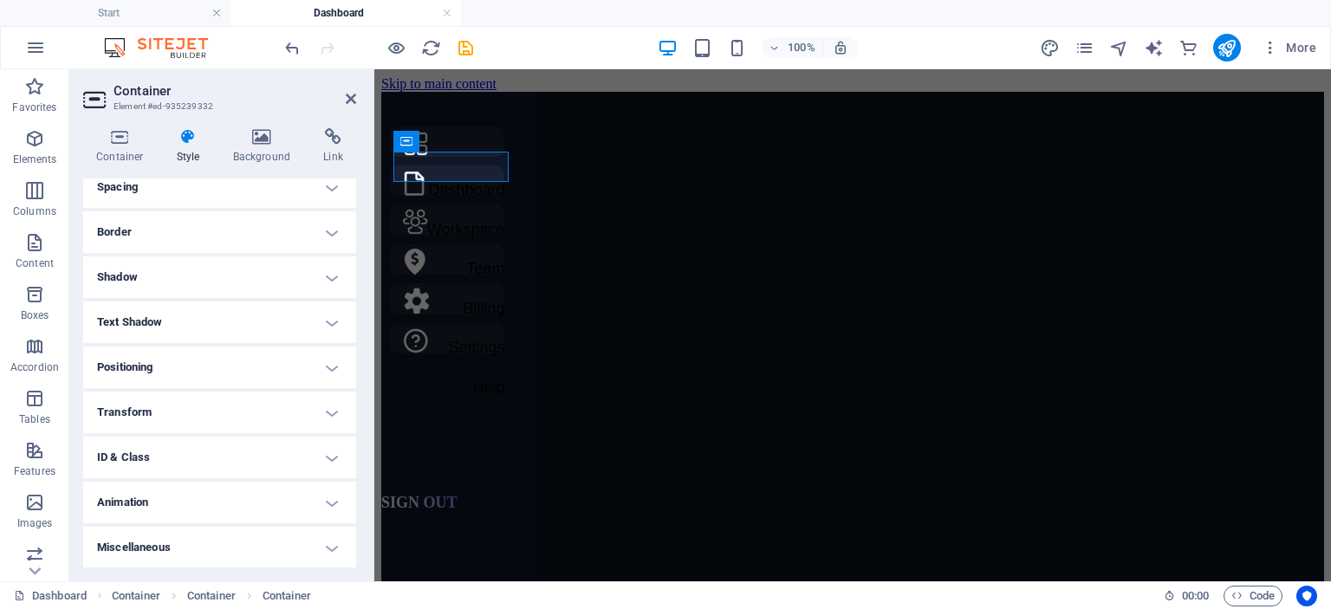
click at [221, 404] on h4 "Transform" at bounding box center [219, 413] width 273 height 42
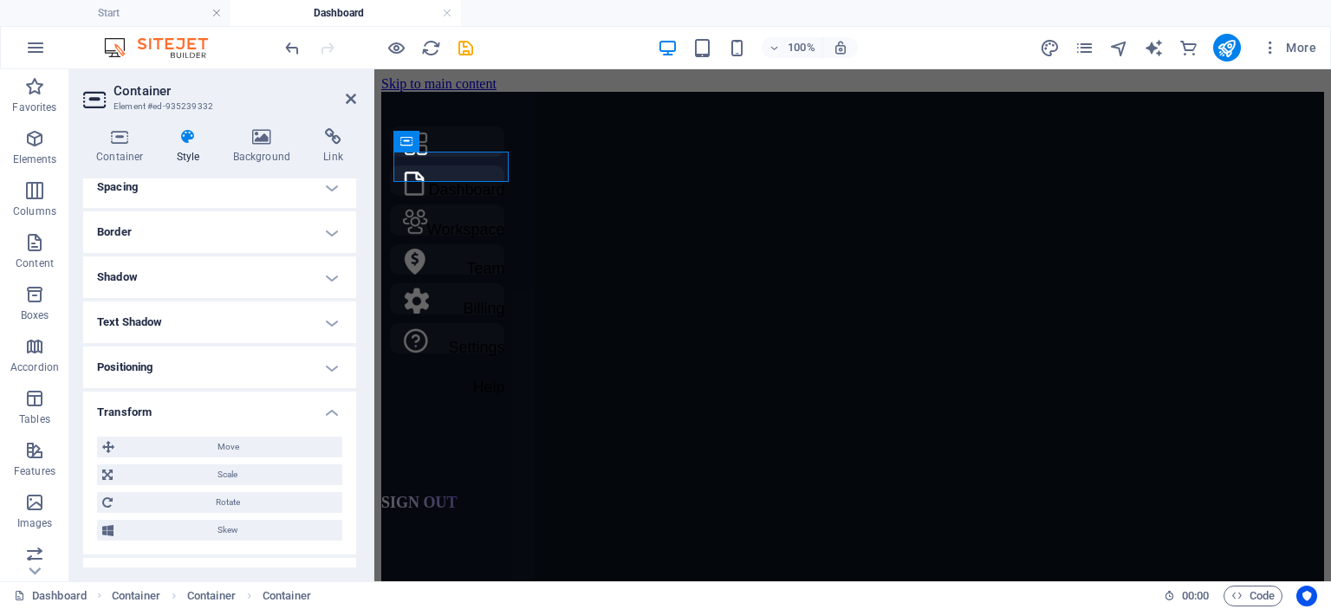
click at [221, 404] on h4 "Transform" at bounding box center [219, 407] width 273 height 31
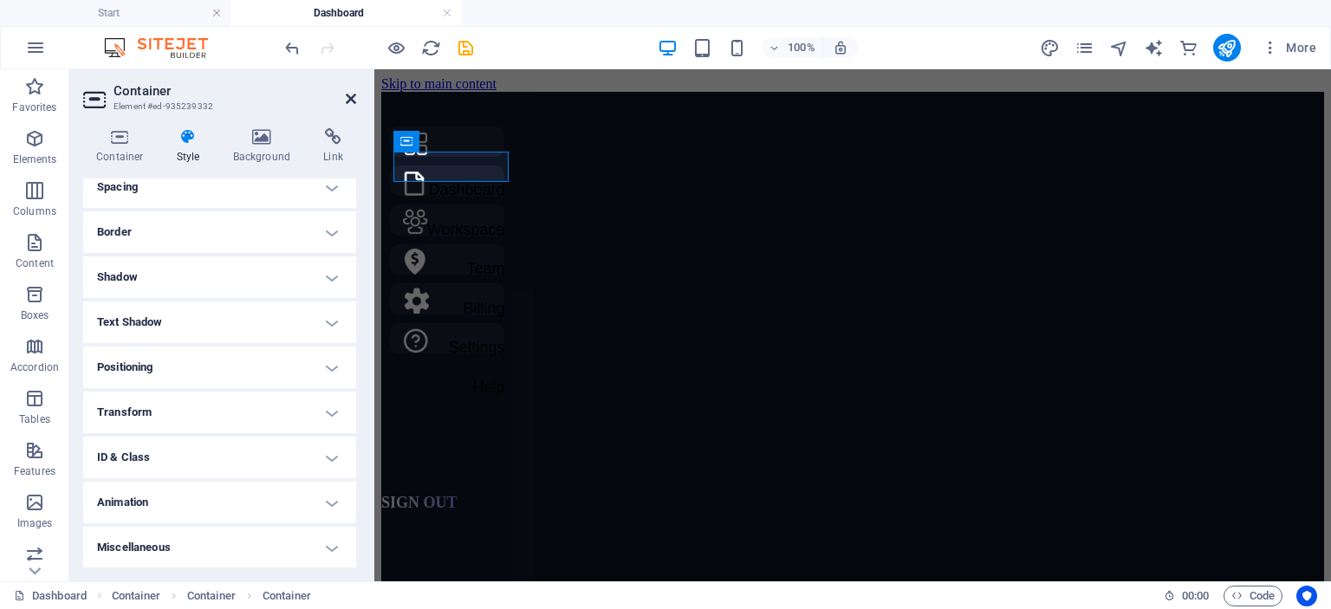
click at [348, 98] on icon at bounding box center [351, 99] width 10 height 14
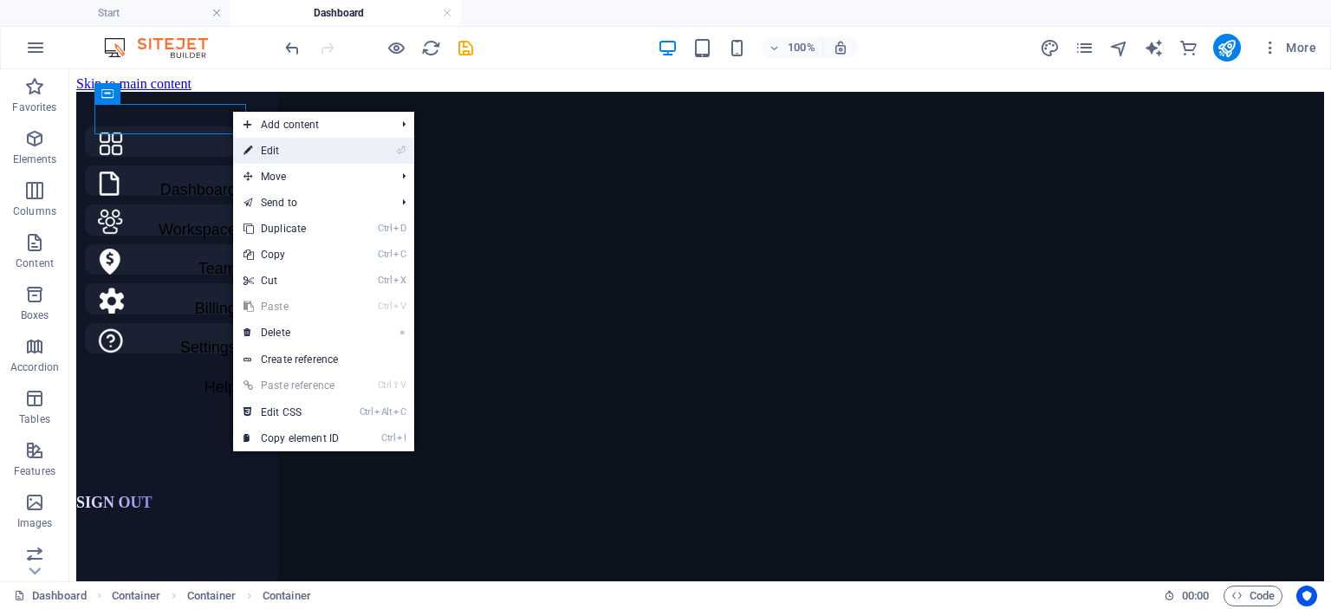
click at [268, 148] on link "⏎ Edit" at bounding box center [291, 151] width 116 height 26
select select "vh"
select select "vw"
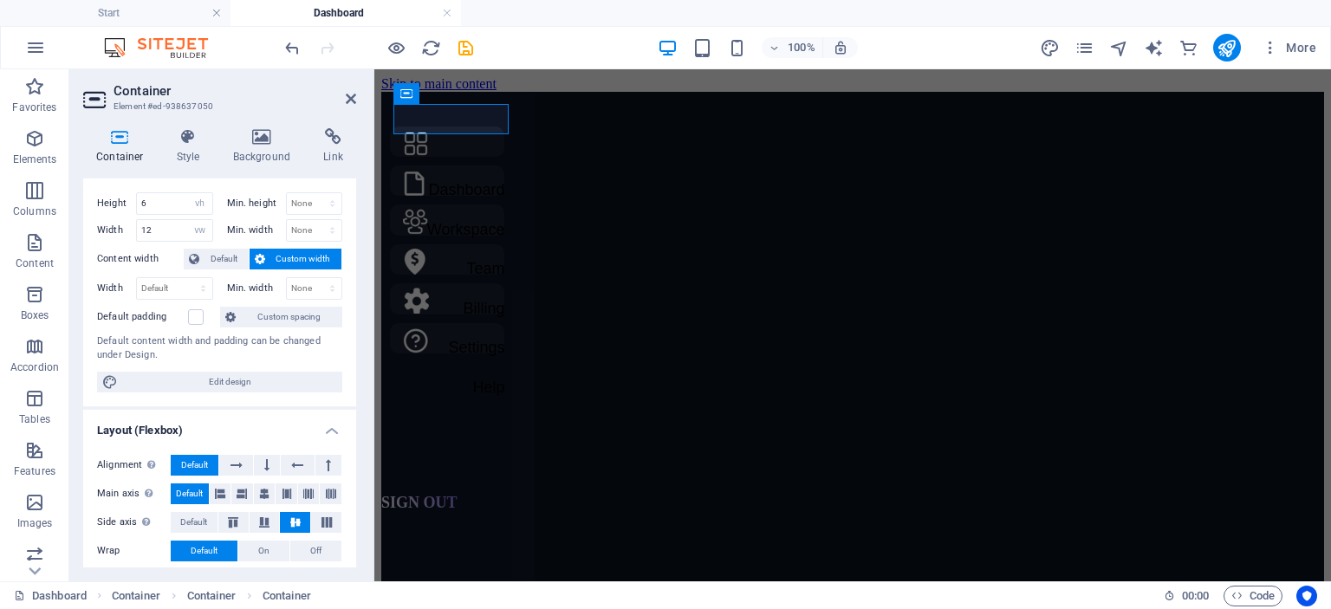
scroll to position [49, 0]
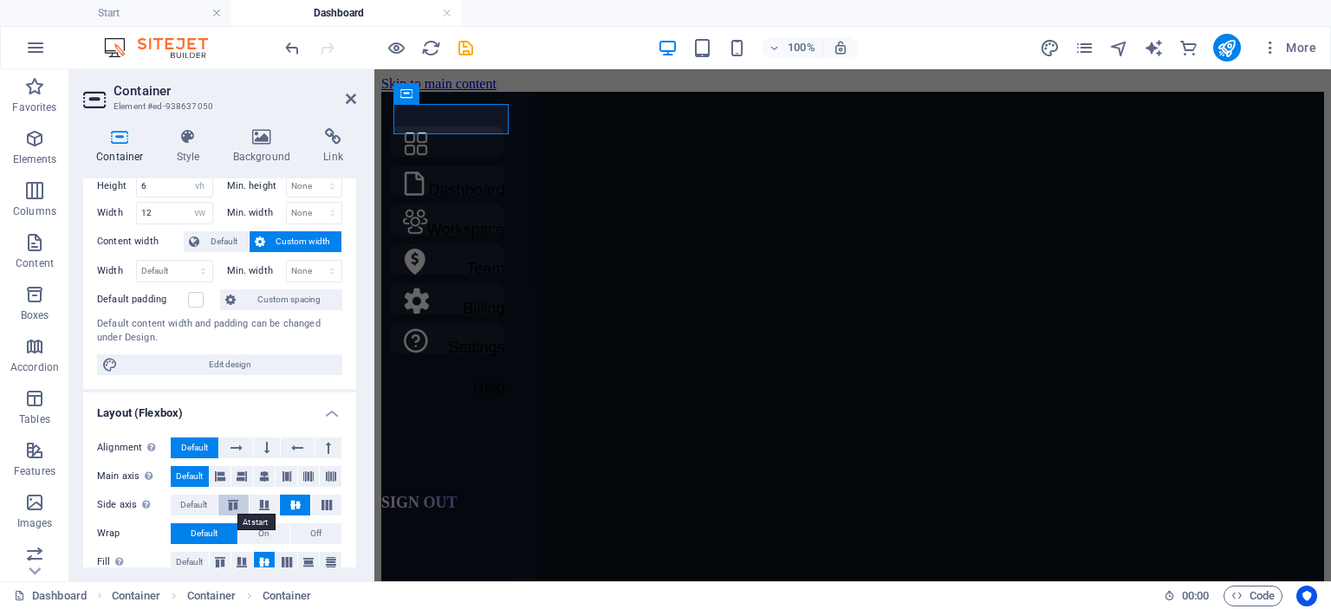
click at [238, 503] on icon at bounding box center [233, 505] width 21 height 10
click at [286, 501] on icon at bounding box center [295, 505] width 21 height 10
click at [225, 557] on icon at bounding box center [220, 562] width 21 height 10
click at [256, 557] on icon at bounding box center [264, 562] width 21 height 10
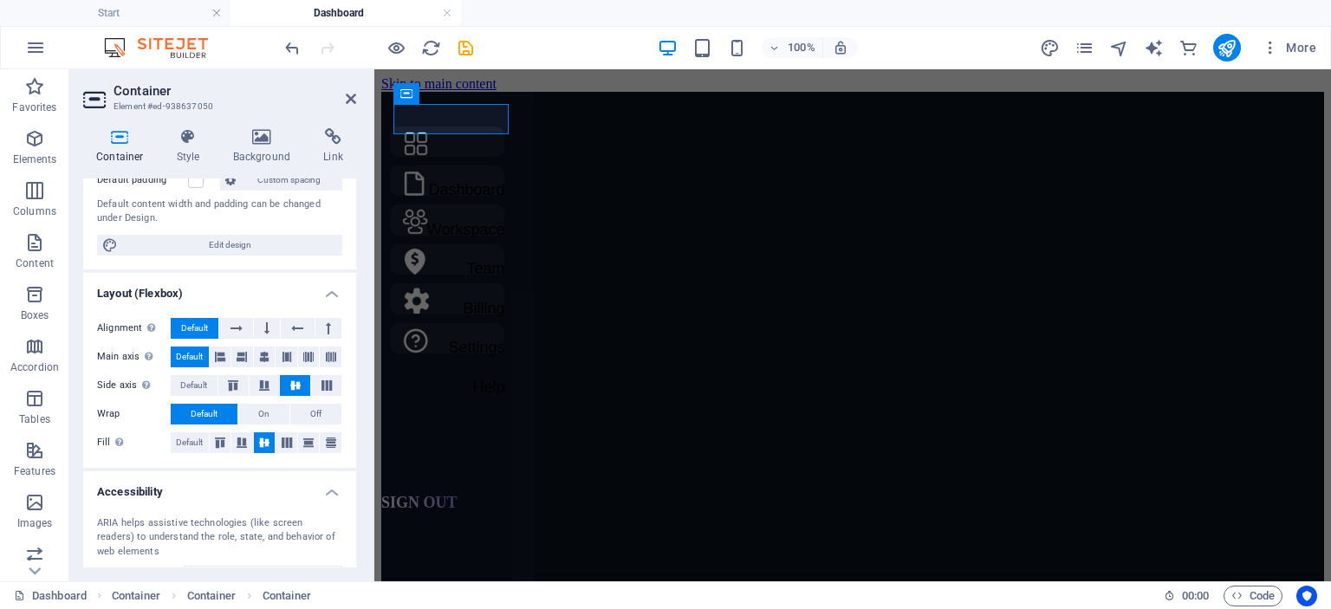
scroll to position [169, 0]
click at [348, 98] on icon at bounding box center [351, 99] width 10 height 14
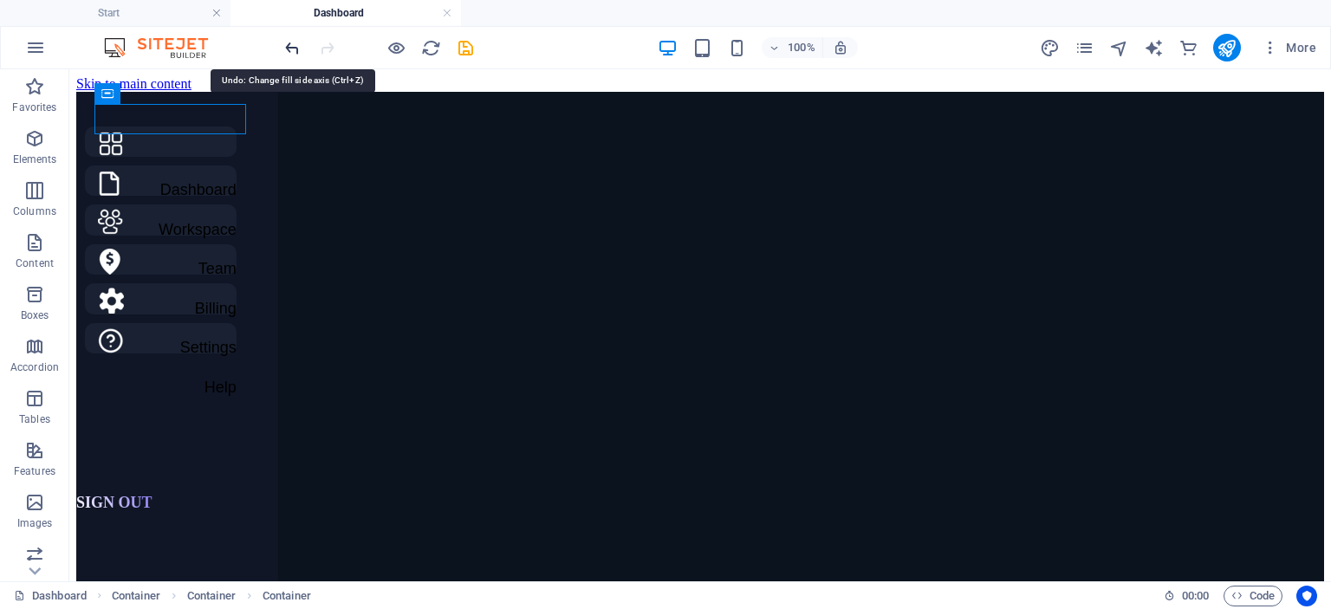
click at [302, 50] on icon "undo" at bounding box center [292, 48] width 20 height 20
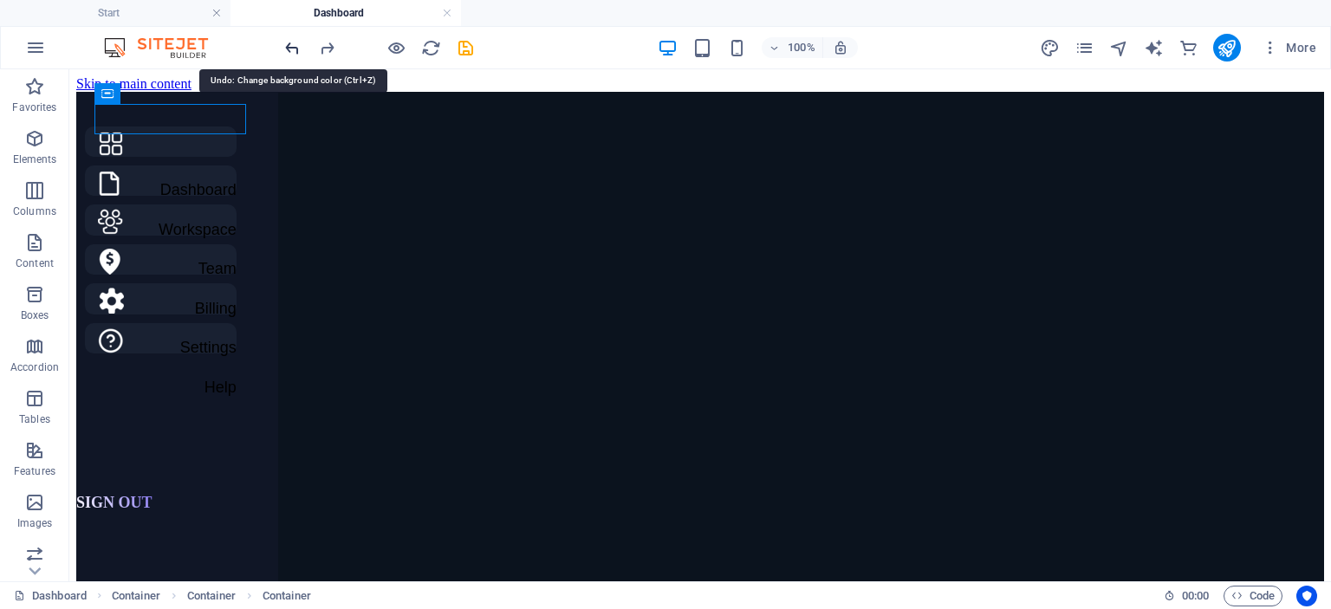
click at [302, 50] on icon "undo" at bounding box center [292, 48] width 20 height 20
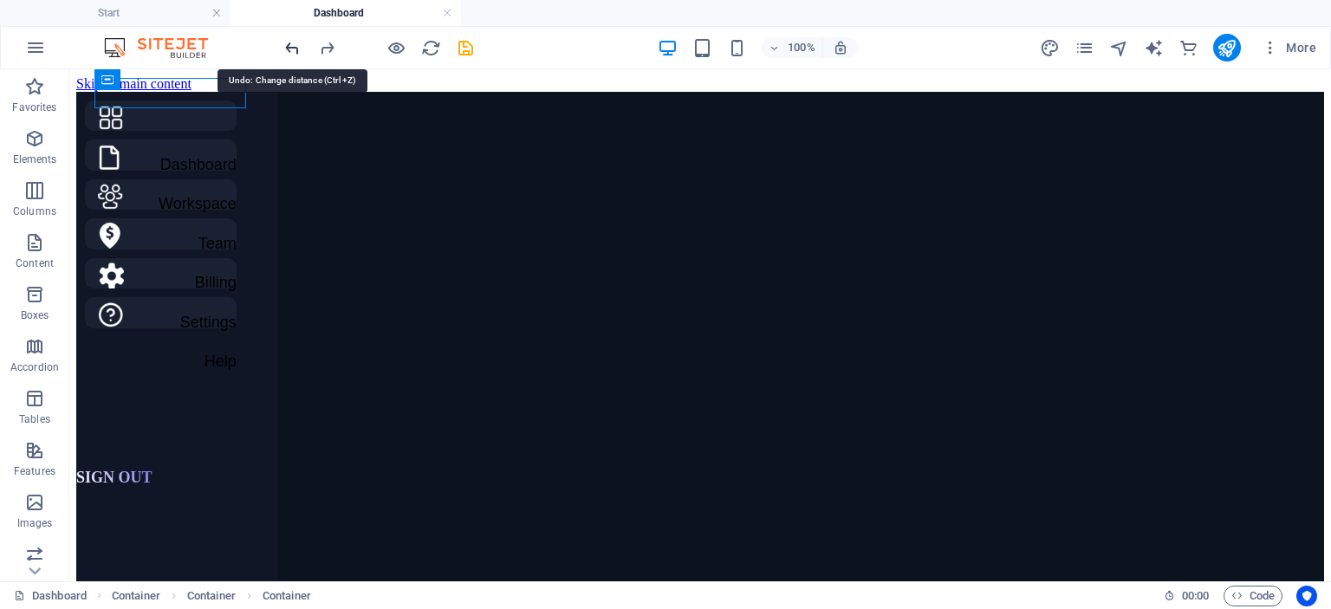
click at [302, 50] on icon "undo" at bounding box center [292, 48] width 20 height 20
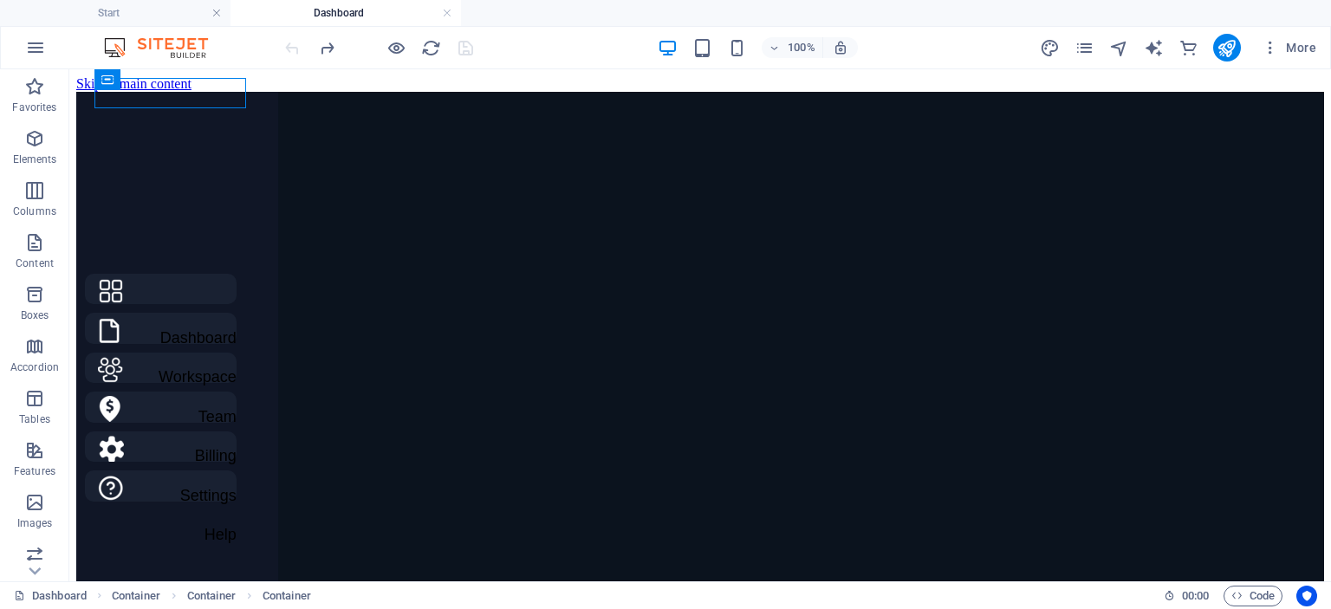
click at [302, 50] on div at bounding box center [379, 48] width 194 height 28
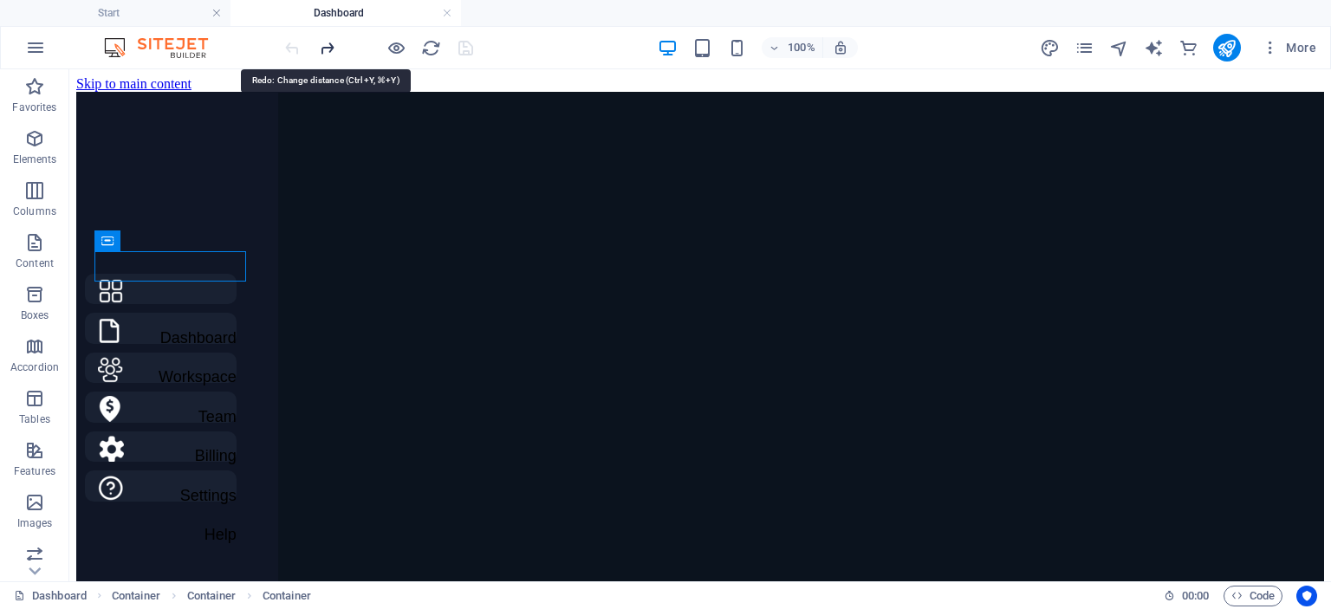
click at [328, 48] on icon "redo" at bounding box center [327, 48] width 20 height 20
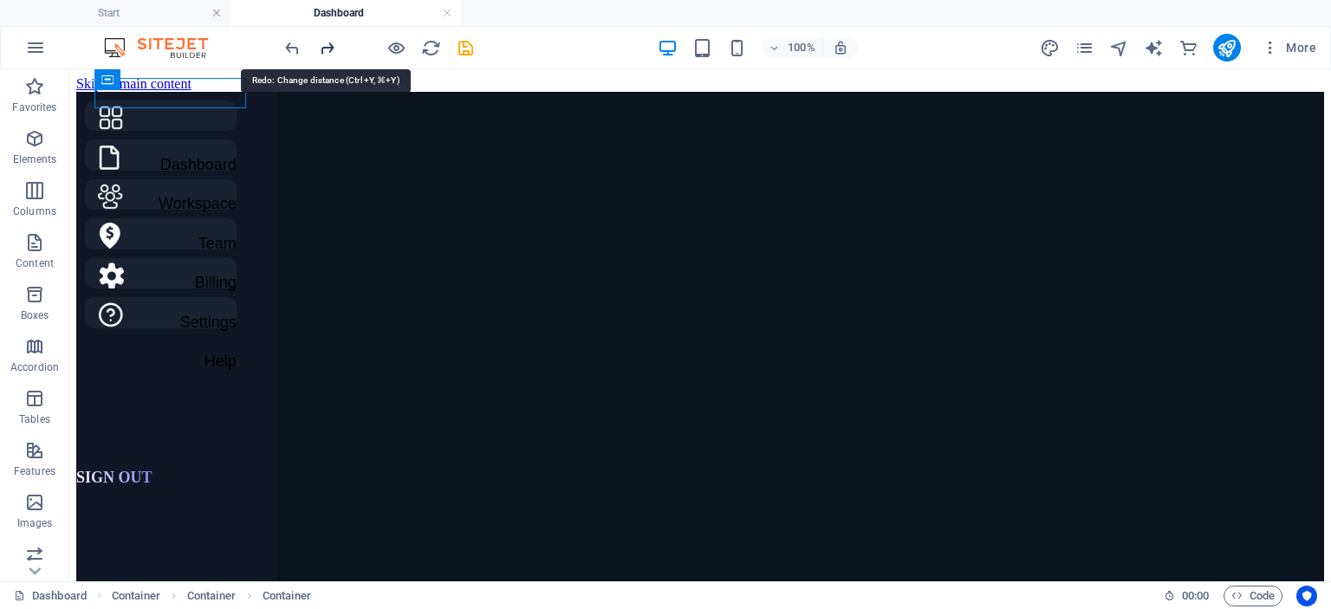
click at [328, 48] on icon "redo" at bounding box center [327, 48] width 20 height 20
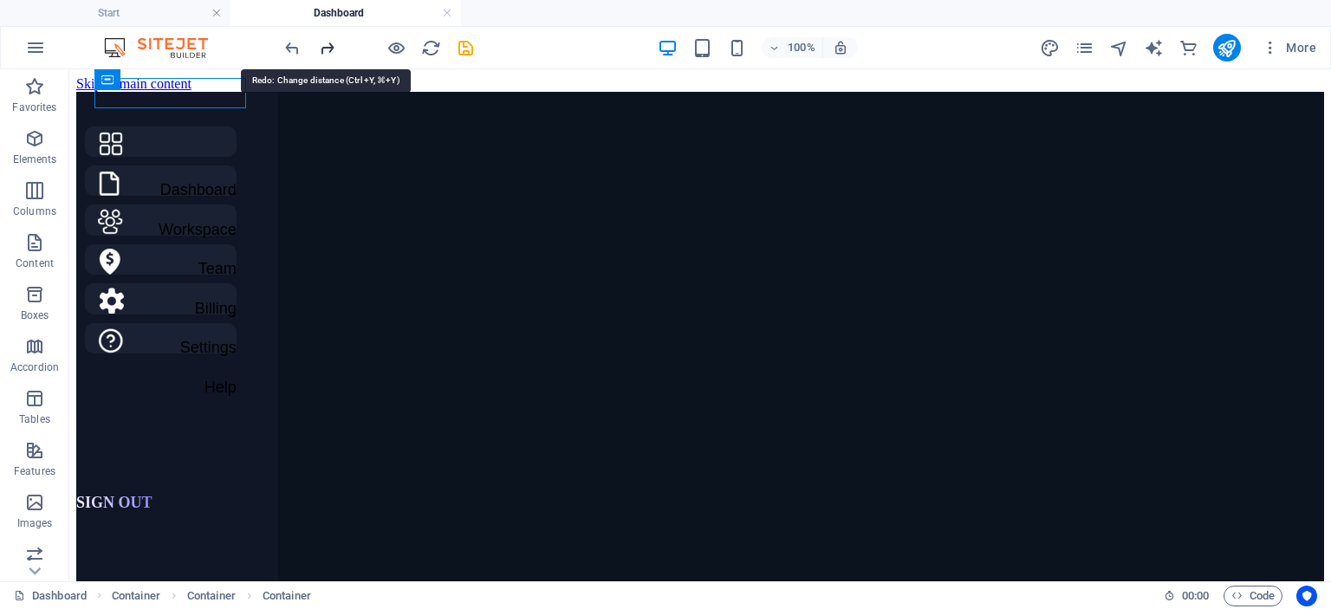
click at [328, 48] on icon "redo" at bounding box center [327, 48] width 20 height 20
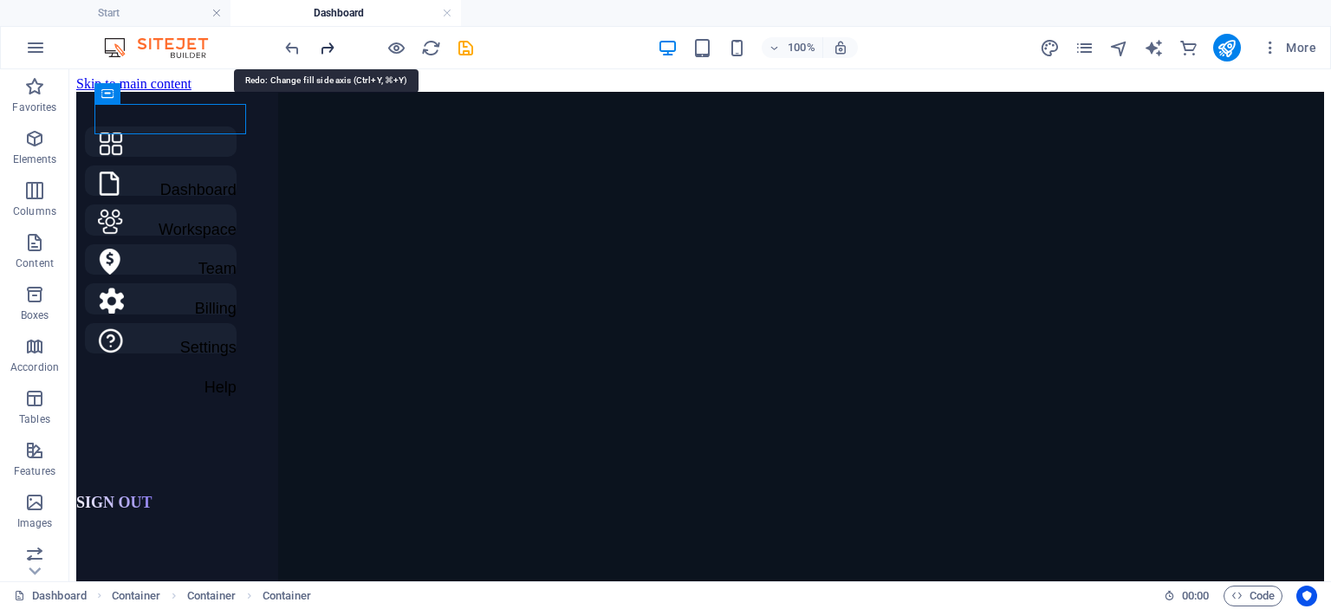
click at [328, 48] on icon "redo" at bounding box center [327, 48] width 20 height 20
click at [328, 48] on div at bounding box center [379, 48] width 194 height 28
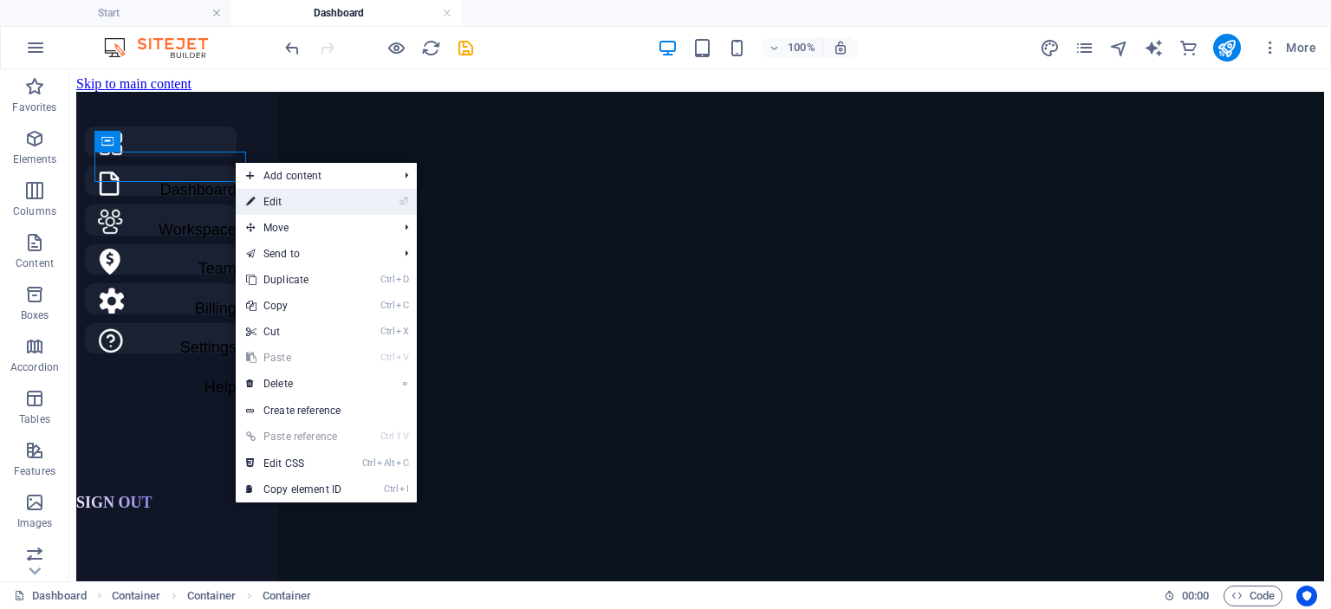
click at [263, 200] on link "⏎ Edit" at bounding box center [294, 202] width 116 height 26
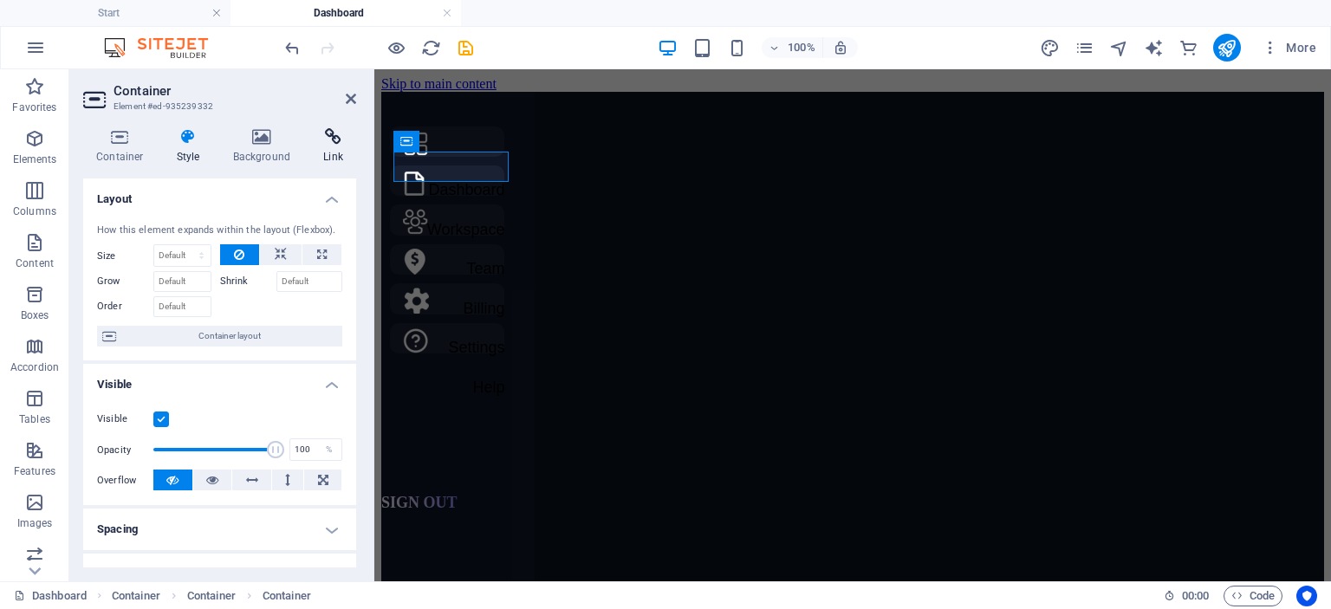
click at [340, 133] on icon at bounding box center [333, 136] width 46 height 17
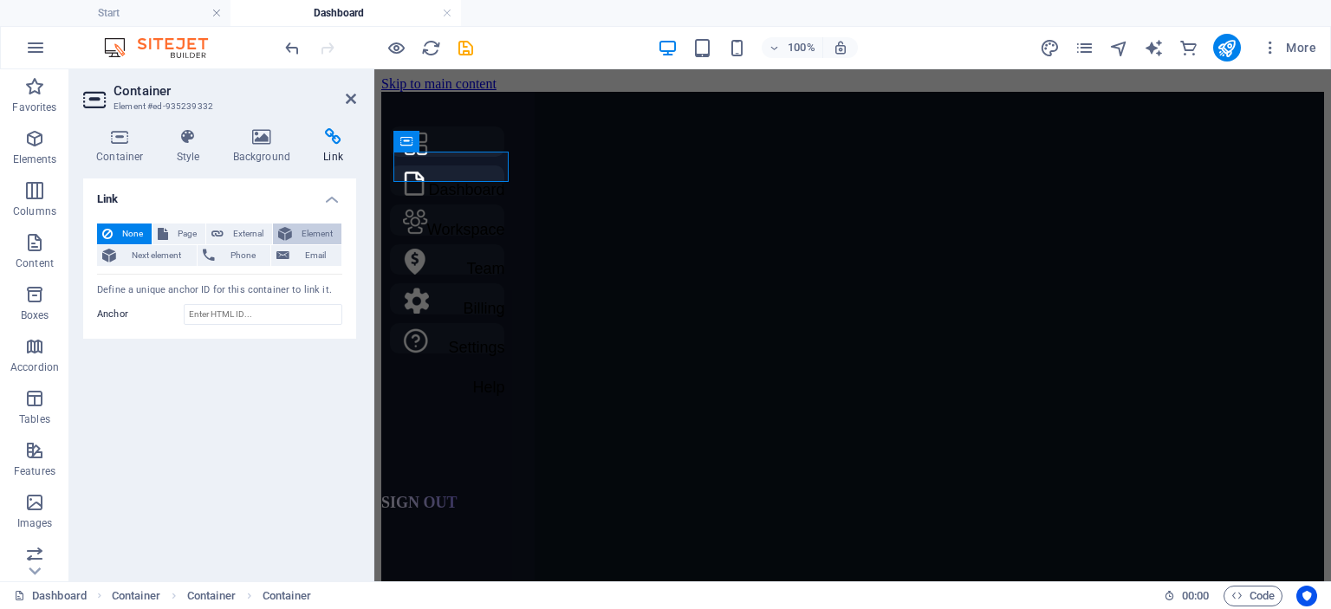
click at [302, 224] on span "Element" at bounding box center [316, 234] width 39 height 21
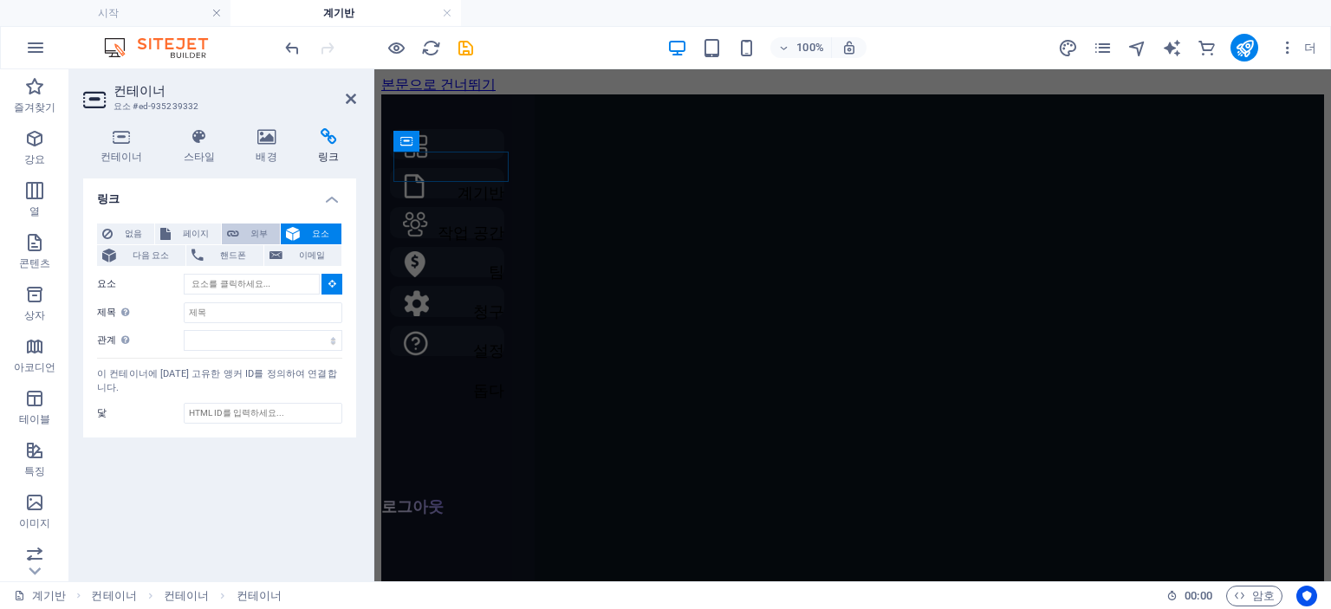
click at [266, 229] on font "외부" at bounding box center [258, 234] width 17 height 10
select select "blank"
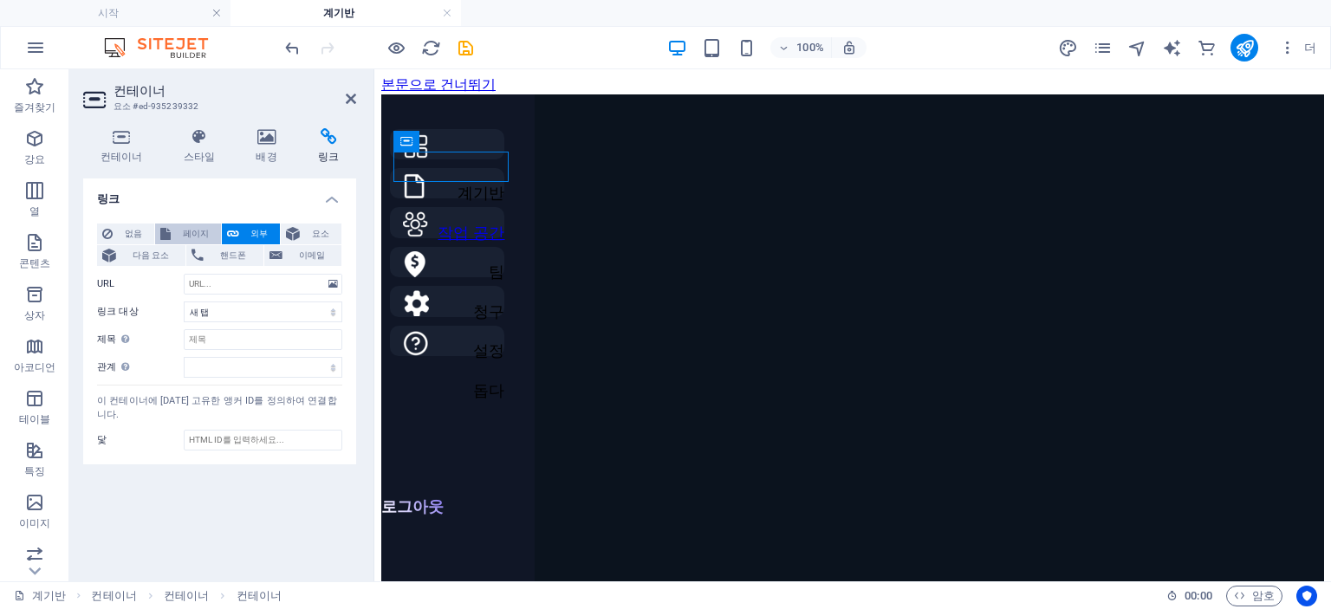
click at [204, 224] on span "페이지" at bounding box center [196, 234] width 40 height 21
select select
click at [128, 229] on font "없음" at bounding box center [133, 234] width 17 height 10
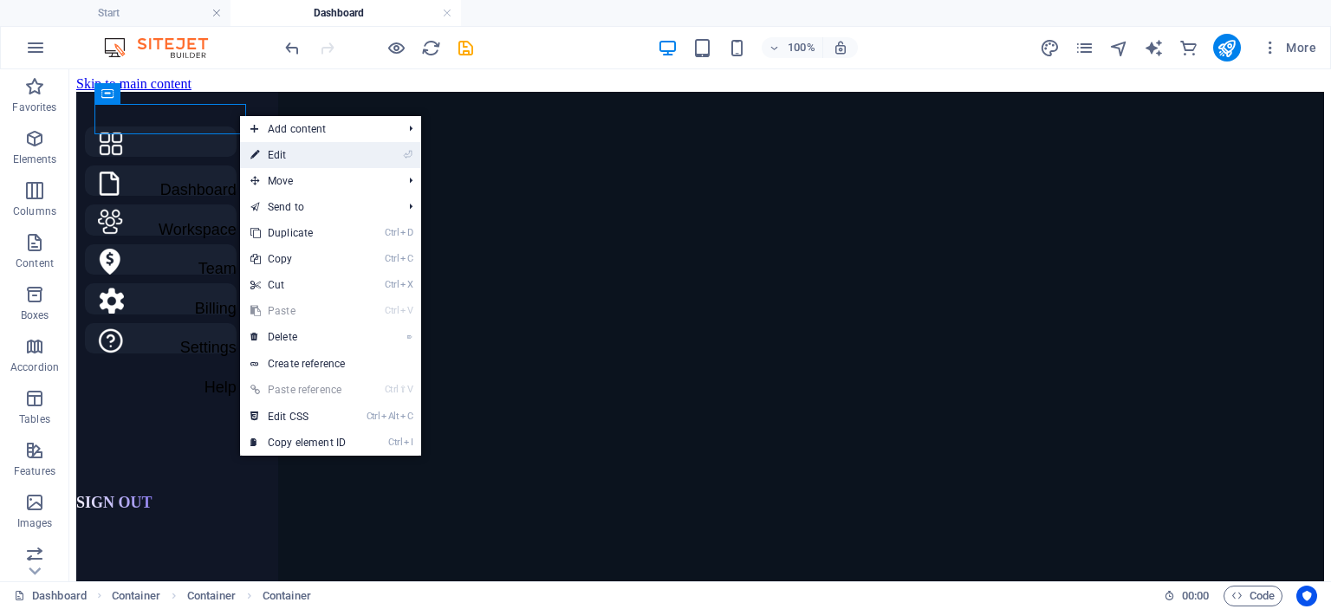
click at [277, 162] on link "⏎ Edit" at bounding box center [298, 155] width 116 height 26
select select "vh"
select select "vw"
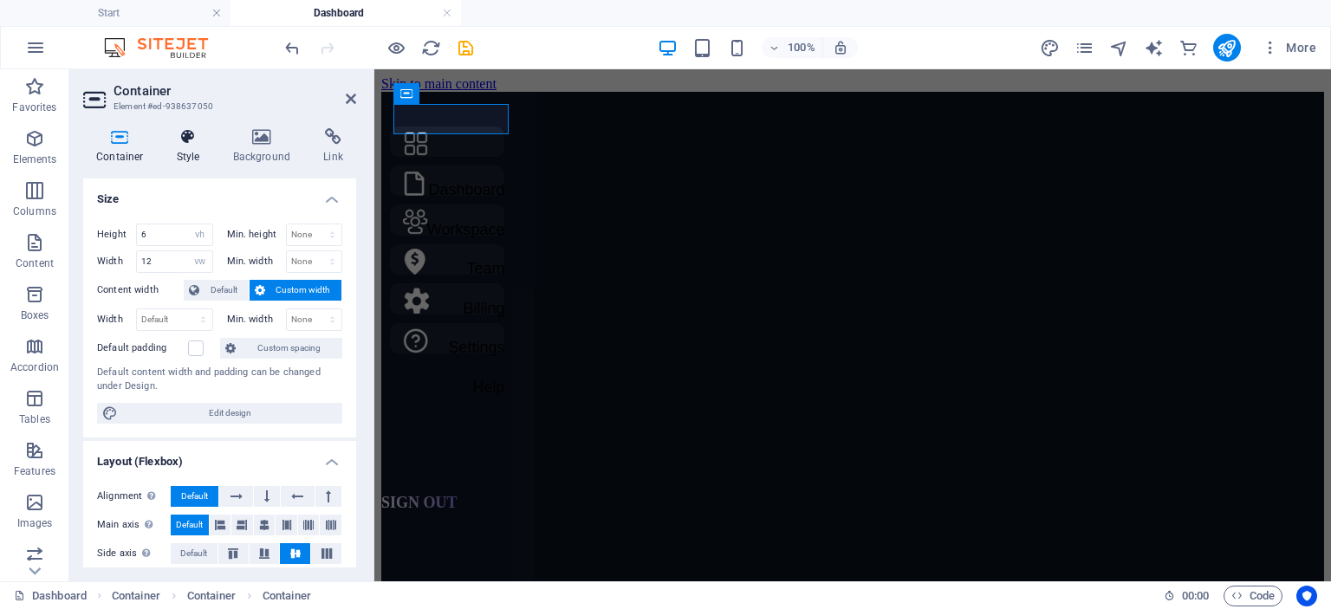
click at [179, 134] on icon at bounding box center [188, 136] width 49 height 17
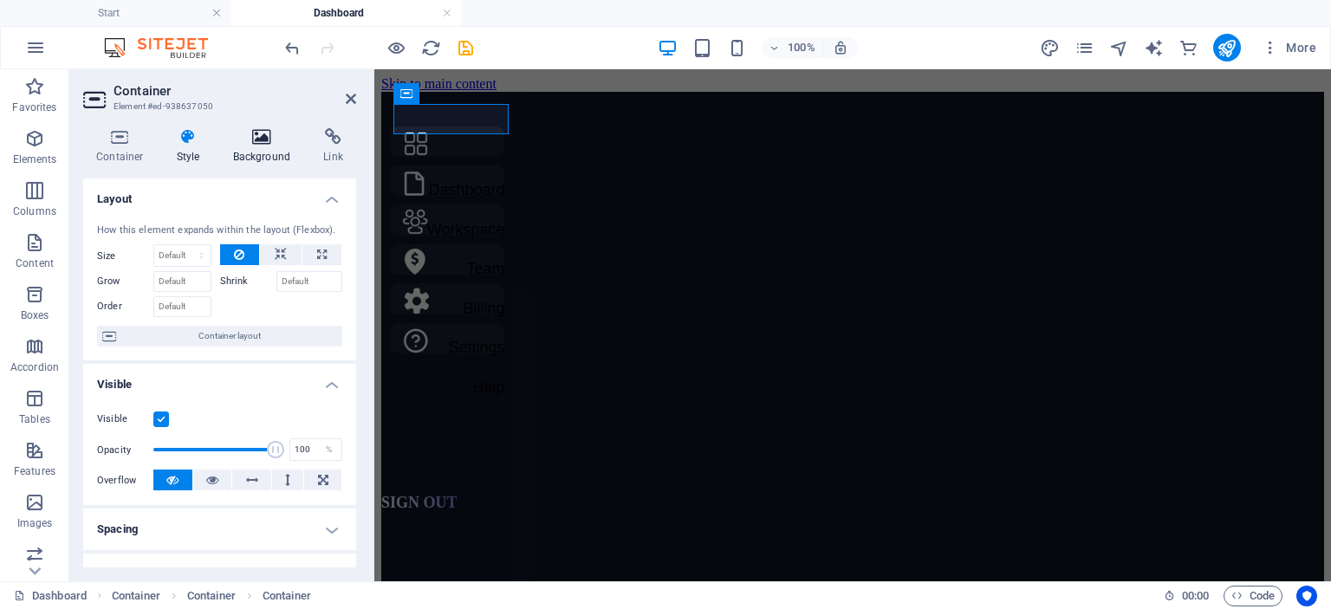
click at [263, 139] on icon at bounding box center [262, 136] width 84 height 17
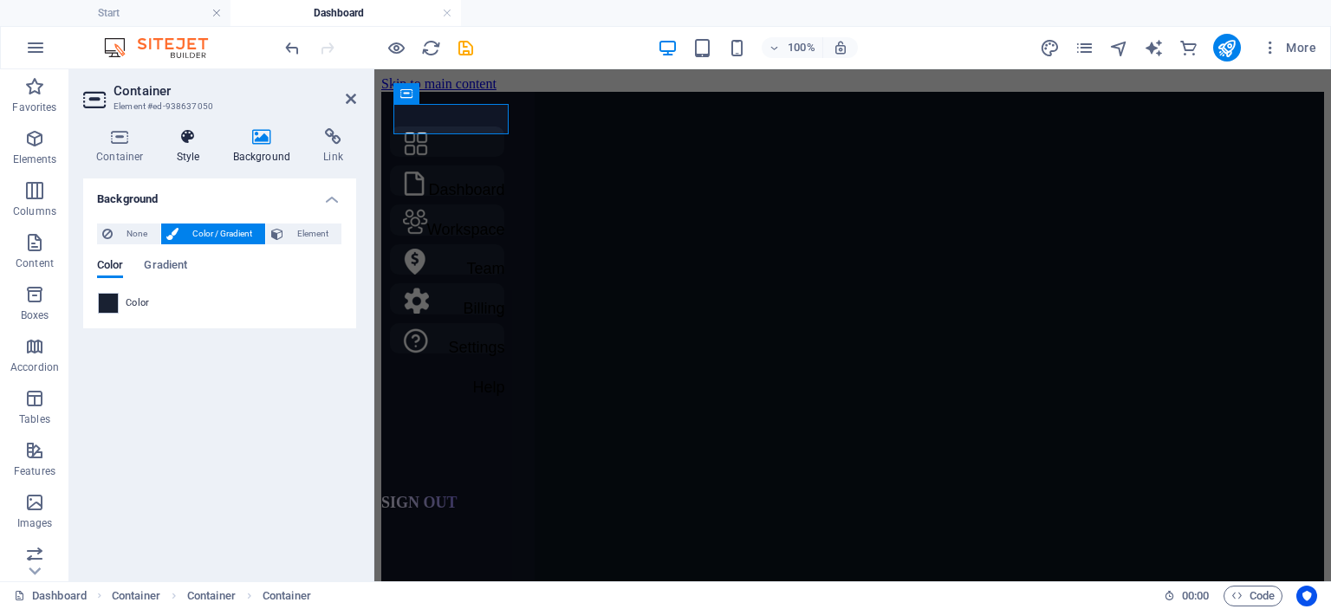
click at [201, 138] on icon at bounding box center [188, 136] width 49 height 17
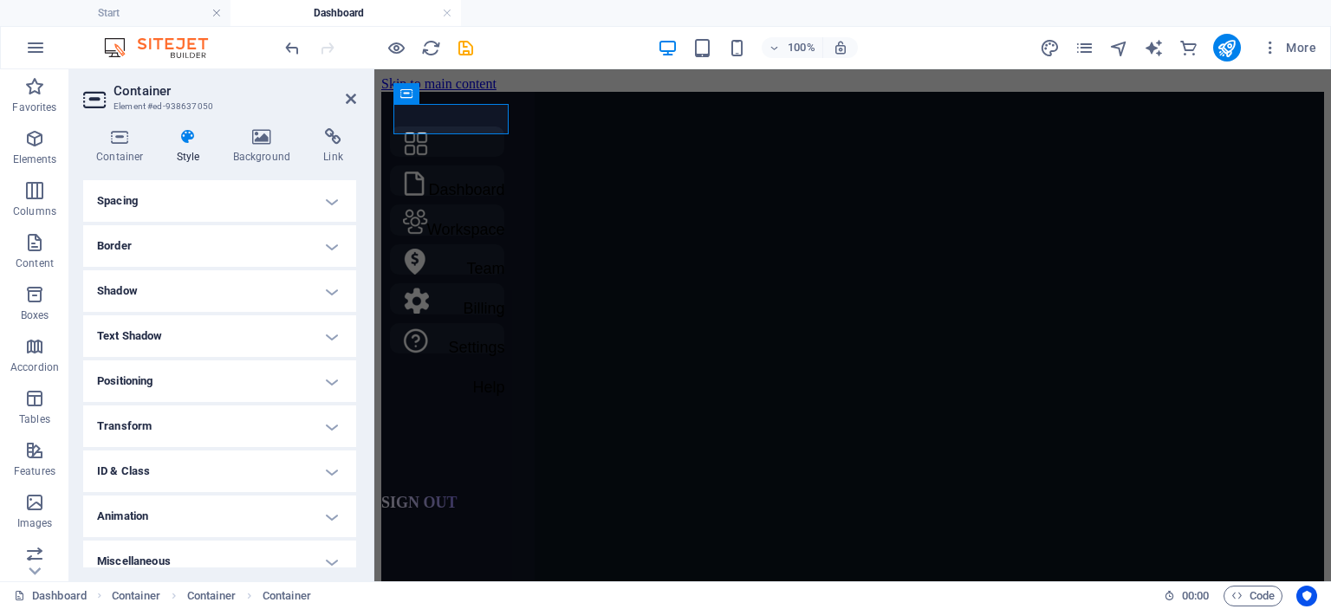
scroll to position [342, 0]
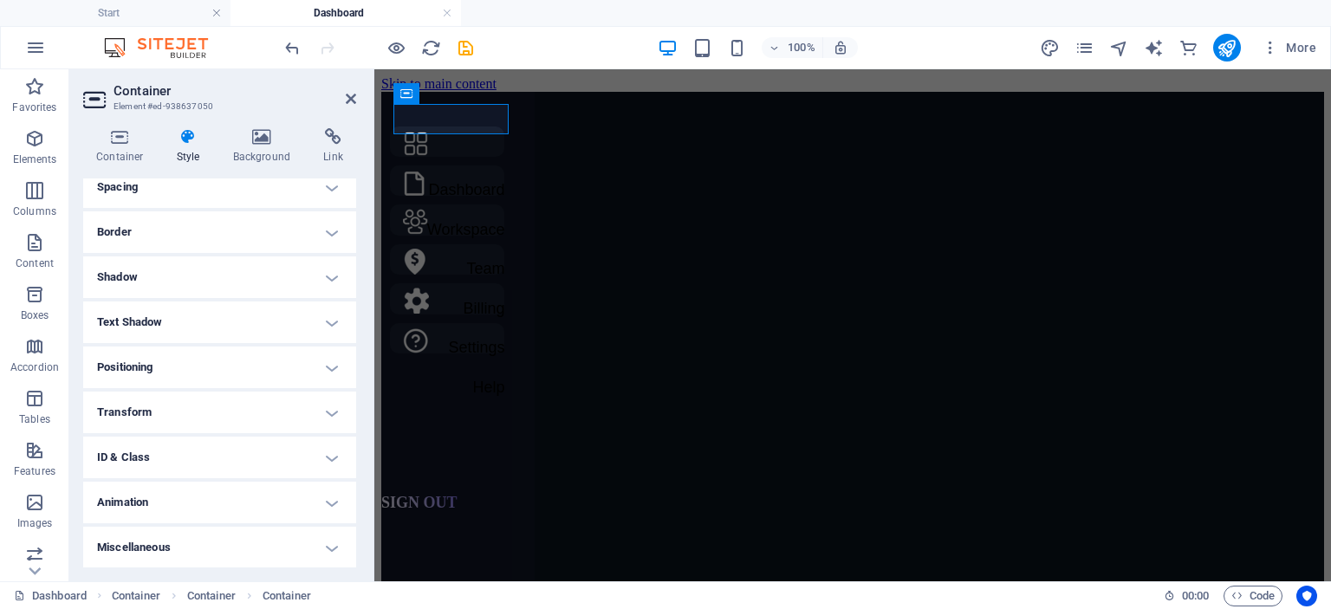
click at [299, 415] on h4 "Transform" at bounding box center [219, 413] width 273 height 42
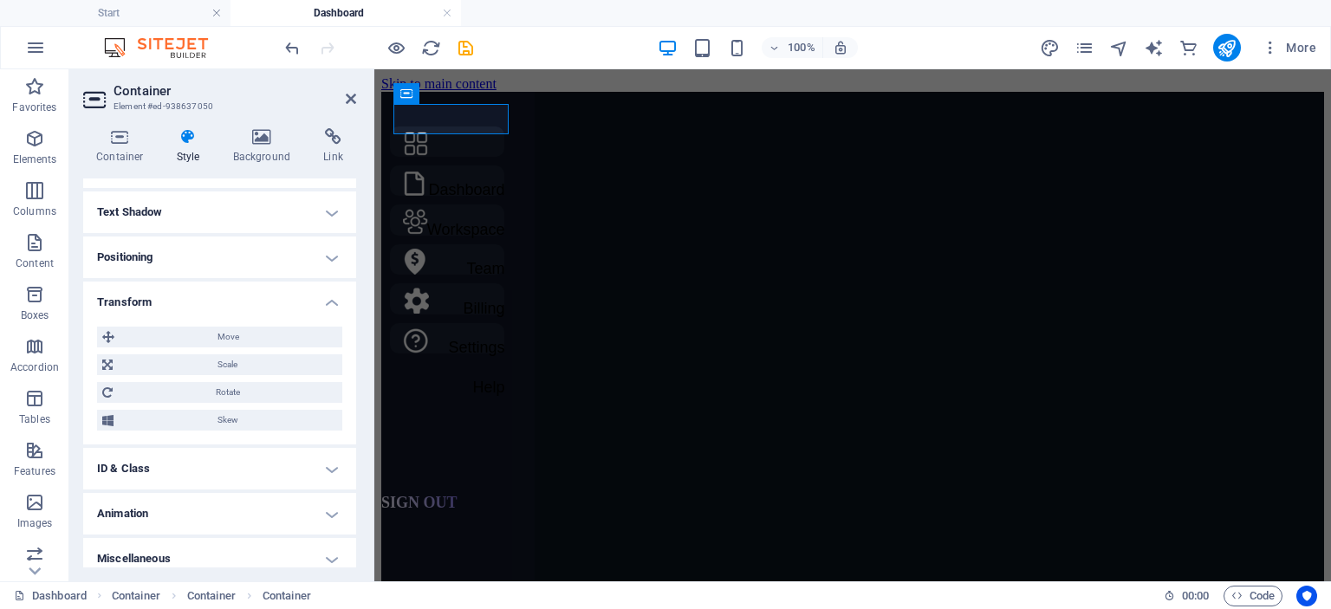
scroll to position [464, 0]
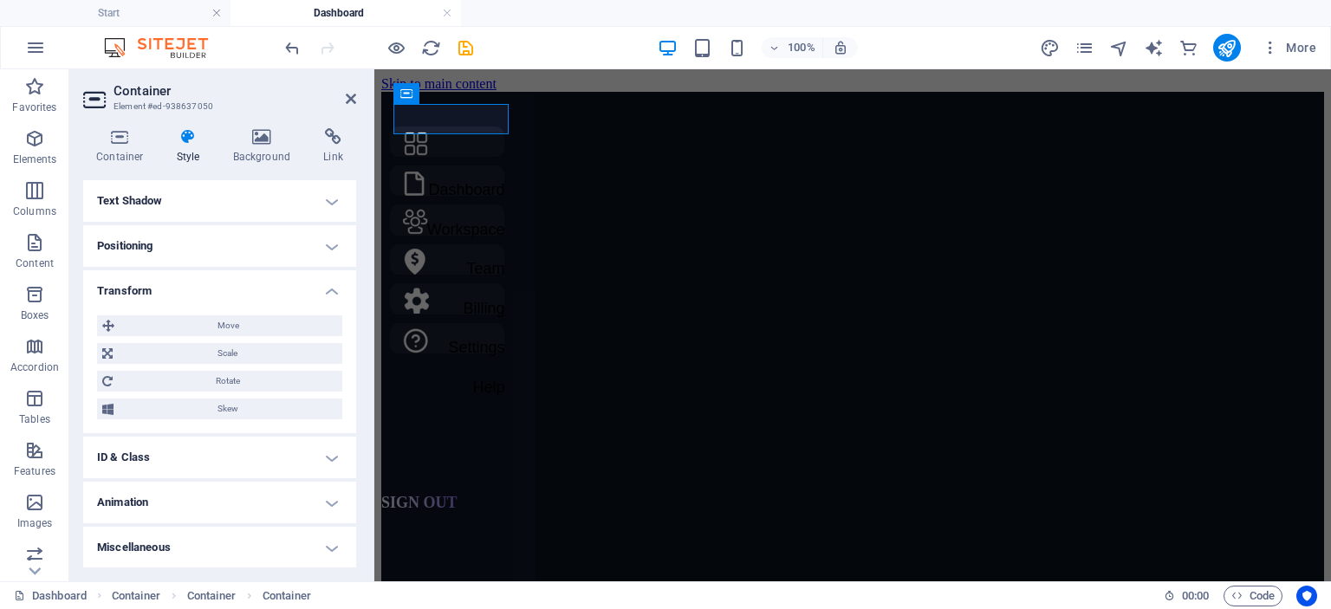
click at [308, 448] on h4 "ID & Class" at bounding box center [219, 458] width 273 height 42
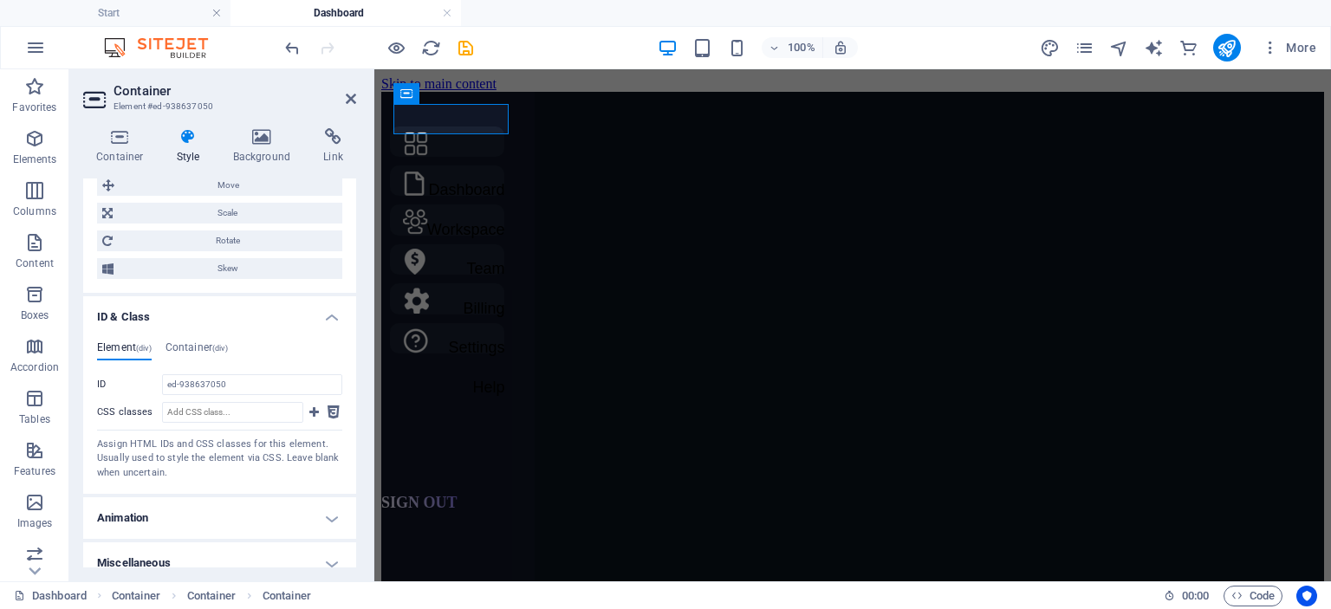
scroll to position [619, 0]
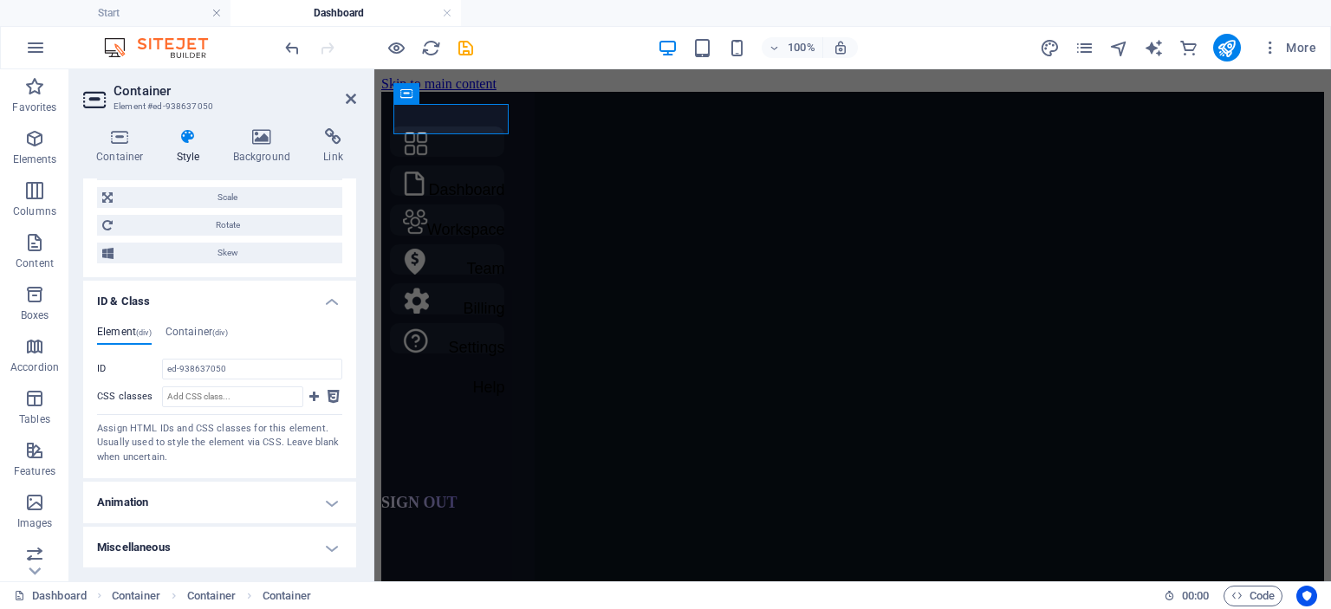
click at [287, 509] on h4 "Animation" at bounding box center [219, 503] width 273 height 42
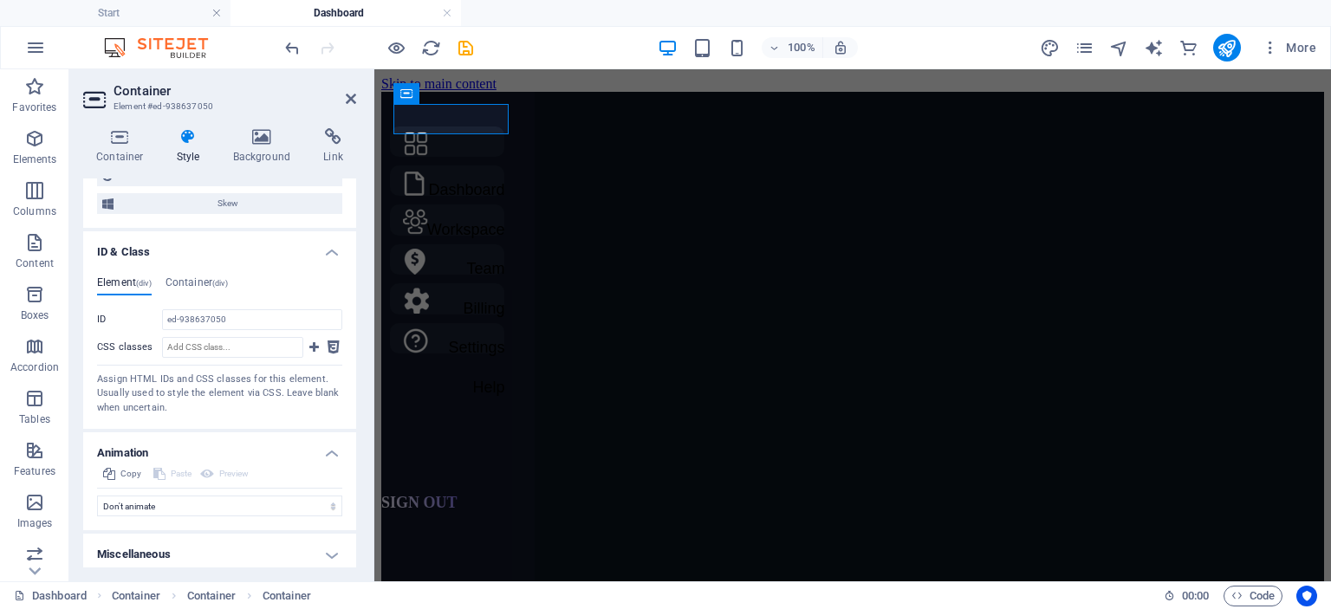
scroll to position [676, 0]
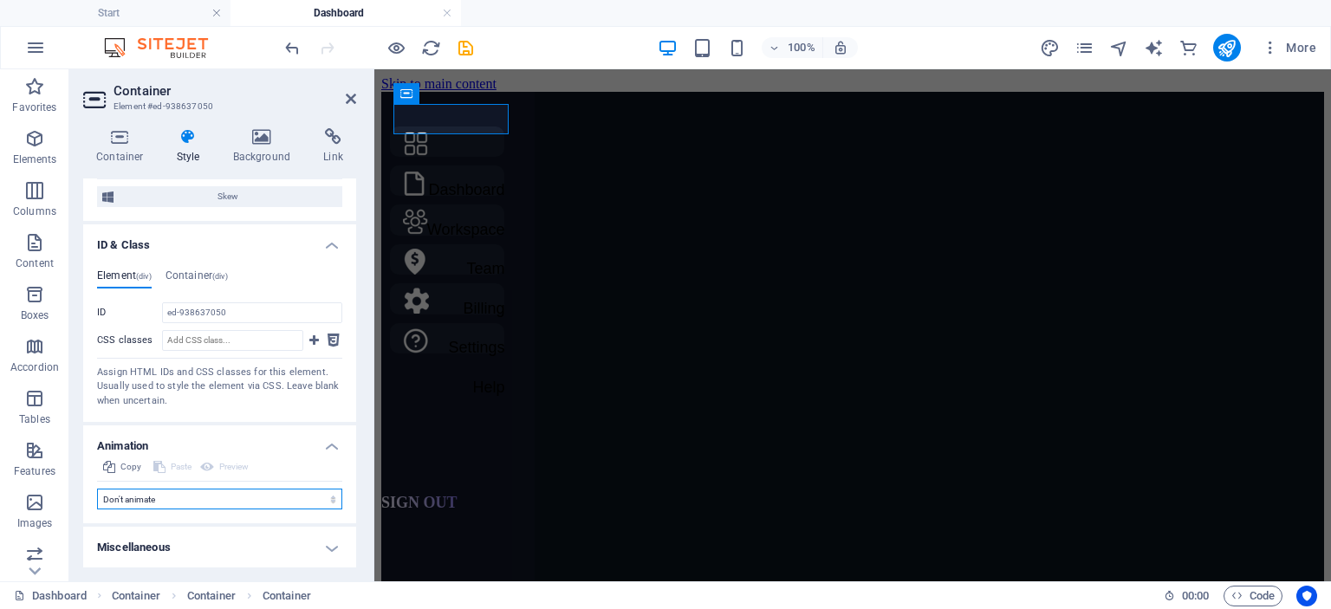
click at [278, 501] on select "Don't animate Show / Hide Slide up/down Zoom in/out Slide left to right Slide r…" at bounding box center [219, 499] width 245 height 21
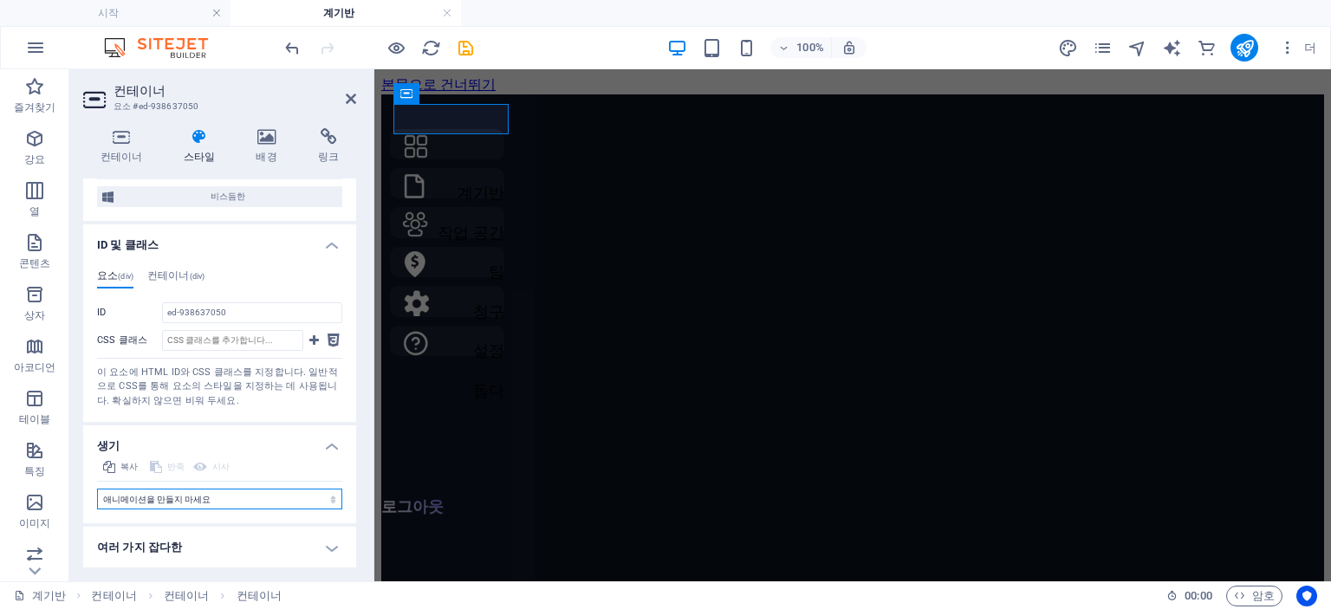
click at [273, 494] on select "애니메이션을 만들지 마세요 표시/숨기기 위/아래로 슬라이드 확대/축소 왼쪽에서 오른쪽으로 슬라이드 오른쪽에서 왼쪽으로 슬라이드 위에서 아래로 …" at bounding box center [219, 499] width 245 height 21
click at [292, 528] on h4 "여러 가지 잡다한" at bounding box center [219, 548] width 273 height 42
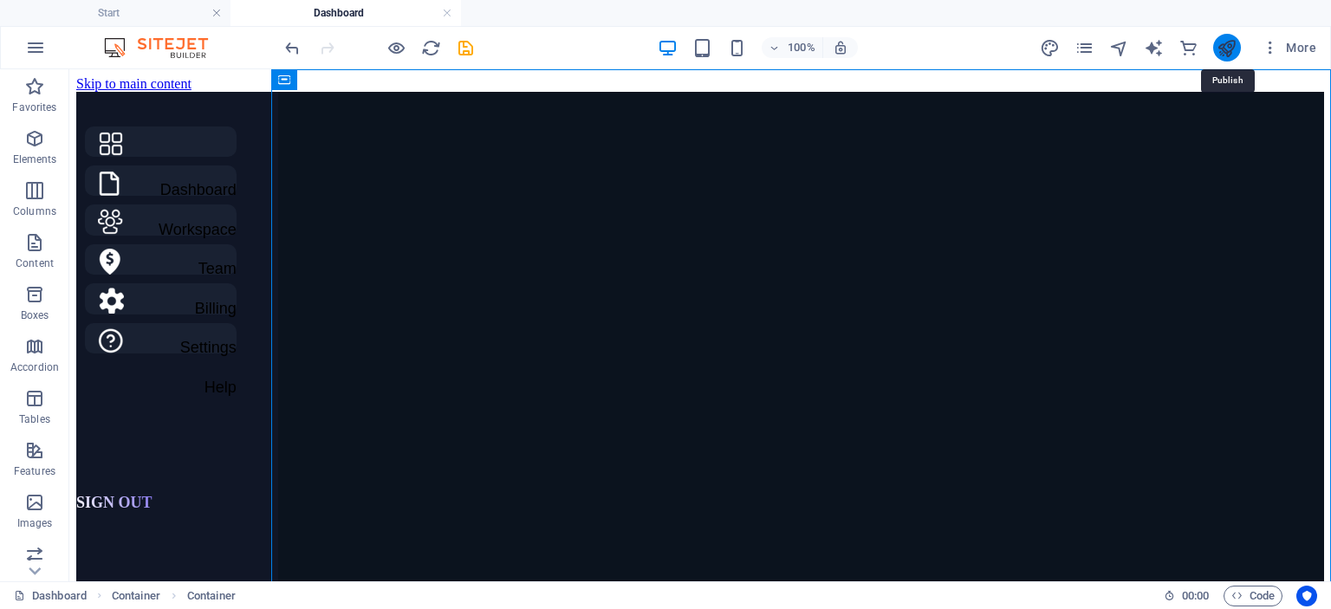
click at [1234, 43] on icon "publish" at bounding box center [1226, 48] width 20 height 20
